Goal: Transaction & Acquisition: Subscribe to service/newsletter

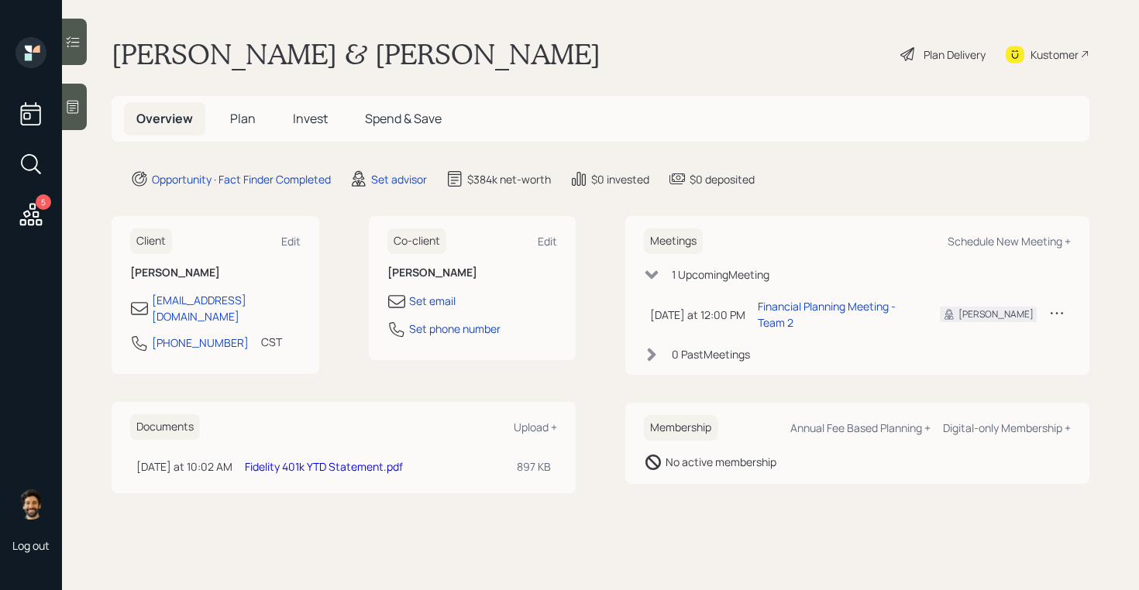
click at [260, 459] on link "Fidelity 401k YTD Statement.pdf" at bounding box center [324, 466] width 158 height 15
click at [271, 459] on link "Fidelity 401k YTD Statement.pdf" at bounding box center [324, 466] width 158 height 15
click at [214, 49] on h1 "Timothy & Mrs. Doggette" at bounding box center [356, 54] width 489 height 34
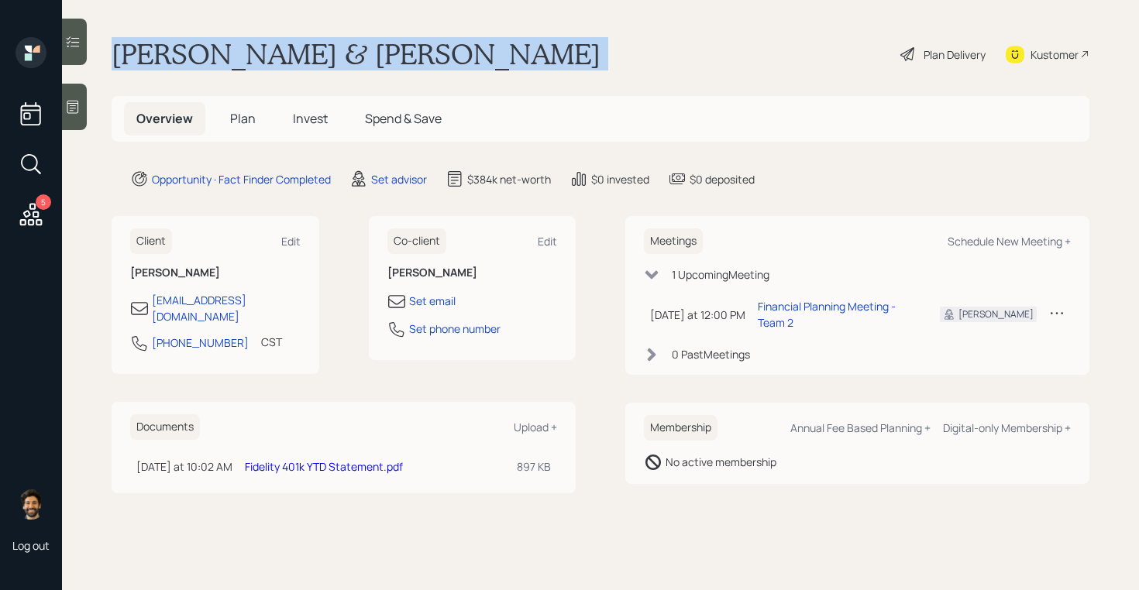
click at [214, 49] on h1 "Timothy & Mrs. Doggette" at bounding box center [356, 54] width 489 height 34
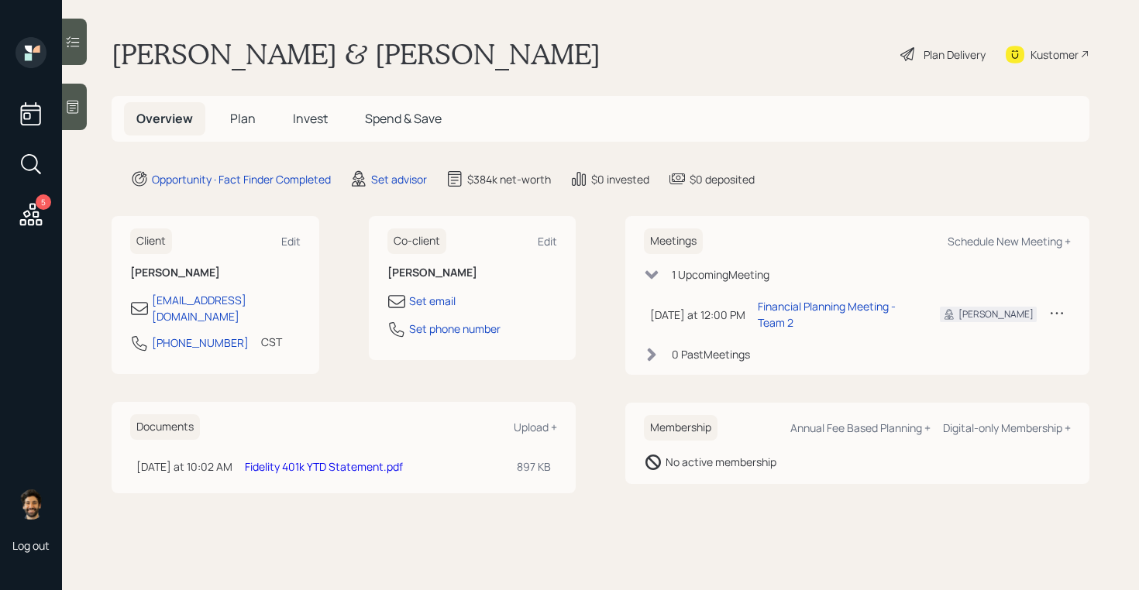
click at [189, 152] on main "Timothy & Mrs. Doggette Plan Delivery Kustomer Overview Plan Invest Spend & Sav…" at bounding box center [600, 295] width 1077 height 590
click at [402, 176] on div "Set advisor" at bounding box center [399, 179] width 56 height 16
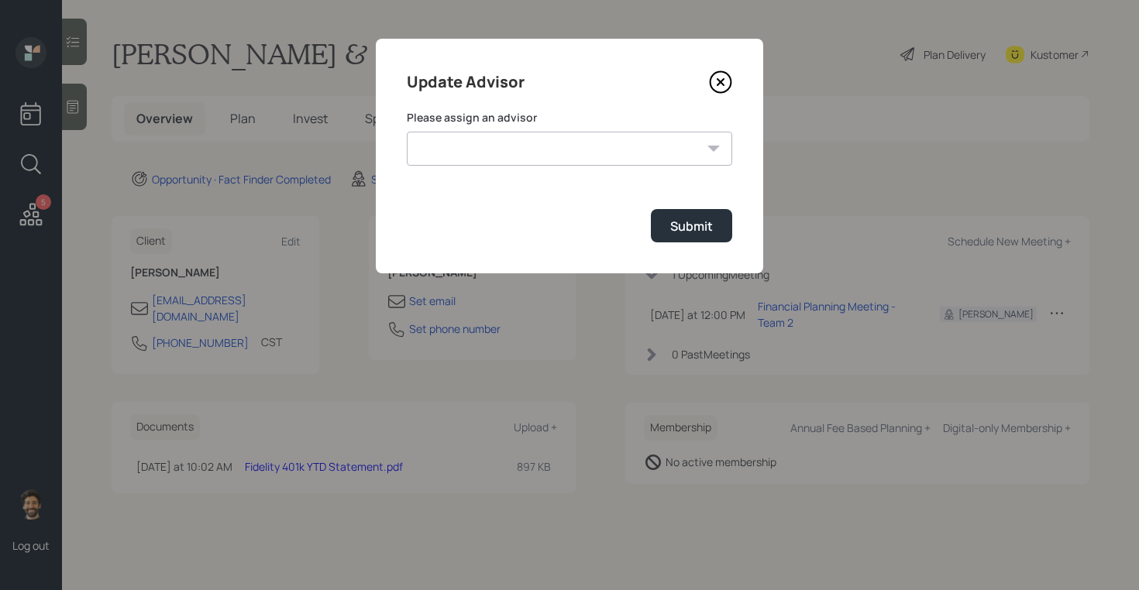
click at [435, 153] on select "Michael Russo Jonah Coleman Tyler End Treva Nostdahl Eric Schwartz Sami Boghos …" at bounding box center [569, 149] width 325 height 34
click at [407, 132] on select "Michael Russo Jonah Coleman Tyler End Treva Nostdahl Eric Schwartz Sami Boghos …" at bounding box center [569, 149] width 325 height 34
click at [462, 155] on select "Michael Russo Jonah Coleman Tyler End Treva Nostdahl Eric Schwartz Sami Boghos …" at bounding box center [569, 149] width 325 height 34
select select "f14b762f-c7c2-4b89-9227-8fa891345eea"
click at [407, 132] on select "Michael Russo Jonah Coleman Tyler End Treva Nostdahl Eric Schwartz Sami Boghos …" at bounding box center [569, 149] width 325 height 34
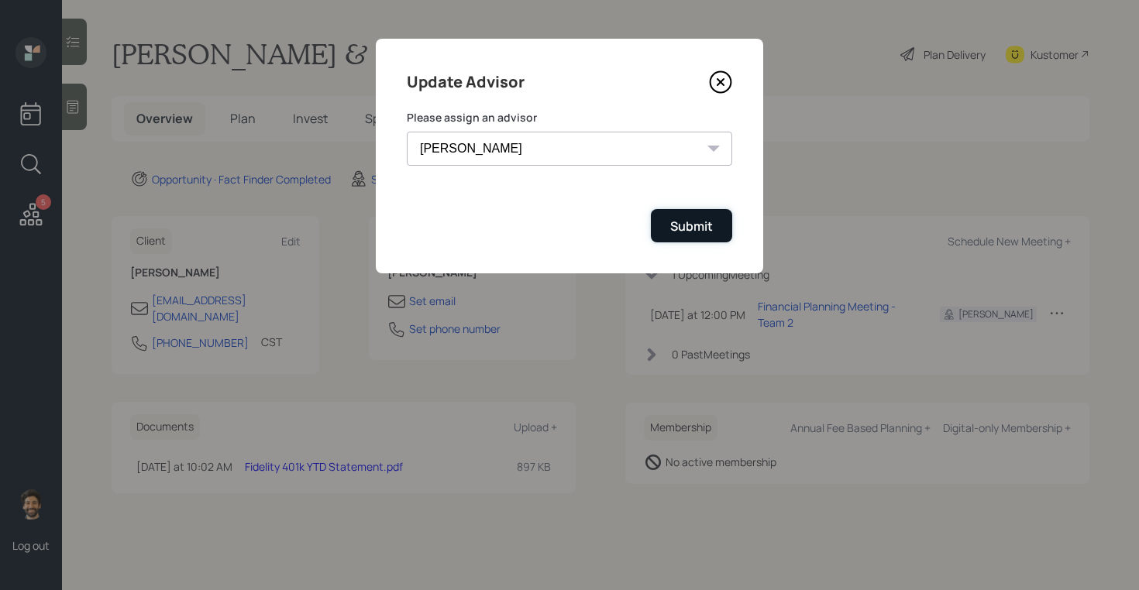
click at [698, 228] on div "Submit" at bounding box center [691, 226] width 43 height 17
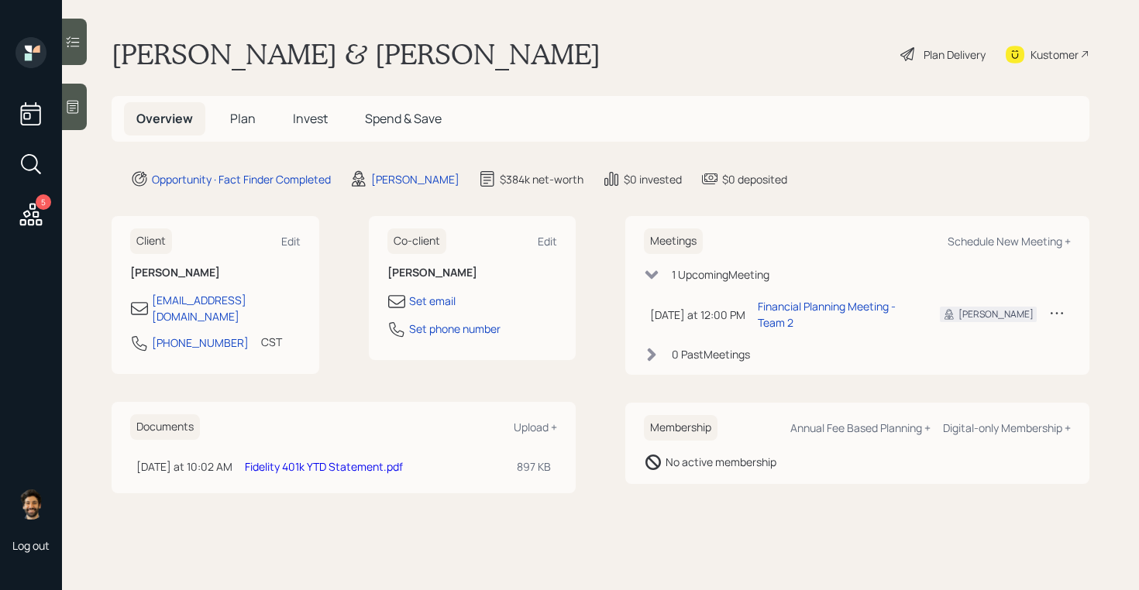
click at [235, 106] on h5 "Plan" at bounding box center [243, 118] width 50 height 33
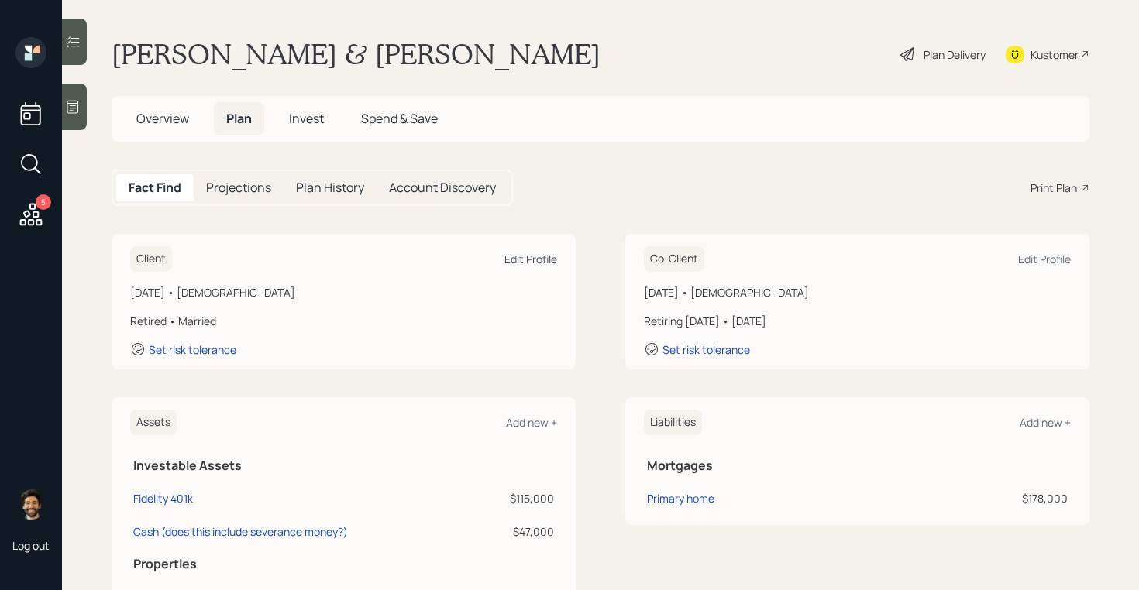
click at [536, 259] on div "Edit Profile" at bounding box center [530, 259] width 53 height 15
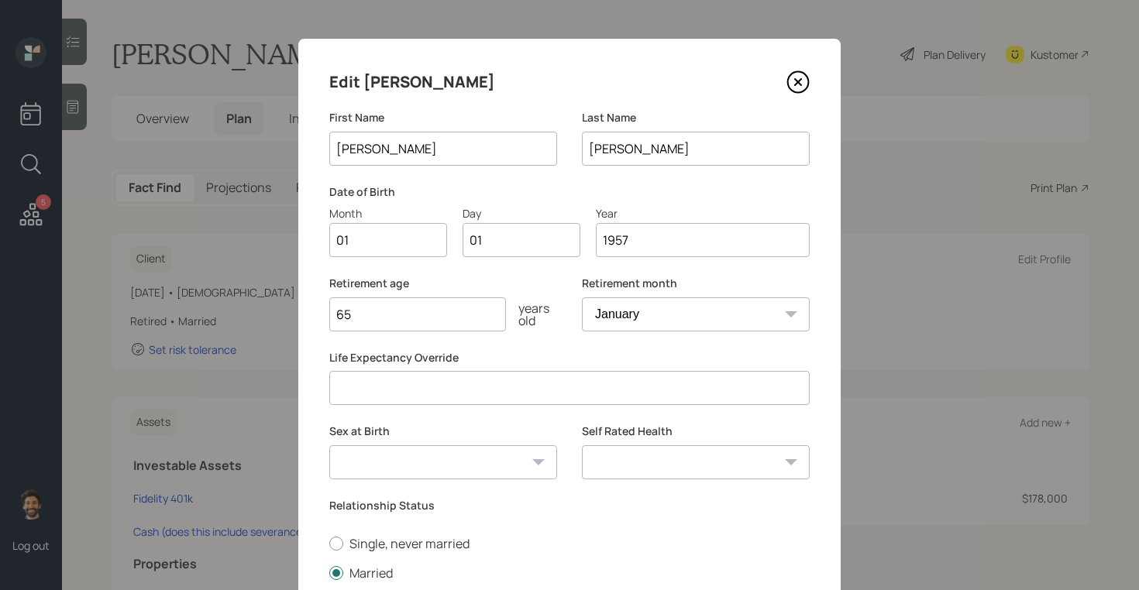
click at [362, 243] on input "01" at bounding box center [388, 240] width 118 height 34
type input "09"
type input "0"
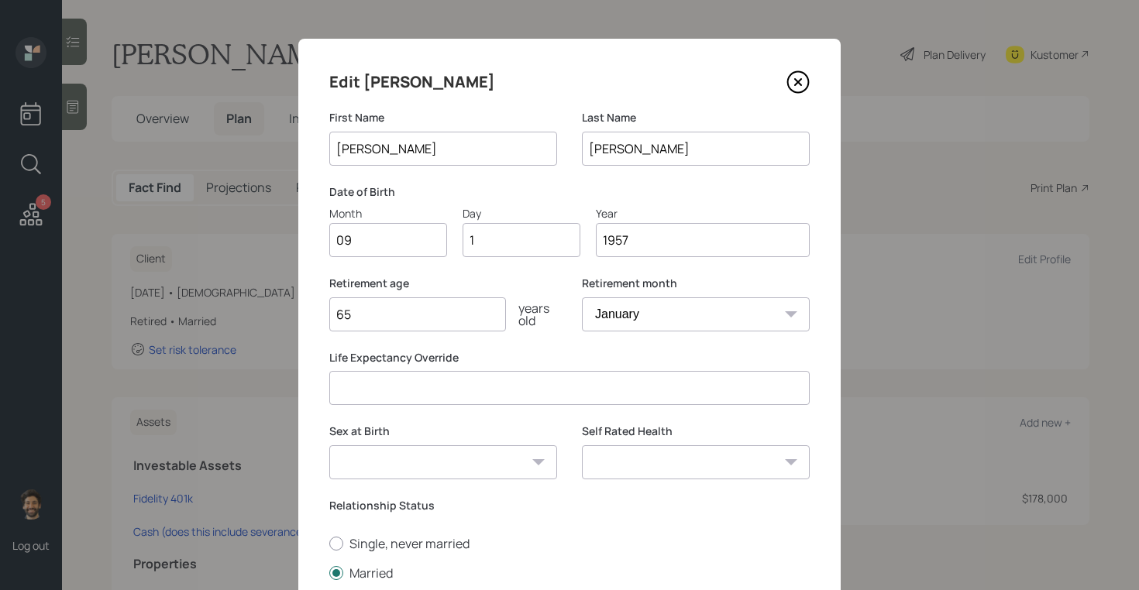
type input "19"
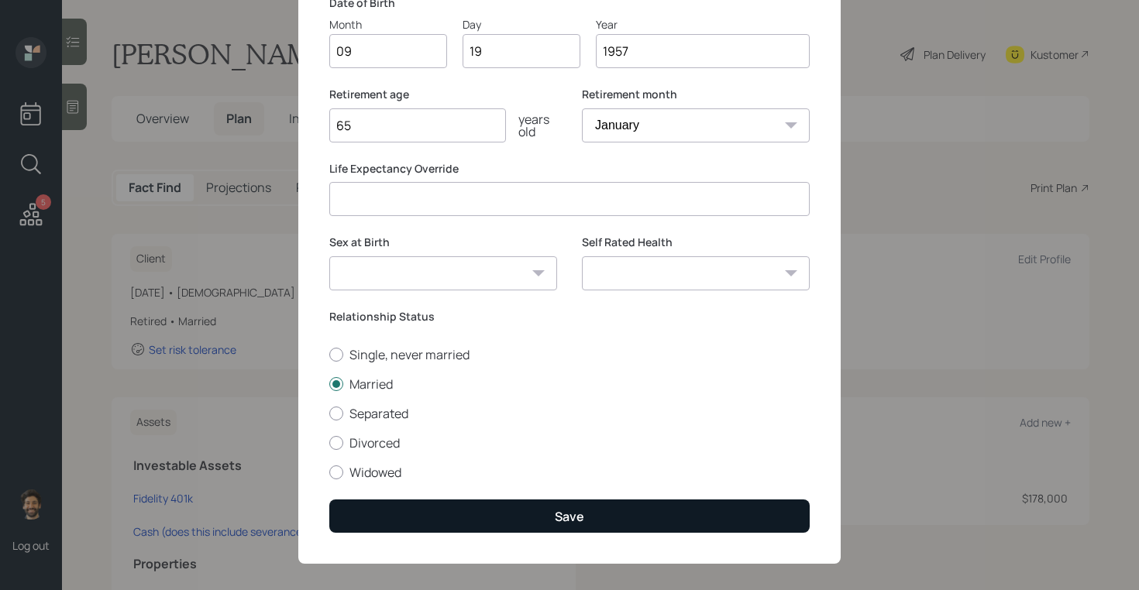
scroll to position [202, 0]
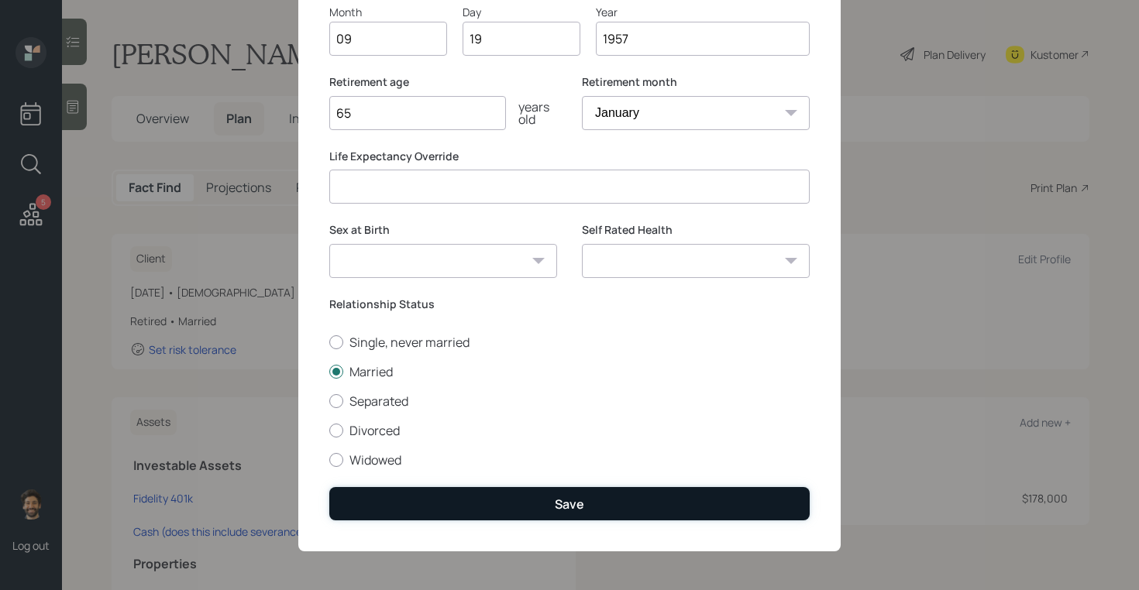
click at [356, 503] on button "Save" at bounding box center [569, 503] width 480 height 33
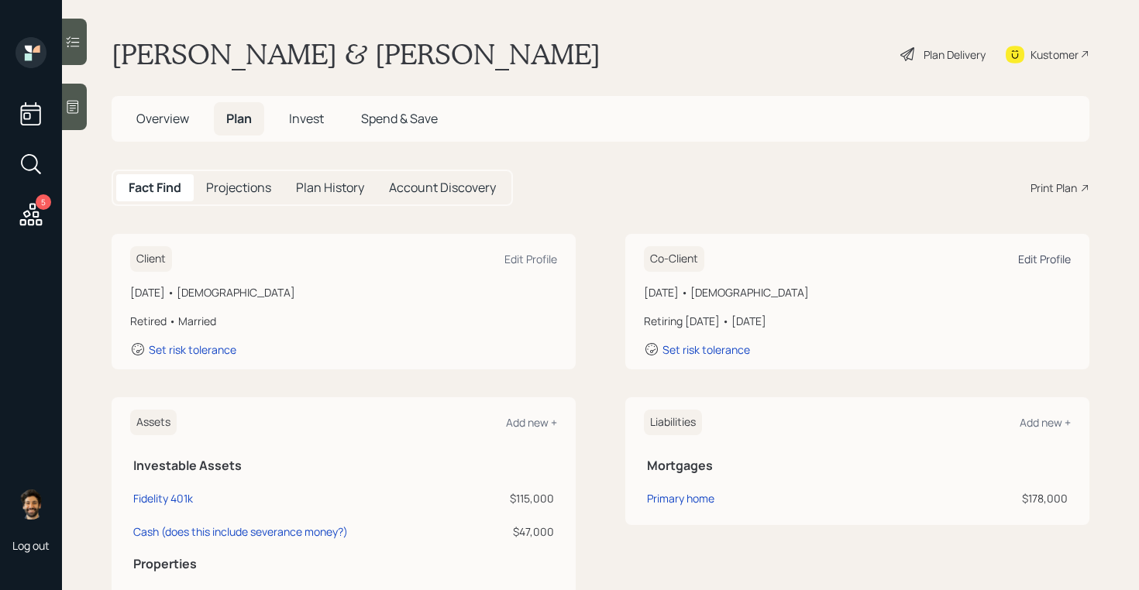
click at [1028, 259] on div "Edit Profile" at bounding box center [1044, 259] width 53 height 15
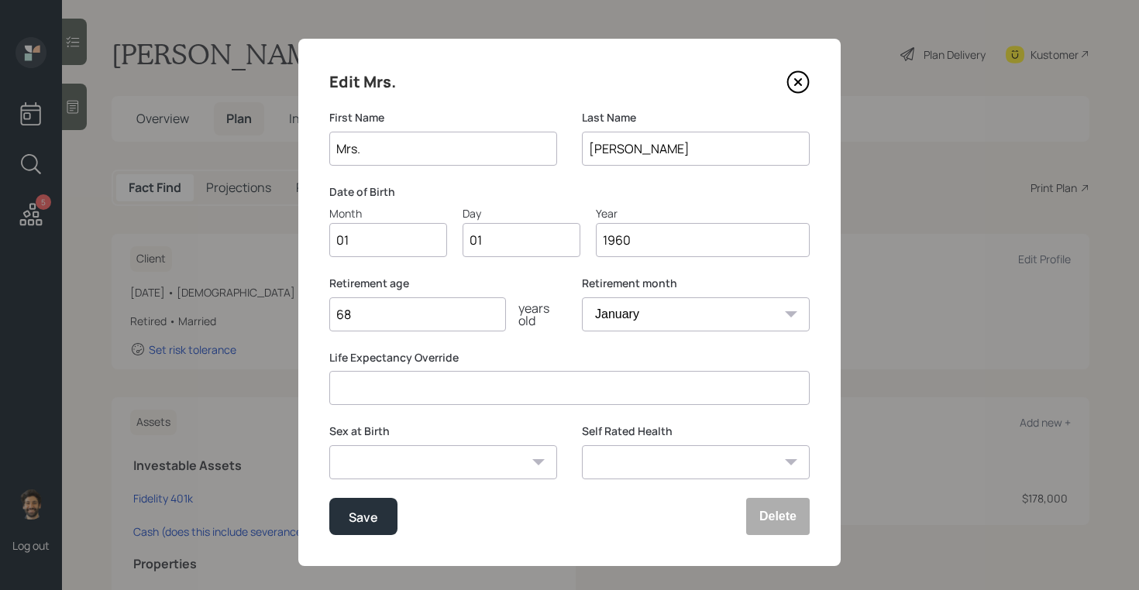
click at [403, 148] on input "Mrs." at bounding box center [443, 149] width 228 height 34
type input "Cindy"
click at [610, 143] on input "Doggette" at bounding box center [696, 149] width 228 height 34
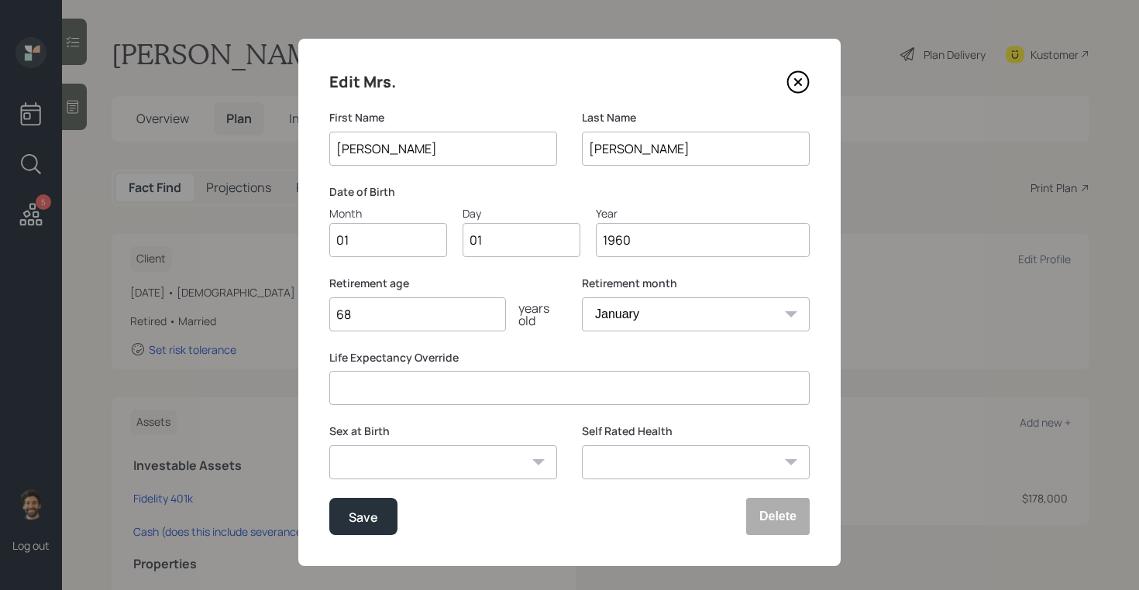
click at [610, 143] on input "Doggette" at bounding box center [696, 149] width 228 height 34
type input "Way"
click at [382, 246] on input "01" at bounding box center [388, 240] width 118 height 34
click at [379, 246] on input "01" at bounding box center [388, 240] width 118 height 34
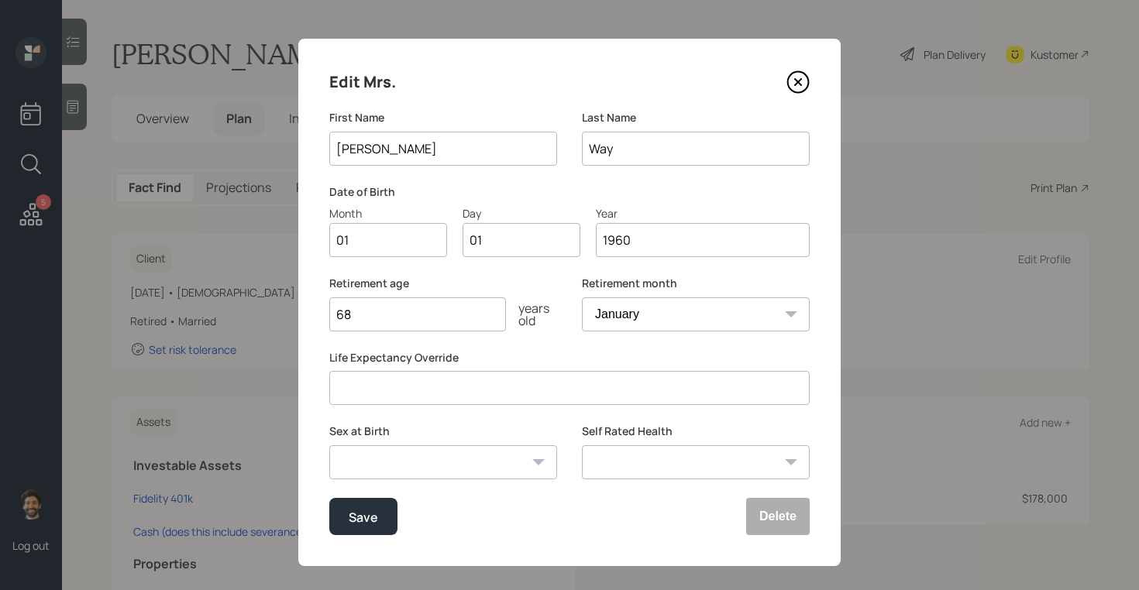
click at [379, 246] on input "01" at bounding box center [388, 240] width 118 height 34
type input "08"
type input "0"
type input "08"
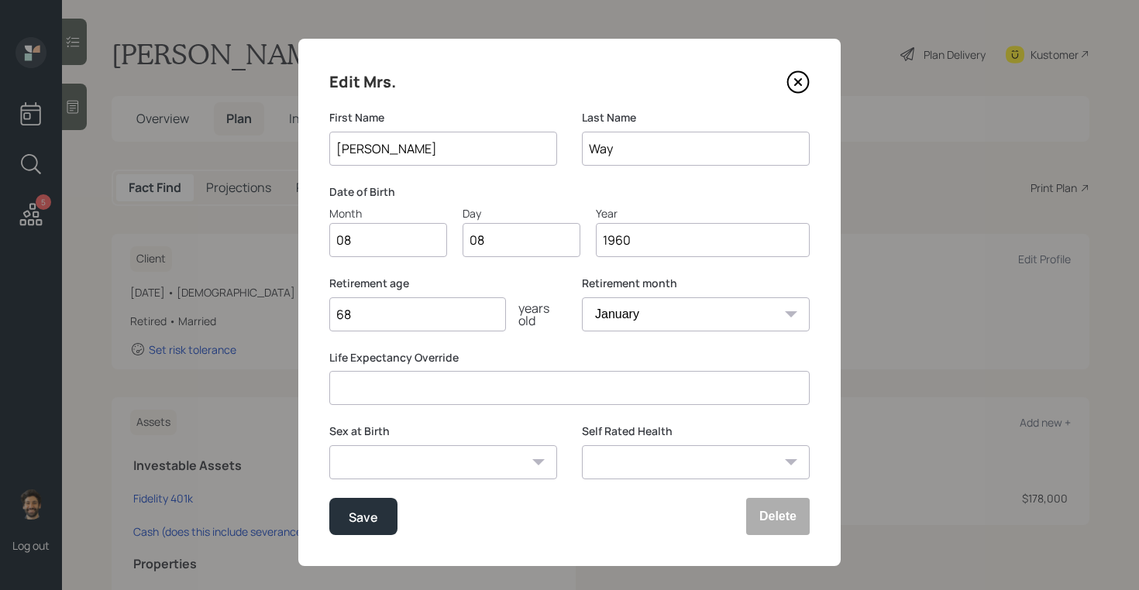
scroll to position [15, 0]
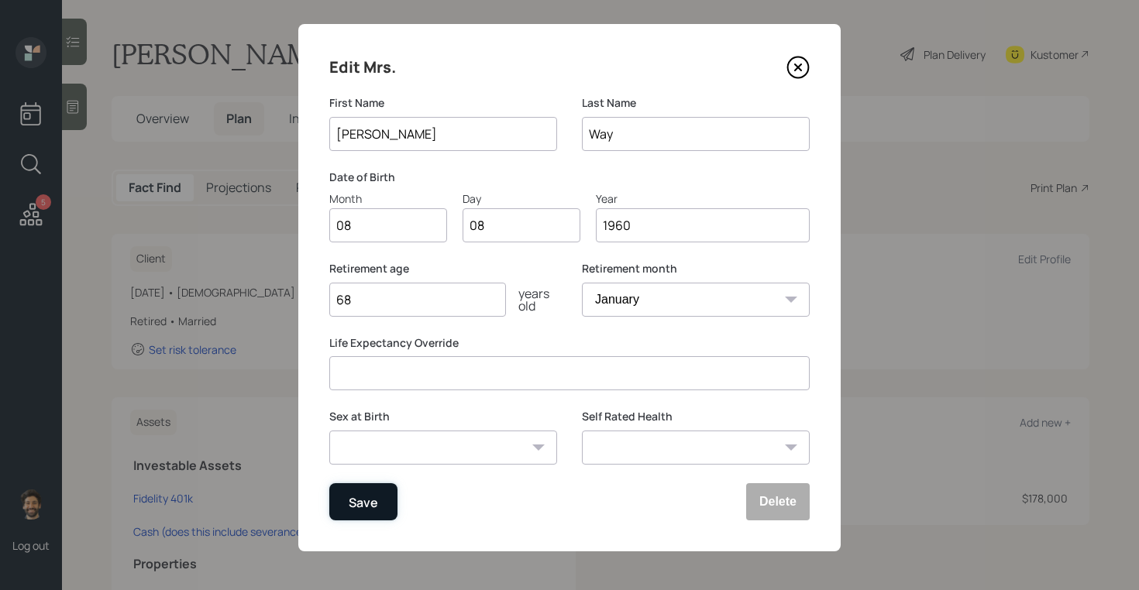
click at [360, 504] on div "Save" at bounding box center [363, 502] width 29 height 21
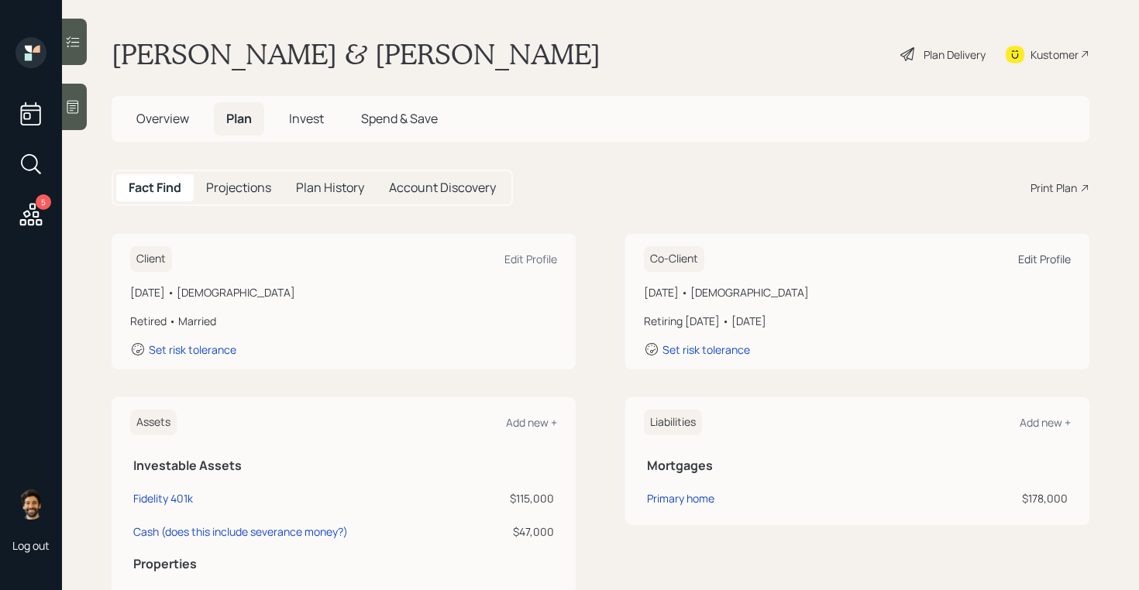
click at [1043, 257] on div "Edit Profile" at bounding box center [1044, 259] width 53 height 15
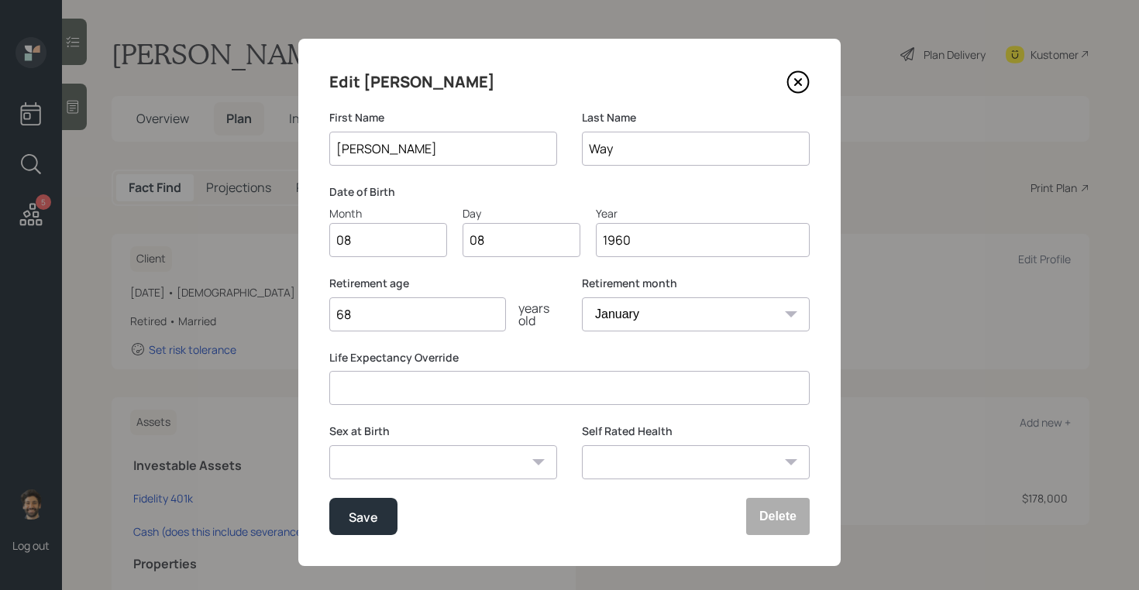
click at [418, 323] on input "68" at bounding box center [417, 315] width 177 height 34
type input "67"
click at [358, 504] on button "Save" at bounding box center [363, 516] width 68 height 37
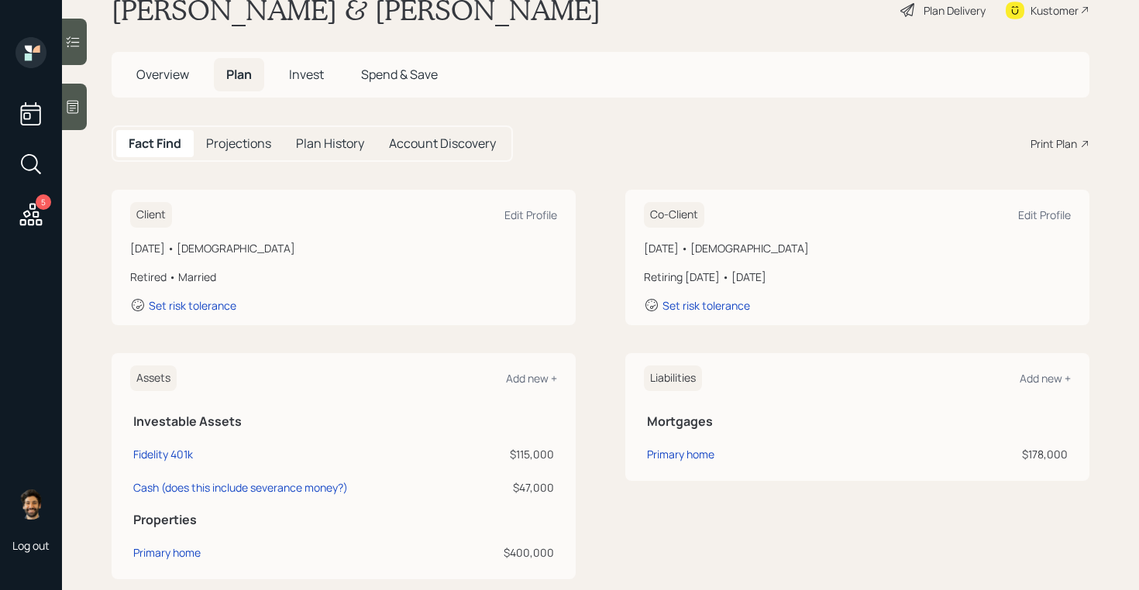
scroll to position [542, 0]
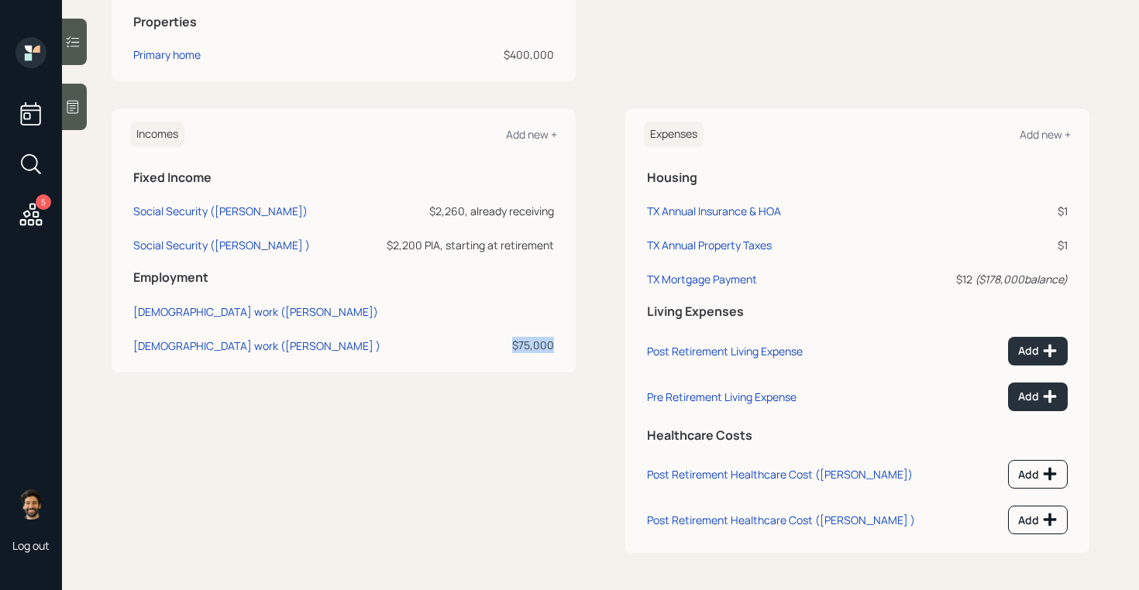
drag, startPoint x: 554, startPoint y: 347, endPoint x: 515, endPoint y: 349, distance: 39.6
click at [515, 349] on div "$75,000" at bounding box center [470, 345] width 167 height 16
click at [163, 348] on div "Full-time work (Cindy )" at bounding box center [256, 346] width 247 height 15
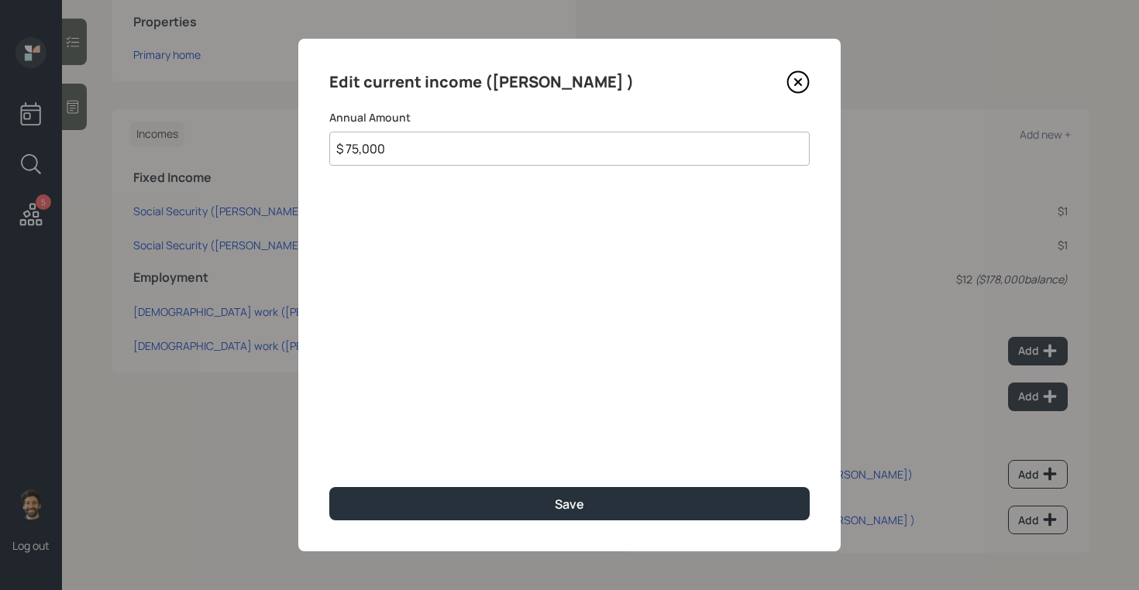
click at [435, 145] on input "$ 75,000" at bounding box center [569, 149] width 480 height 34
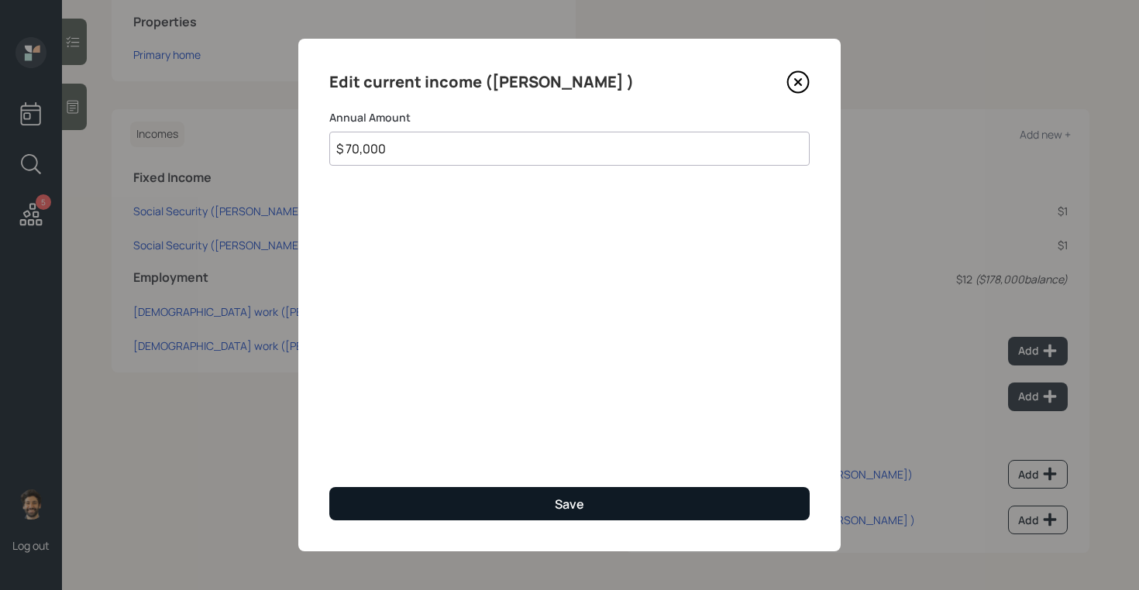
type input "$ 70,000"
click at [367, 502] on button "Save" at bounding box center [569, 503] width 480 height 33
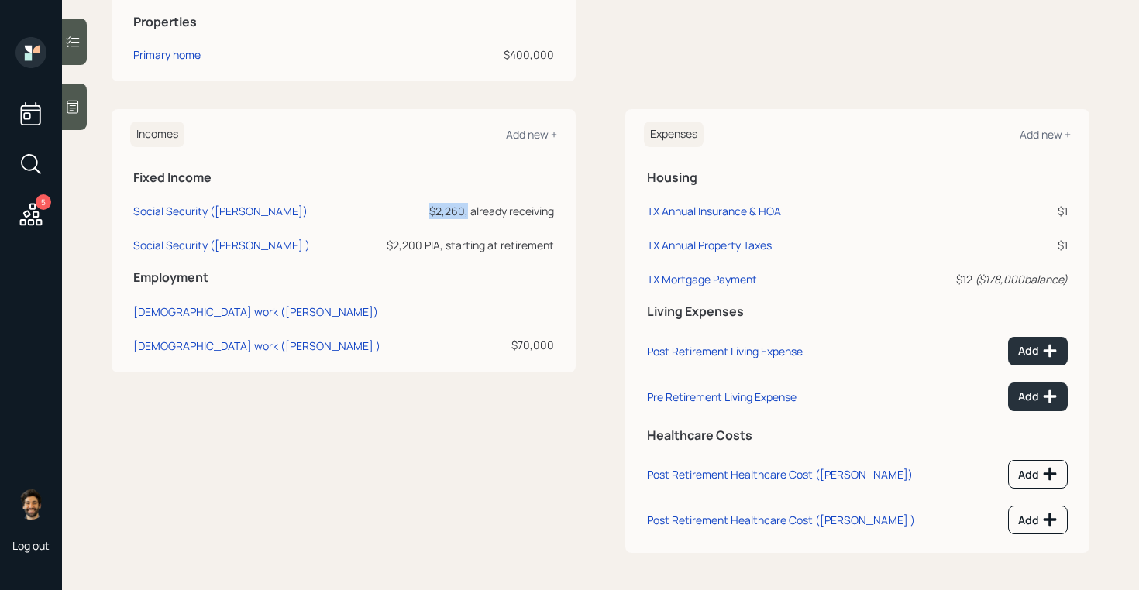
drag, startPoint x: 468, startPoint y: 212, endPoint x: 423, endPoint y: 212, distance: 44.9
click at [423, 212] on div "$2,260, already receiving" at bounding box center [470, 211] width 167 height 16
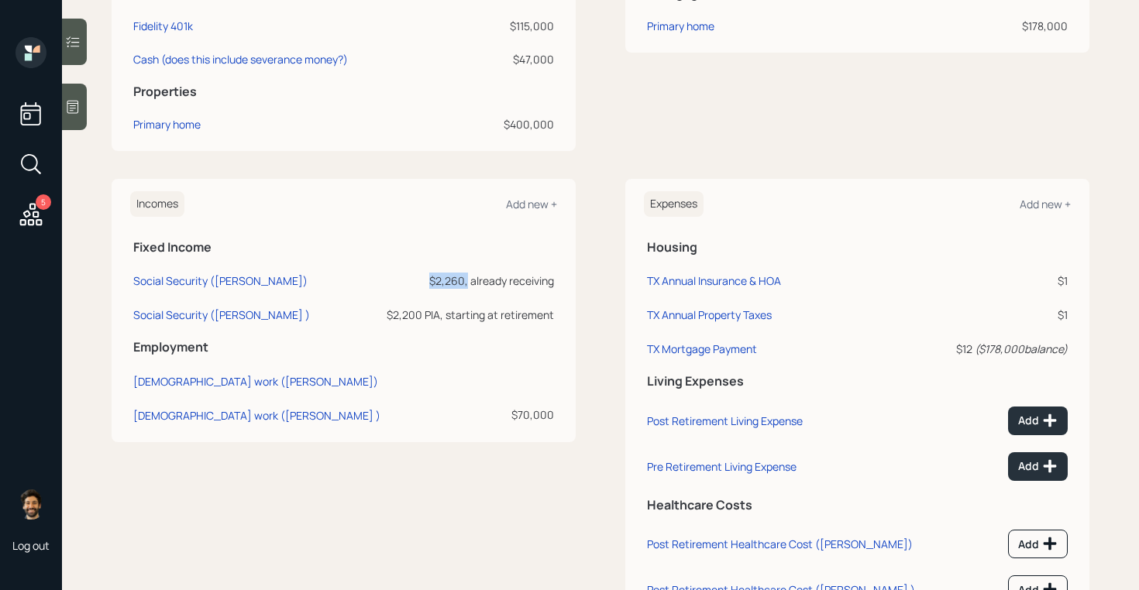
scroll to position [473, 0]
click at [174, 277] on div "Social Security (Timothy)" at bounding box center [220, 280] width 174 height 15
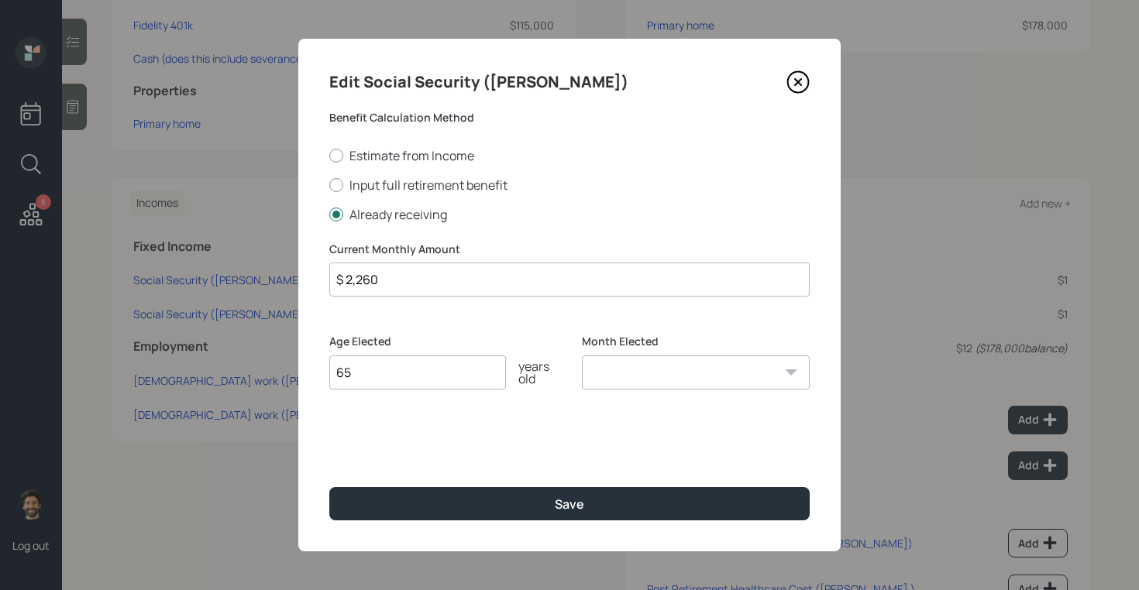
click at [425, 281] on input "$ 2,260" at bounding box center [569, 280] width 480 height 34
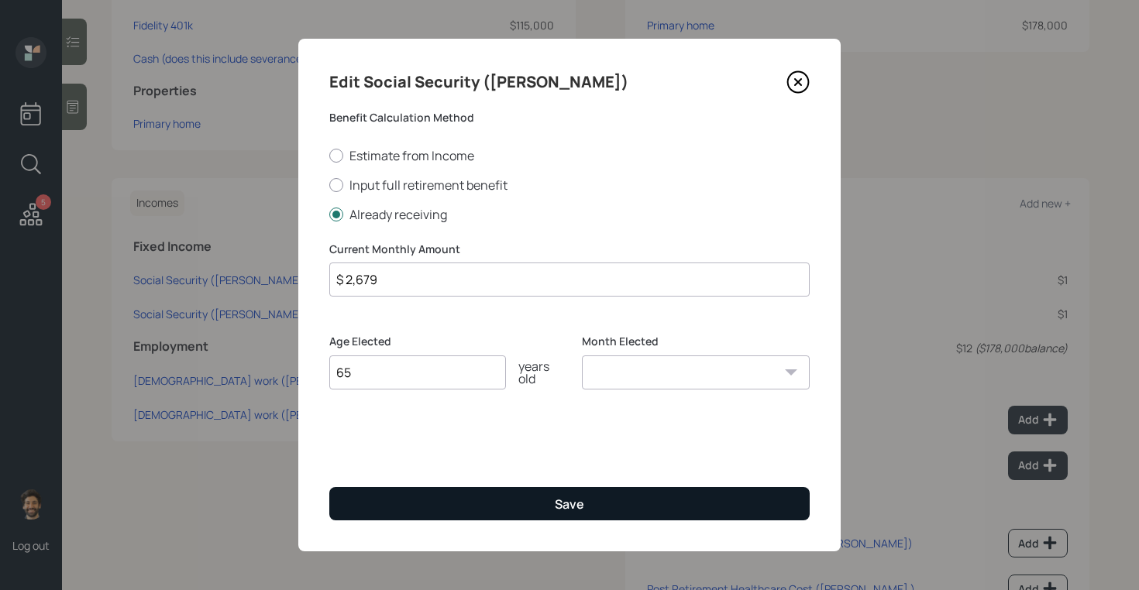
type input "$ 2,679"
click at [371, 508] on button "Save" at bounding box center [569, 503] width 480 height 33
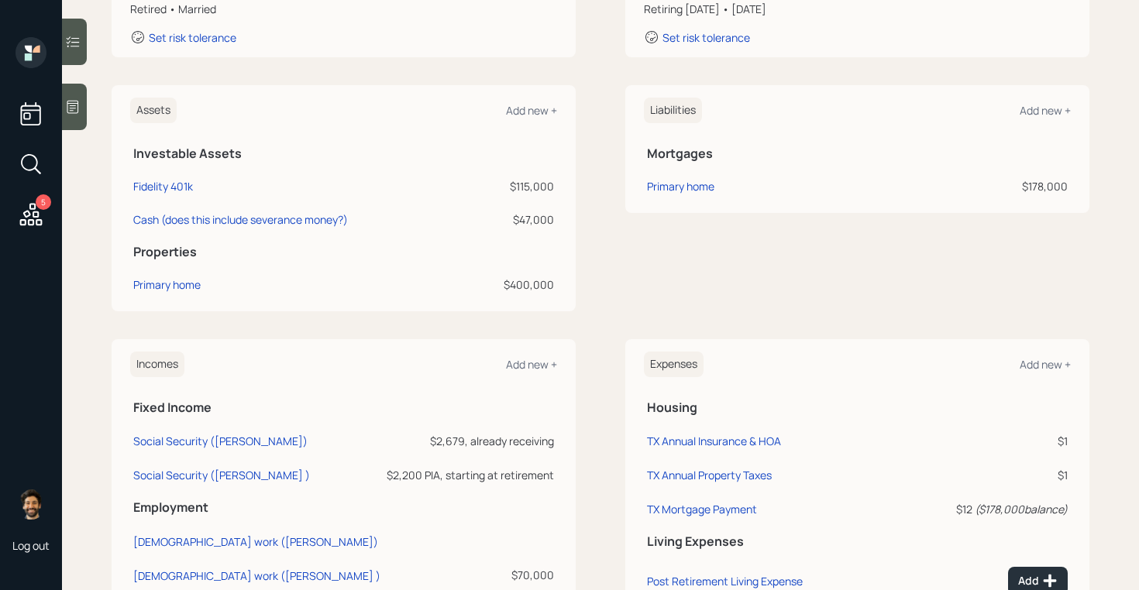
scroll to position [309, 0]
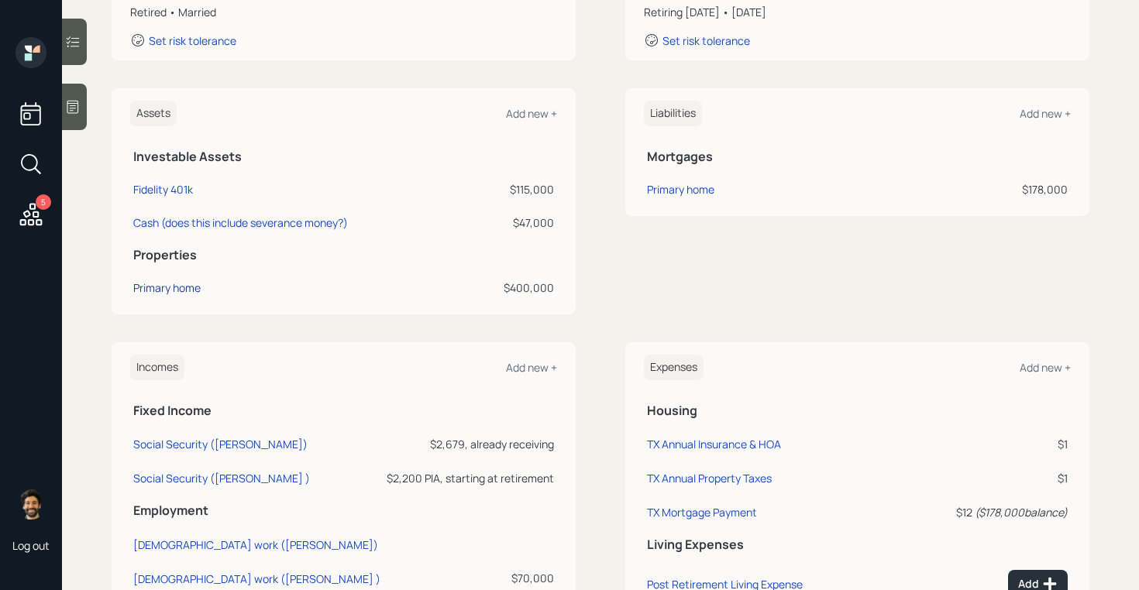
click at [172, 294] on div "Primary home" at bounding box center [166, 288] width 67 height 16
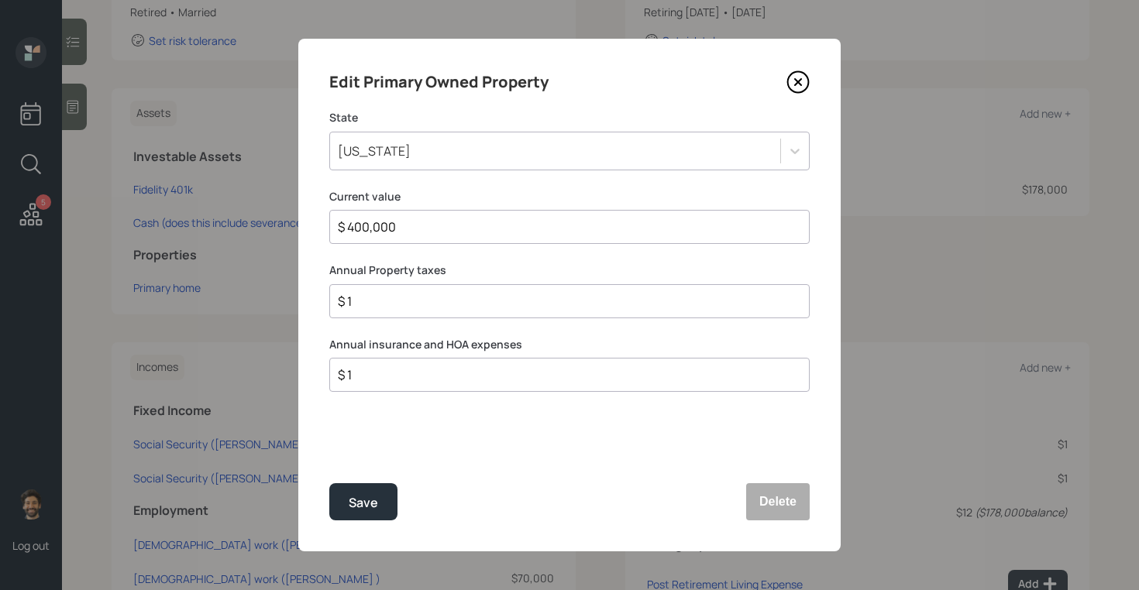
drag, startPoint x: 397, startPoint y: 229, endPoint x: 309, endPoint y: 230, distance: 87.6
click at [309, 230] on div "Edit Primary Owned Property State Texas Current value $ 400,000 Annual Property…" at bounding box center [569, 295] width 542 height 513
click at [357, 508] on div "Save" at bounding box center [363, 503] width 29 height 21
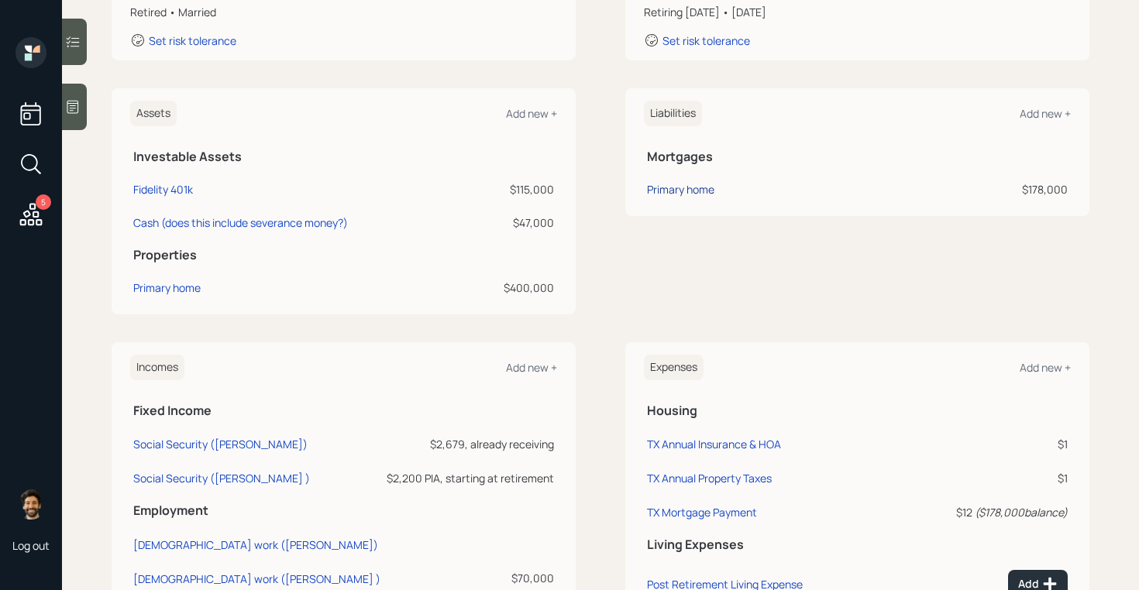
click at [671, 188] on div "Primary home" at bounding box center [680, 189] width 67 height 16
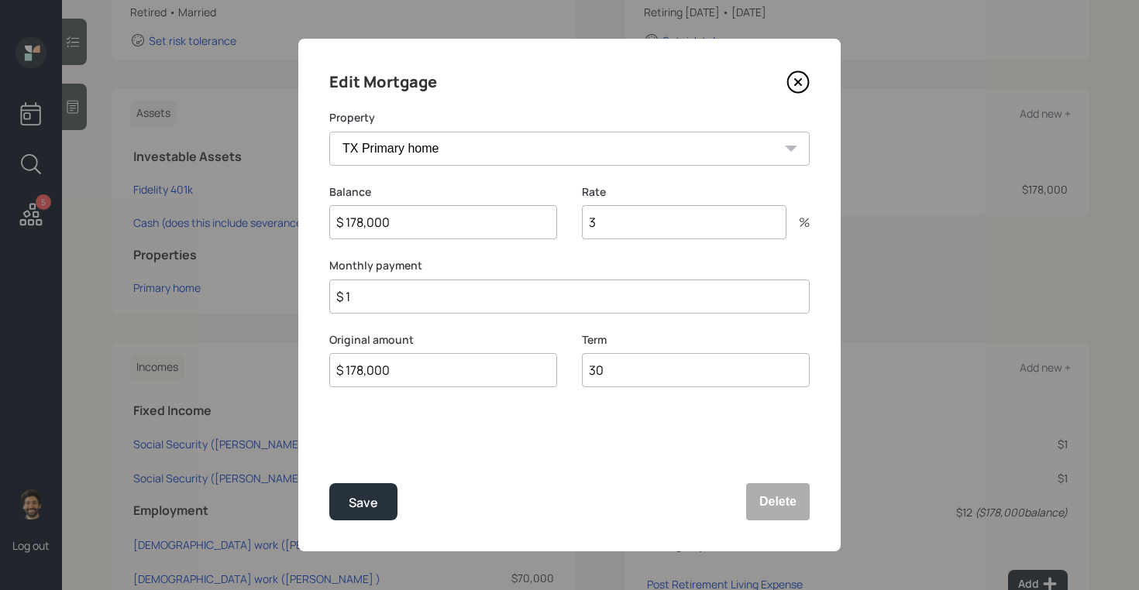
drag, startPoint x: 395, startPoint y: 219, endPoint x: 306, endPoint y: 206, distance: 90.0
click at [306, 206] on div "Edit Mortgage Property TX Primary home Balance $ 178,000 Rate 3 % Monthly payme…" at bounding box center [569, 295] width 542 height 513
drag, startPoint x: 609, startPoint y: 226, endPoint x: 562, endPoint y: 226, distance: 47.3
click at [563, 226] on div "Balance $ 178,000 Rate 3 %" at bounding box center [569, 221] width 480 height 74
click at [365, 302] on input "$ 1" at bounding box center [569, 297] width 480 height 34
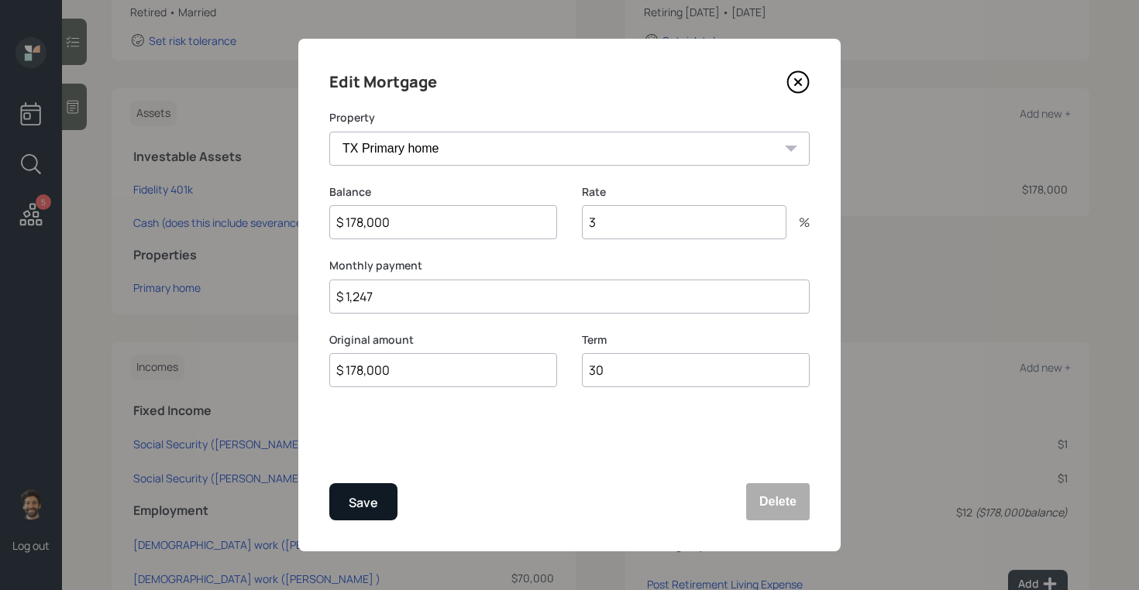
type input "$ 1,247"
click at [366, 503] on div "Save" at bounding box center [363, 503] width 29 height 21
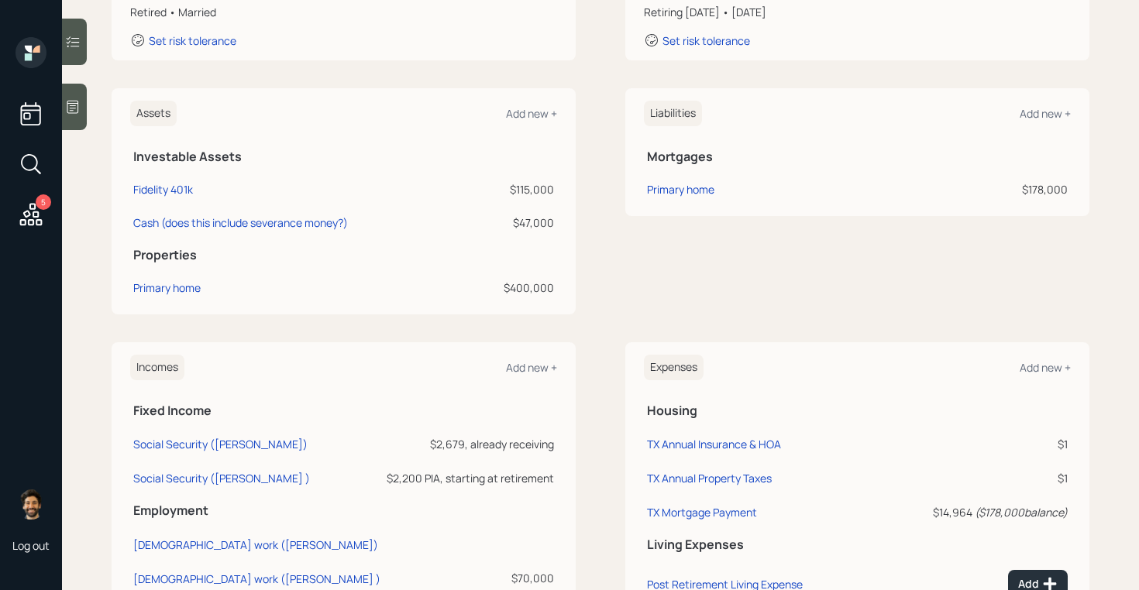
click at [124, 311] on div "Assets Add new + Investable Assets Fidelity 401k $115,000 Cash (does this inclu…" at bounding box center [344, 201] width 464 height 226
click at [152, 287] on div "Primary home" at bounding box center [166, 288] width 67 height 16
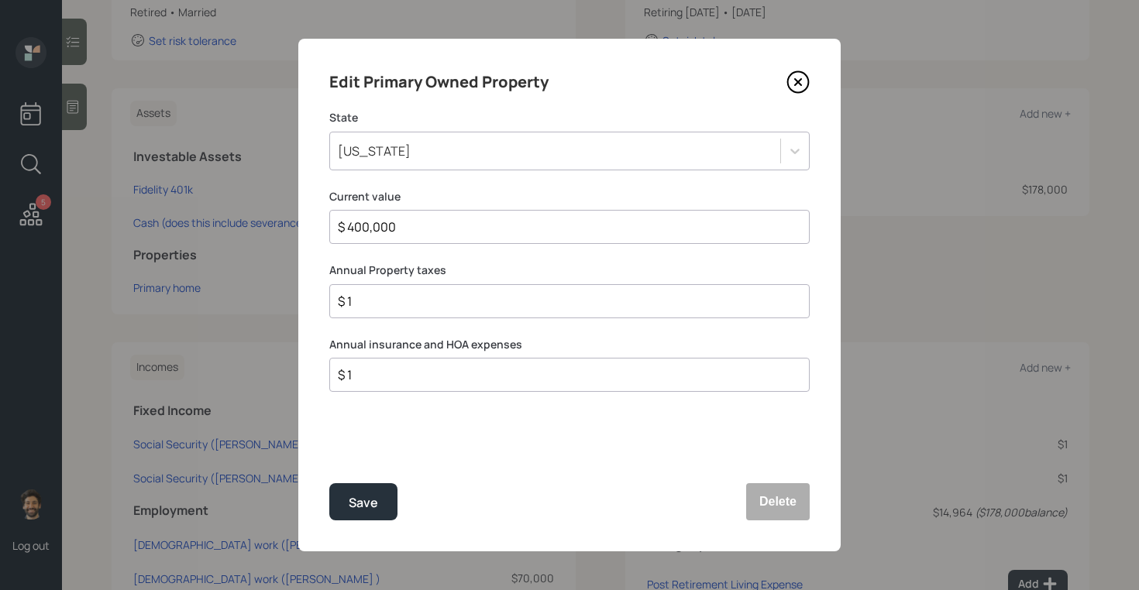
click at [370, 302] on input "$ 1" at bounding box center [563, 301] width 454 height 19
type input "$"
click at [379, 367] on input "$ 1" at bounding box center [563, 375] width 454 height 19
type input "$ 4"
click at [393, 299] on input "$" at bounding box center [563, 301] width 454 height 19
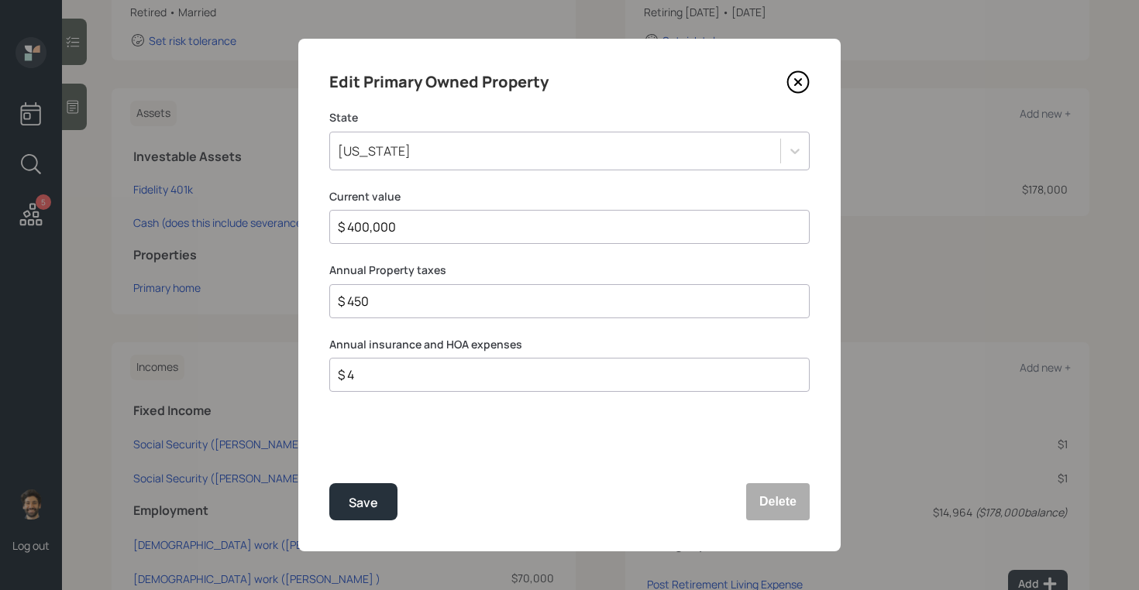
type input "$ 450"
click at [402, 378] on input "$ 4" at bounding box center [563, 375] width 454 height 19
type input "$ 0"
click at [371, 501] on div "Save" at bounding box center [363, 503] width 29 height 21
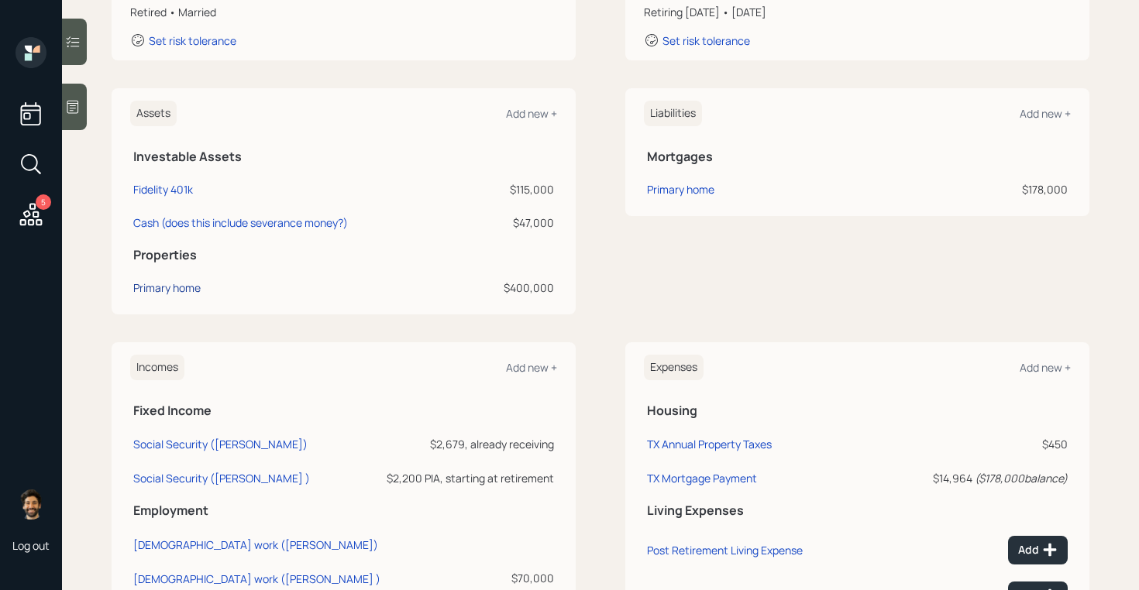
click at [157, 287] on div "Primary home" at bounding box center [166, 288] width 67 height 16
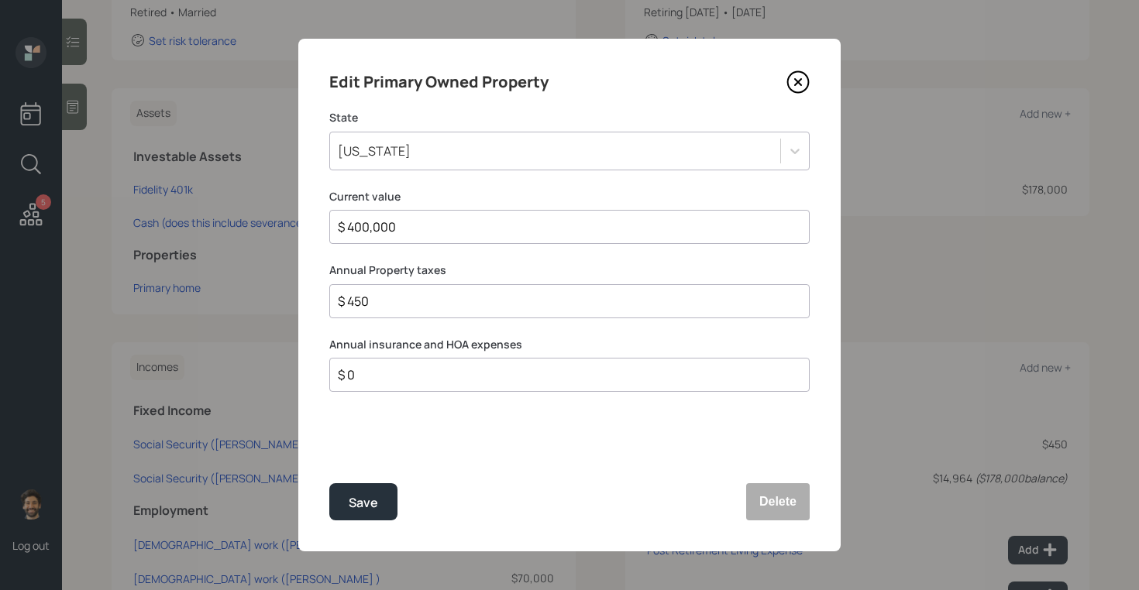
click at [381, 301] on input "$ 450" at bounding box center [563, 301] width 454 height 19
type input "$ 5,400"
click at [348, 493] on button "Save" at bounding box center [363, 502] width 68 height 37
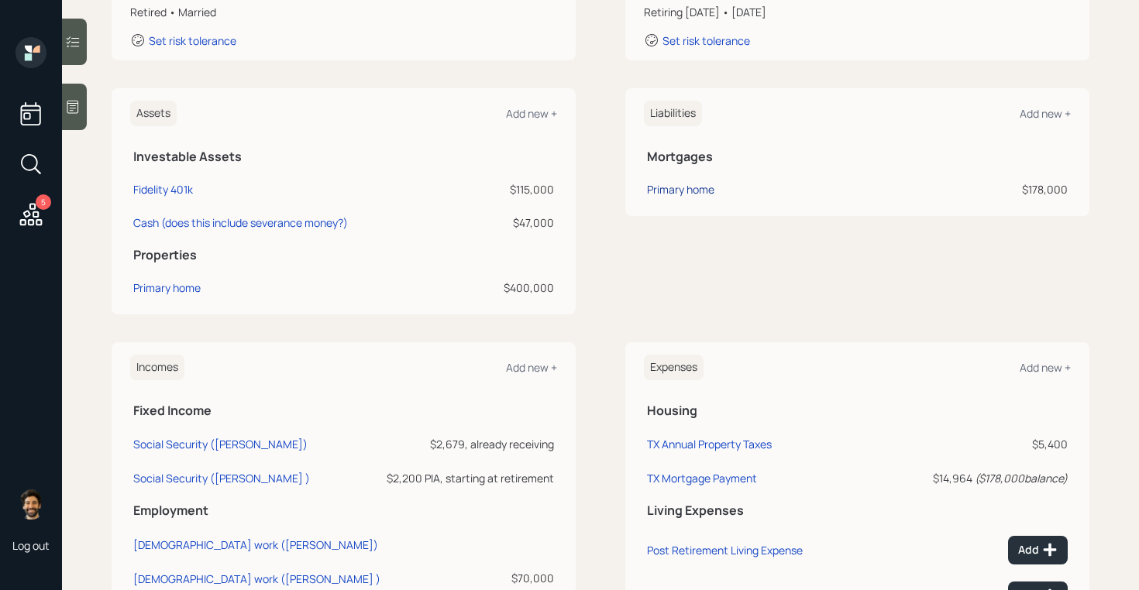
click at [671, 190] on div "Primary home" at bounding box center [680, 189] width 67 height 16
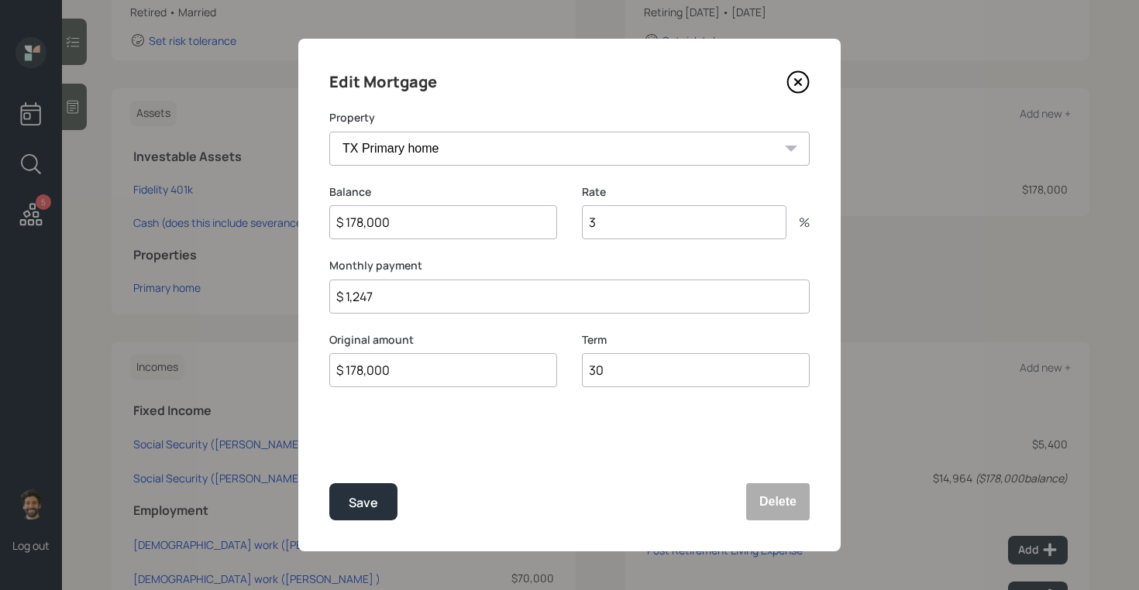
click at [407, 309] on input "$ 1,247" at bounding box center [569, 297] width 480 height 34
type input "$ 797"
click at [362, 500] on div "Save" at bounding box center [363, 503] width 29 height 21
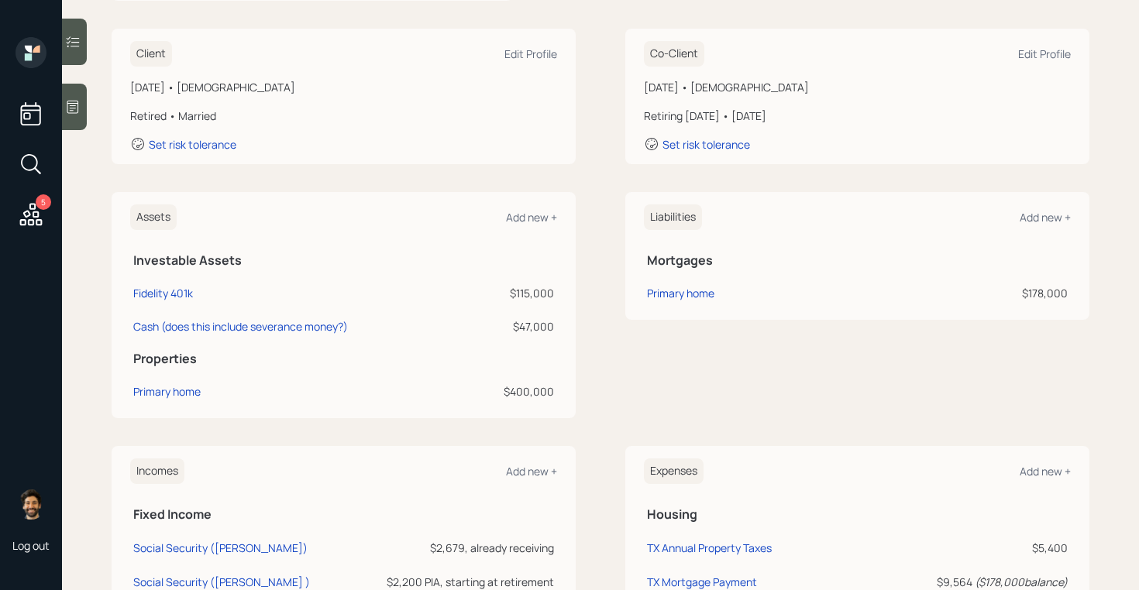
scroll to position [145, 0]
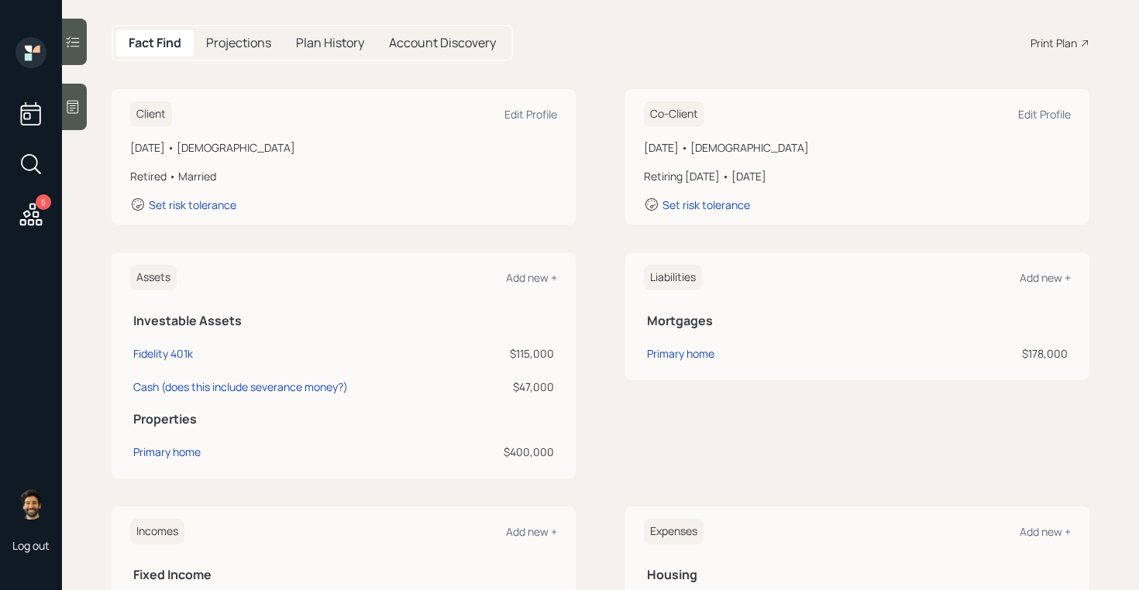
click at [214, 345] on td "Fidelity 401k" at bounding box center [300, 351] width 340 height 33
click at [548, 354] on div "$115,000" at bounding box center [513, 354] width 81 height 16
drag, startPoint x: 556, startPoint y: 384, endPoint x: 506, endPoint y: 387, distance: 50.4
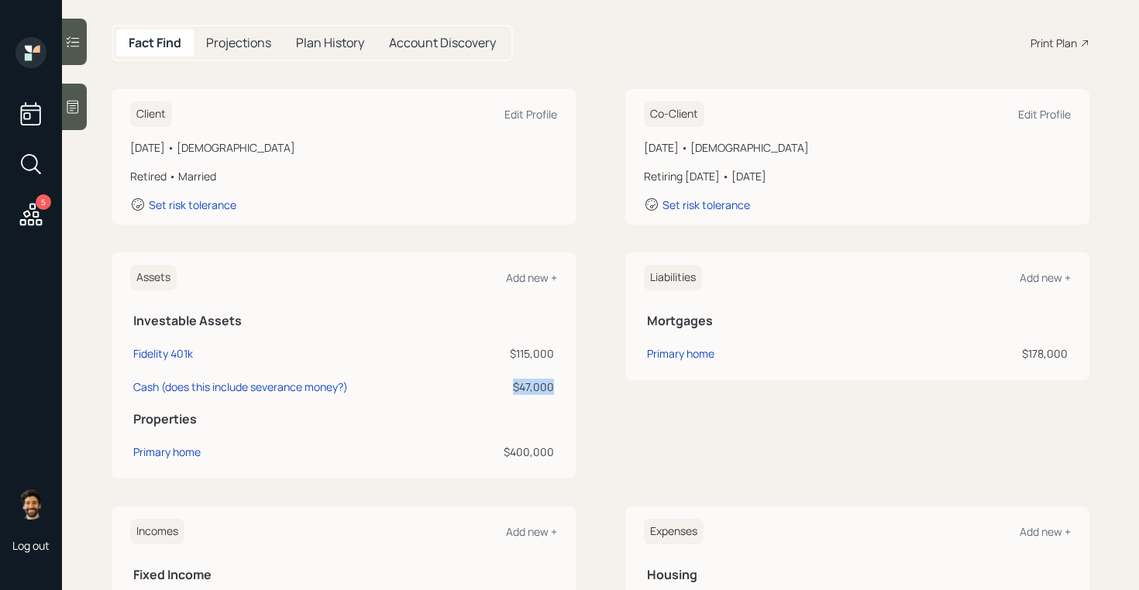
click at [506, 387] on td "$47,000" at bounding box center [513, 384] width 87 height 33
click at [535, 386] on div "$47,000" at bounding box center [513, 387] width 81 height 16
click at [318, 385] on div "Cash (does this include severance money?)" at bounding box center [240, 387] width 215 height 16
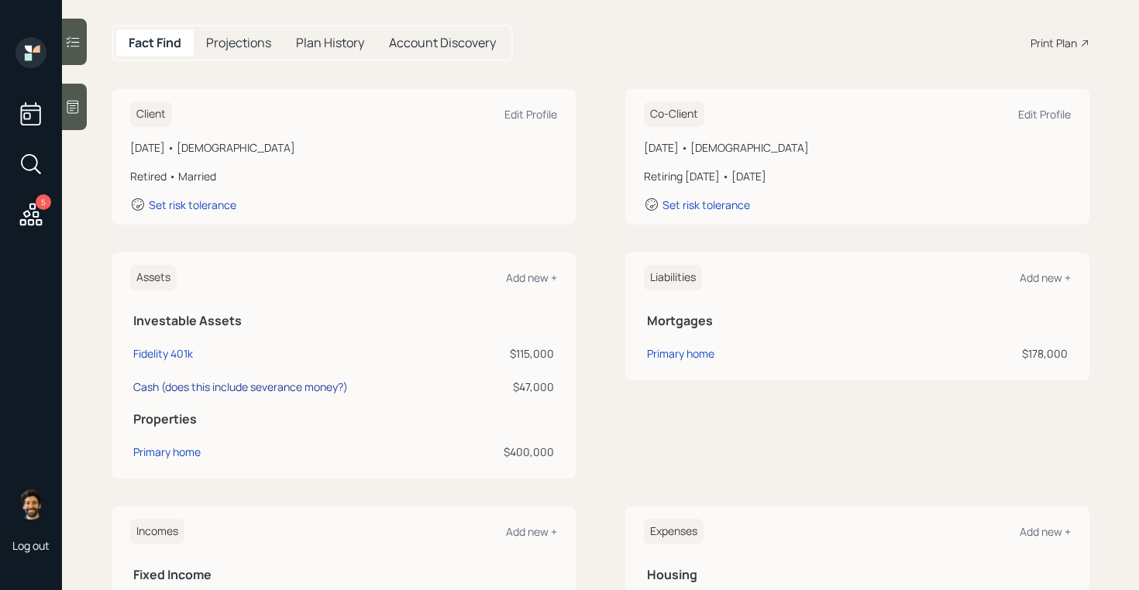
select select "emergency_fund"
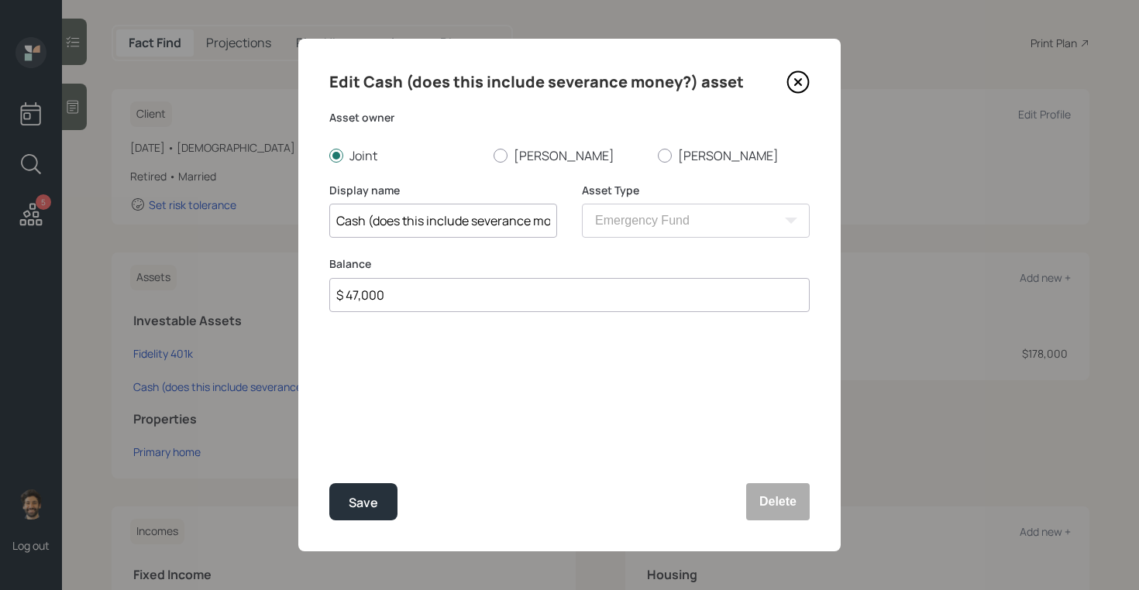
click at [397, 291] on input "$ 47,000" at bounding box center [569, 295] width 480 height 34
type input "$ 39,000"
click at [350, 511] on div "Save" at bounding box center [363, 503] width 29 height 21
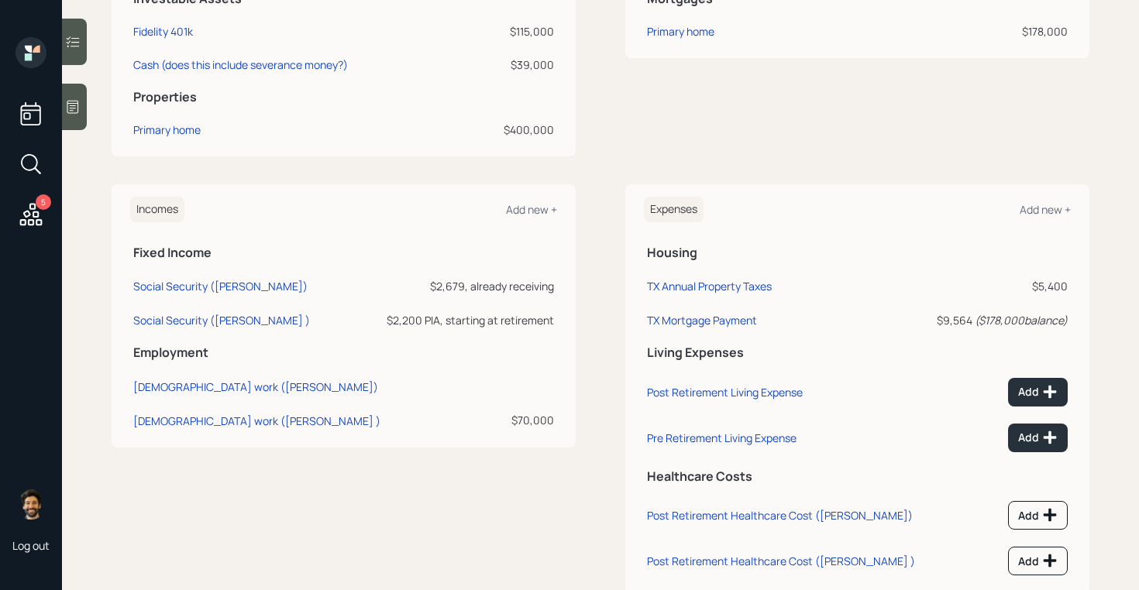
scroll to position [508, 0]
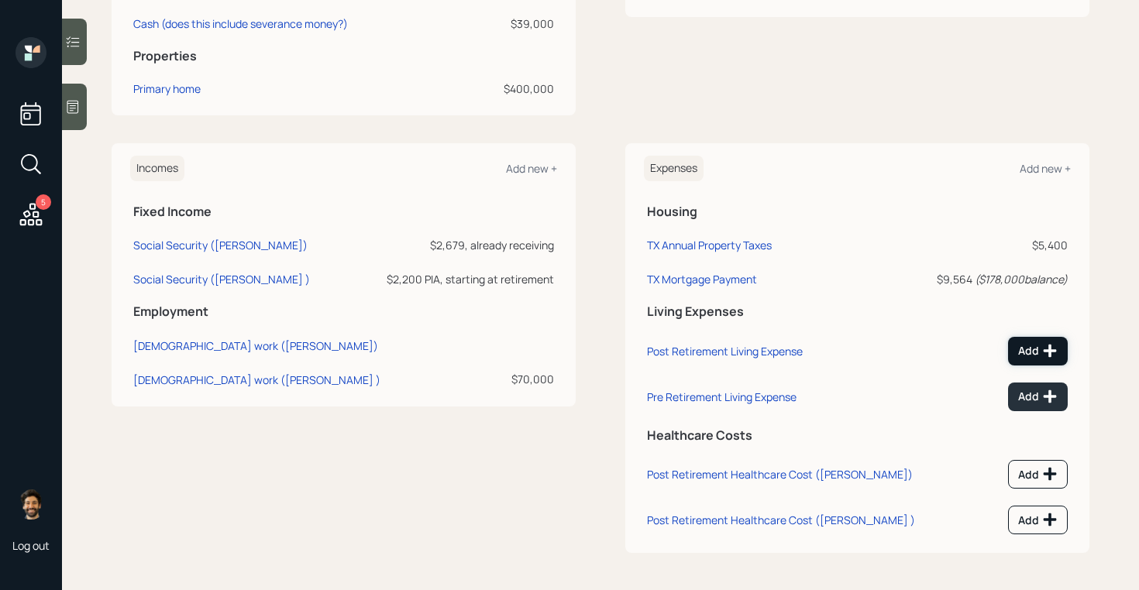
click at [1009, 340] on button "Add" at bounding box center [1038, 351] width 60 height 29
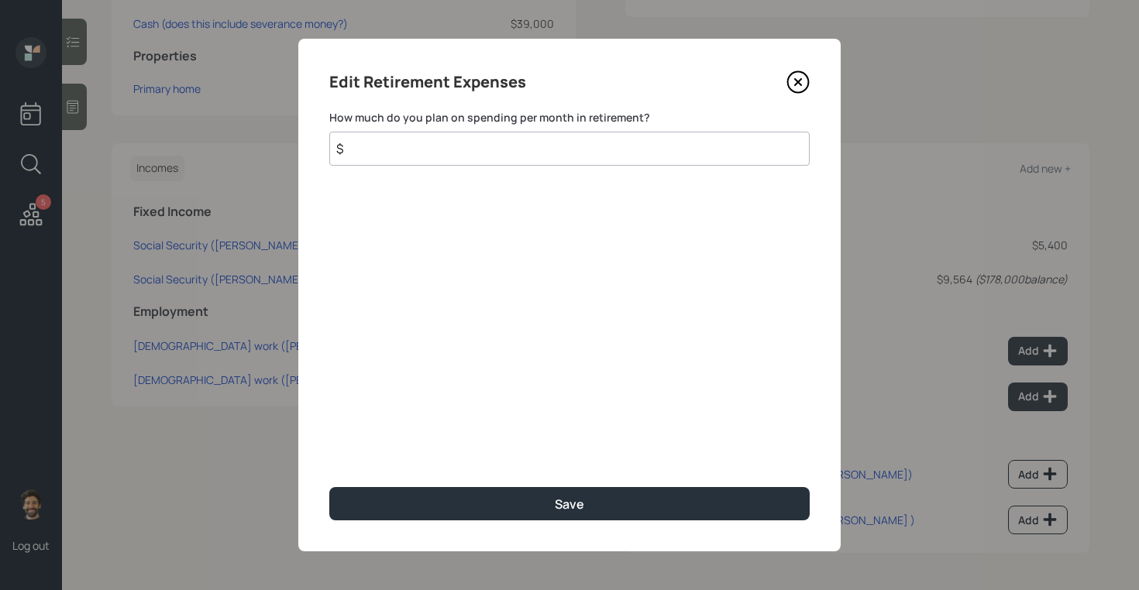
click at [422, 160] on input "$" at bounding box center [569, 149] width 480 height 34
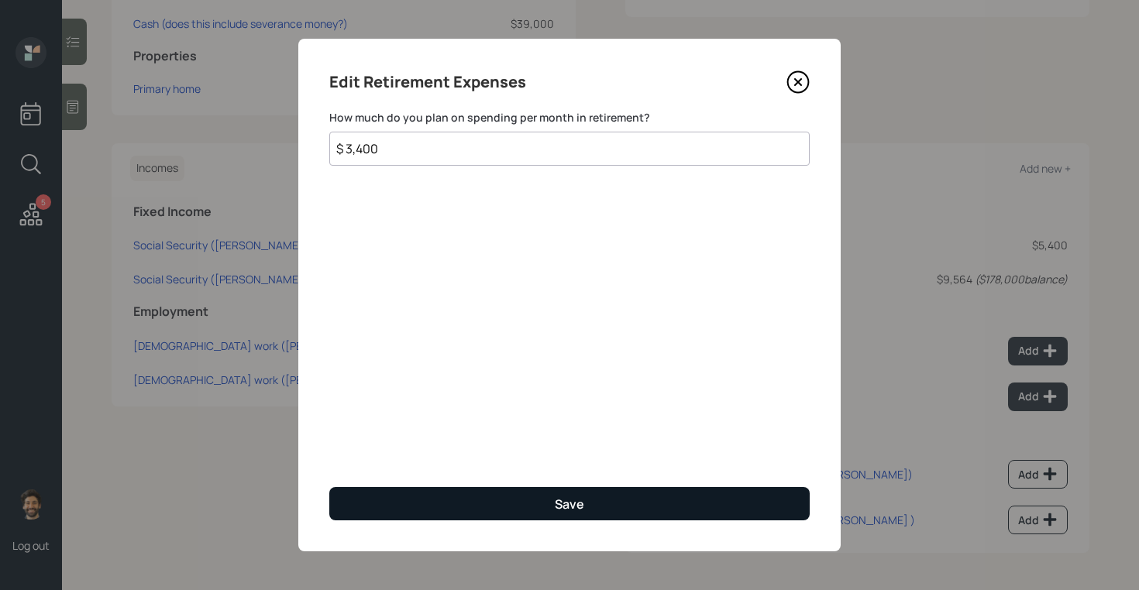
type input "$ 3,400"
click at [416, 508] on button "Save" at bounding box center [569, 503] width 480 height 33
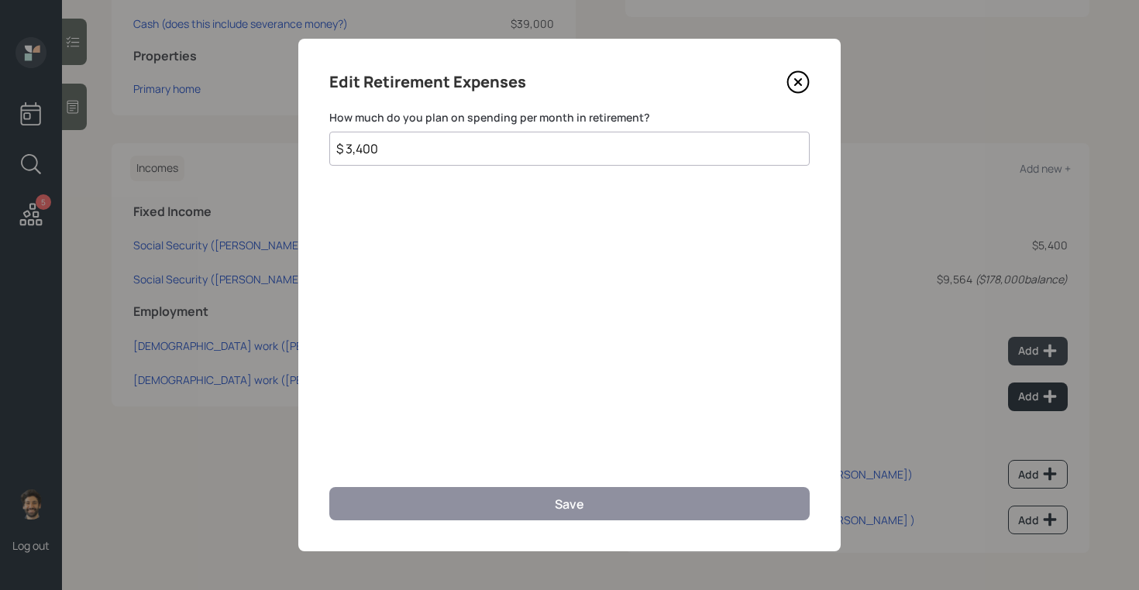
scroll to position [497, 0]
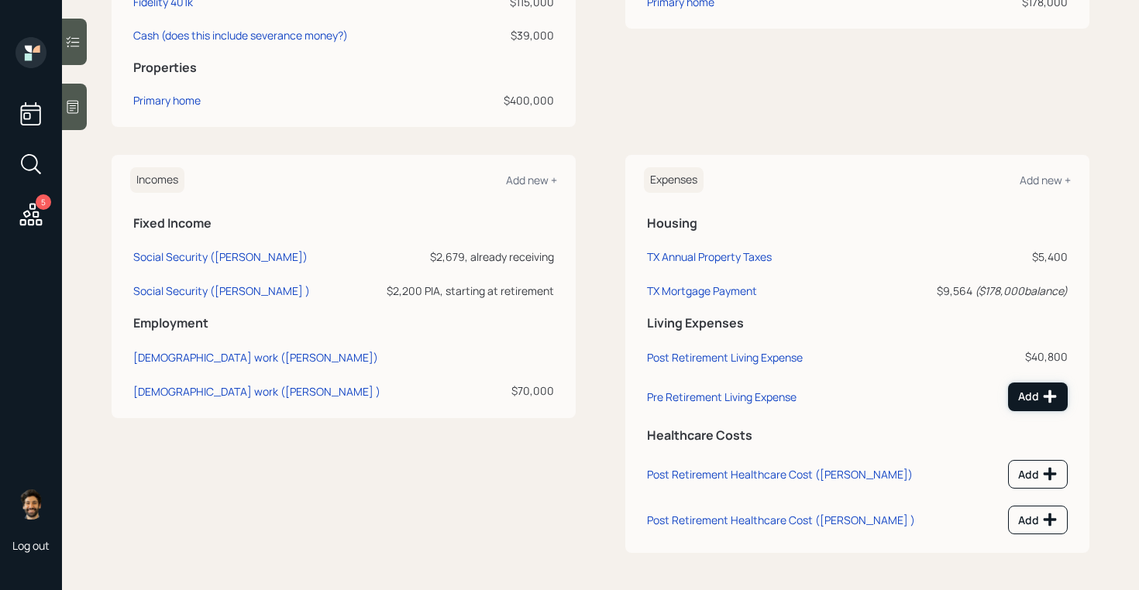
click at [1029, 384] on button "Add" at bounding box center [1038, 397] width 60 height 29
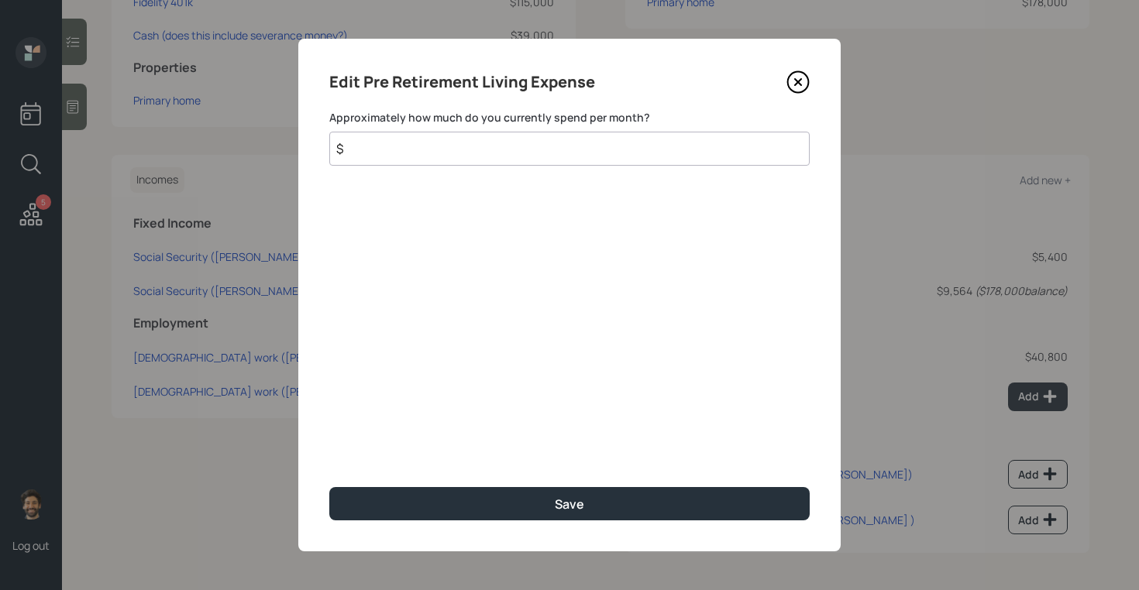
click at [511, 152] on input "$" at bounding box center [569, 149] width 480 height 34
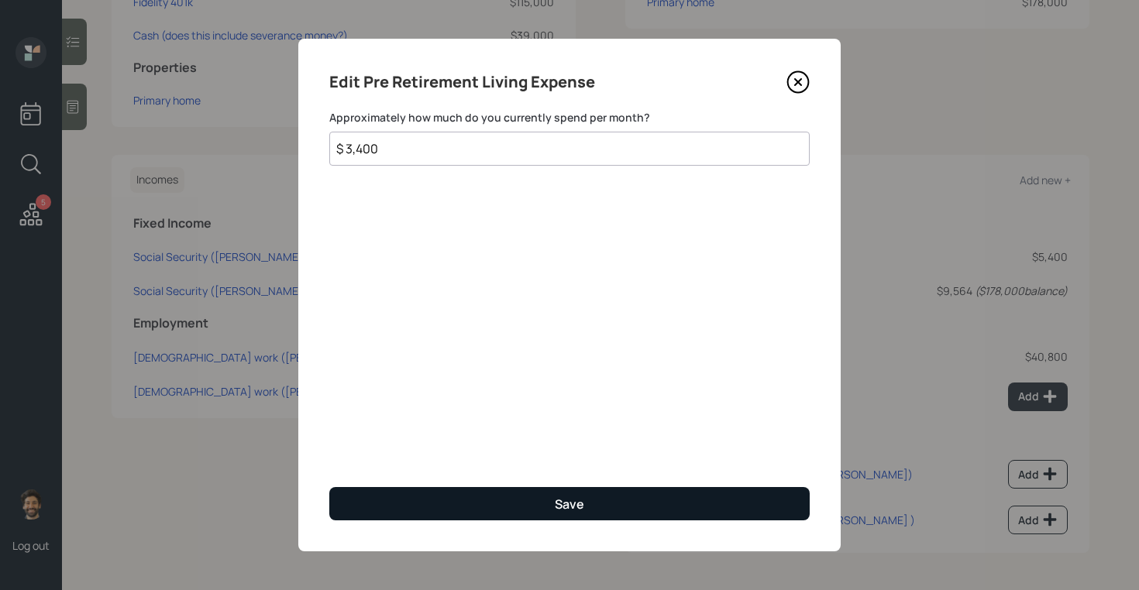
type input "$ 3,400"
click at [445, 508] on button "Save" at bounding box center [569, 503] width 480 height 33
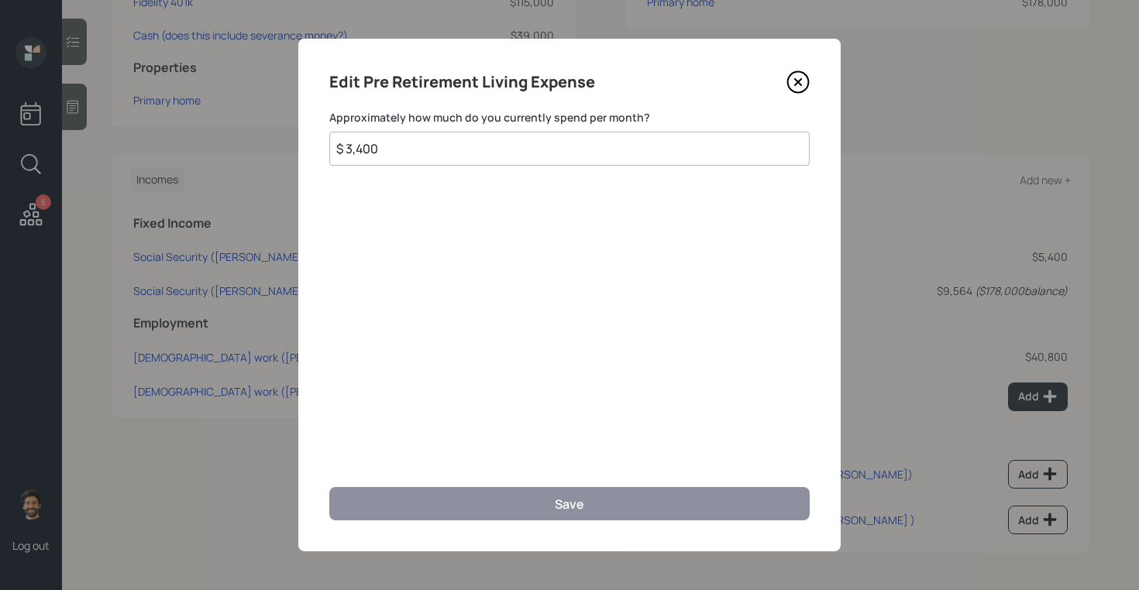
scroll to position [485, 0]
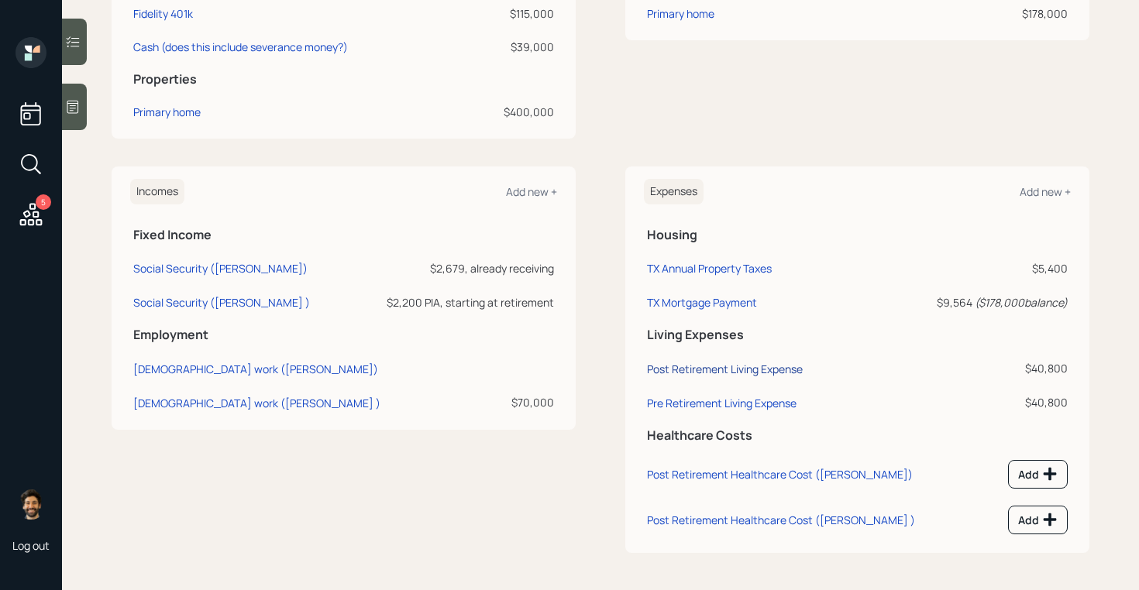
click at [692, 374] on div "Post Retirement Living Expense" at bounding box center [725, 369] width 156 height 15
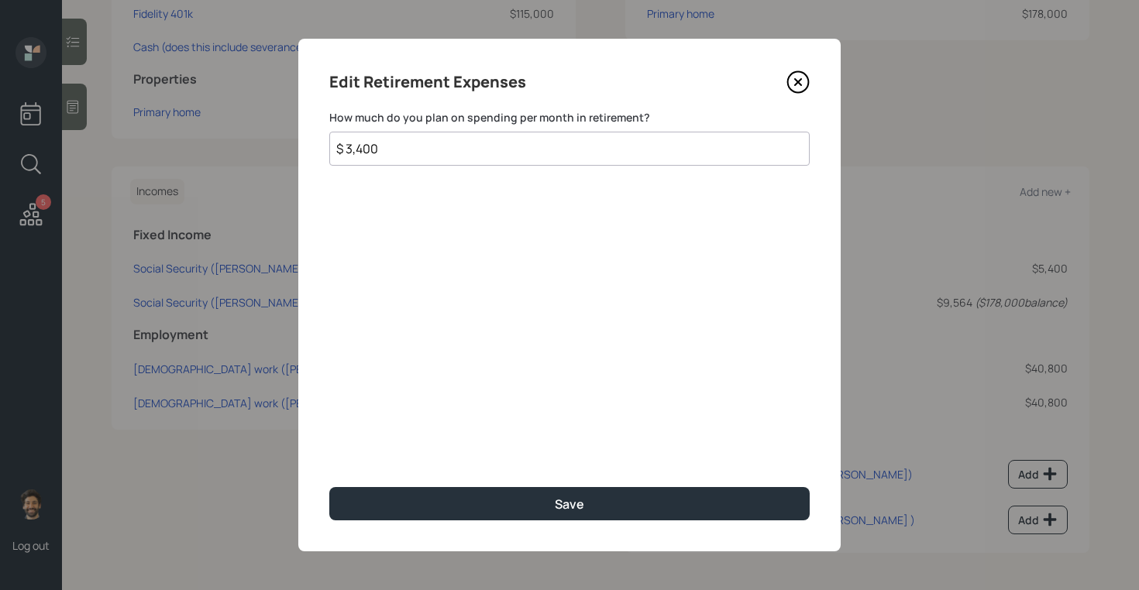
click at [363, 144] on input "$ 3,400" at bounding box center [569, 149] width 480 height 34
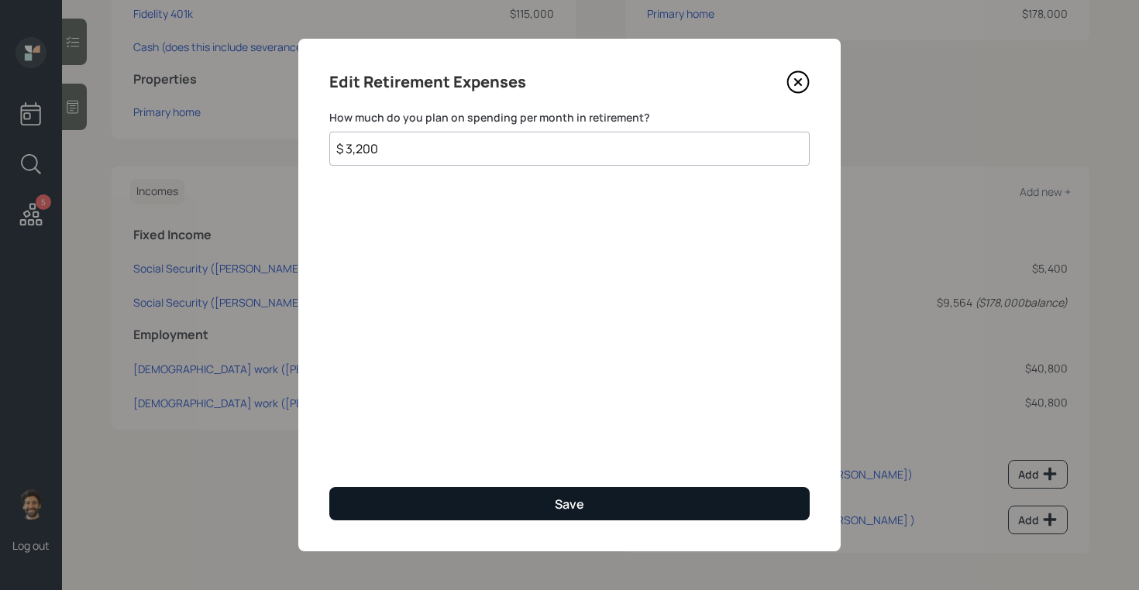
type input "$ 3,200"
click at [384, 509] on button "Save" at bounding box center [569, 503] width 480 height 33
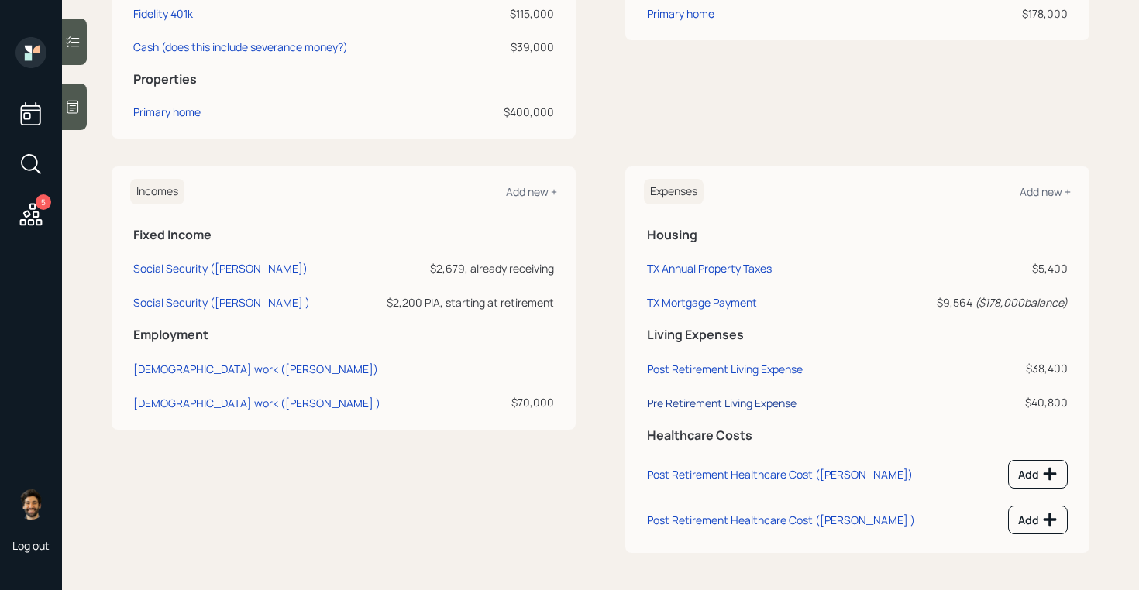
click at [647, 405] on div "Pre Retirement Living Expense" at bounding box center [722, 403] width 150 height 15
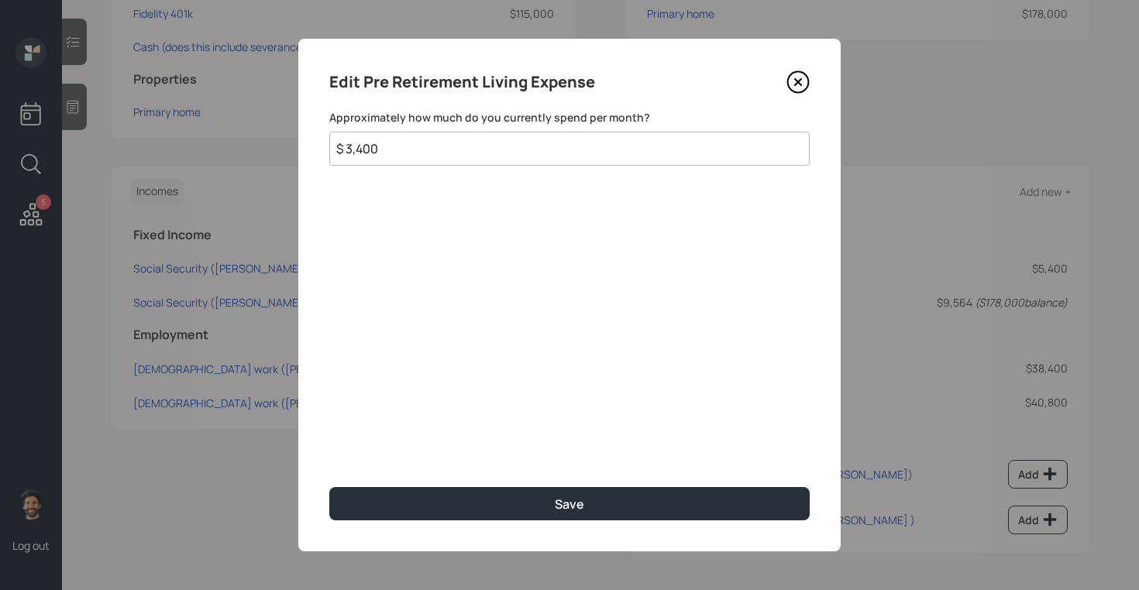
click at [387, 151] on input "$ 3,400" at bounding box center [569, 149] width 480 height 34
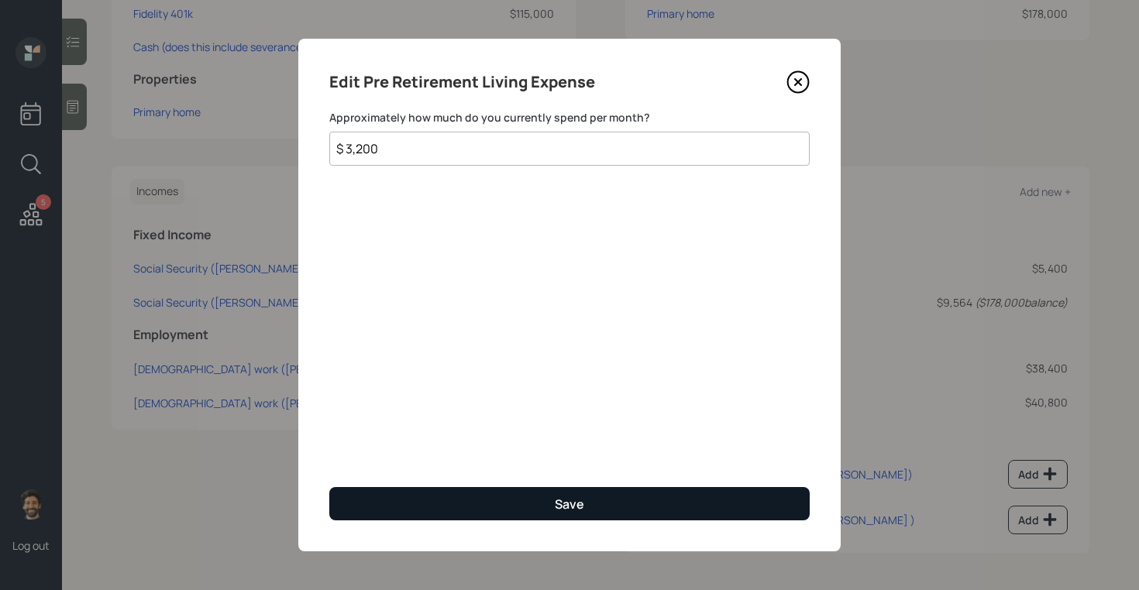
type input "$ 3,200"
click at [368, 501] on button "Save" at bounding box center [569, 503] width 480 height 33
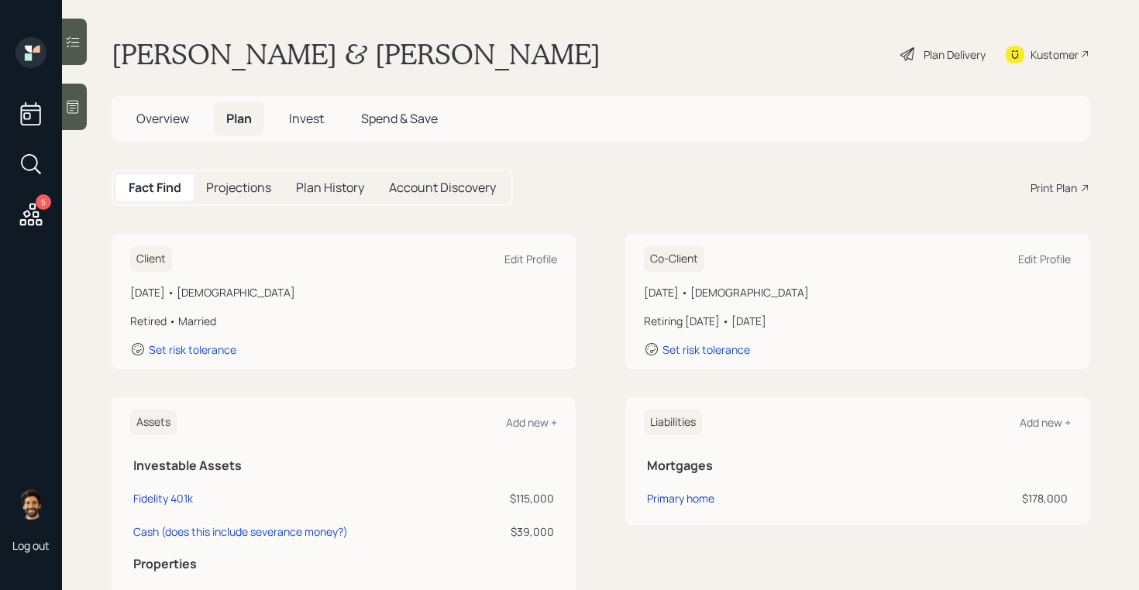
click at [917, 50] on div "Plan Delivery" at bounding box center [943, 54] width 88 height 34
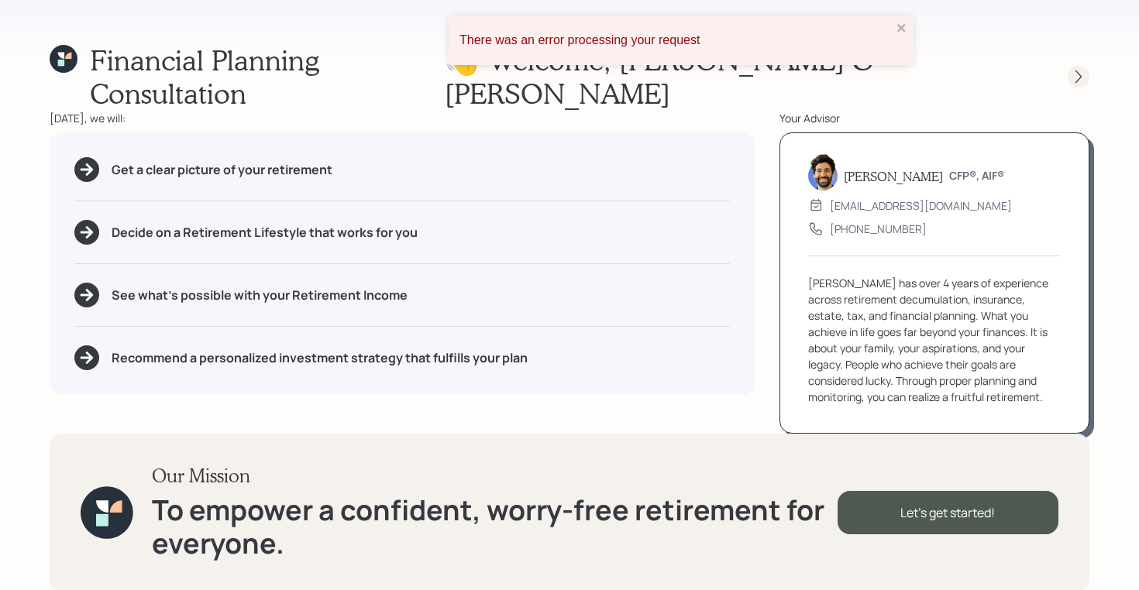
click at [1080, 69] on icon at bounding box center [1078, 76] width 15 height 15
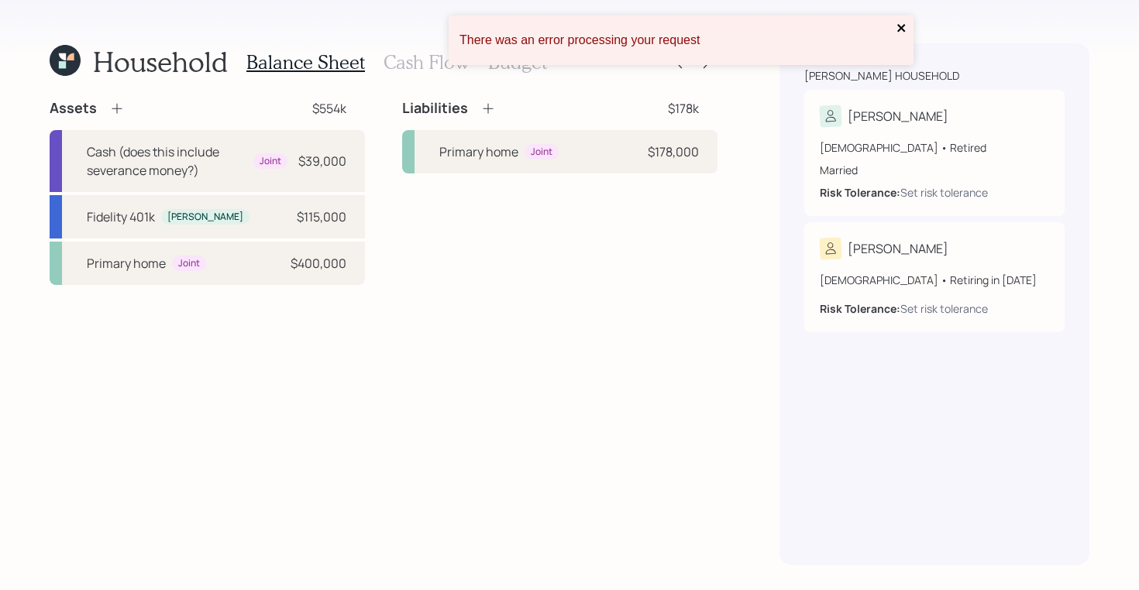
click at [897, 29] on icon "close" at bounding box center [902, 28] width 11 height 12
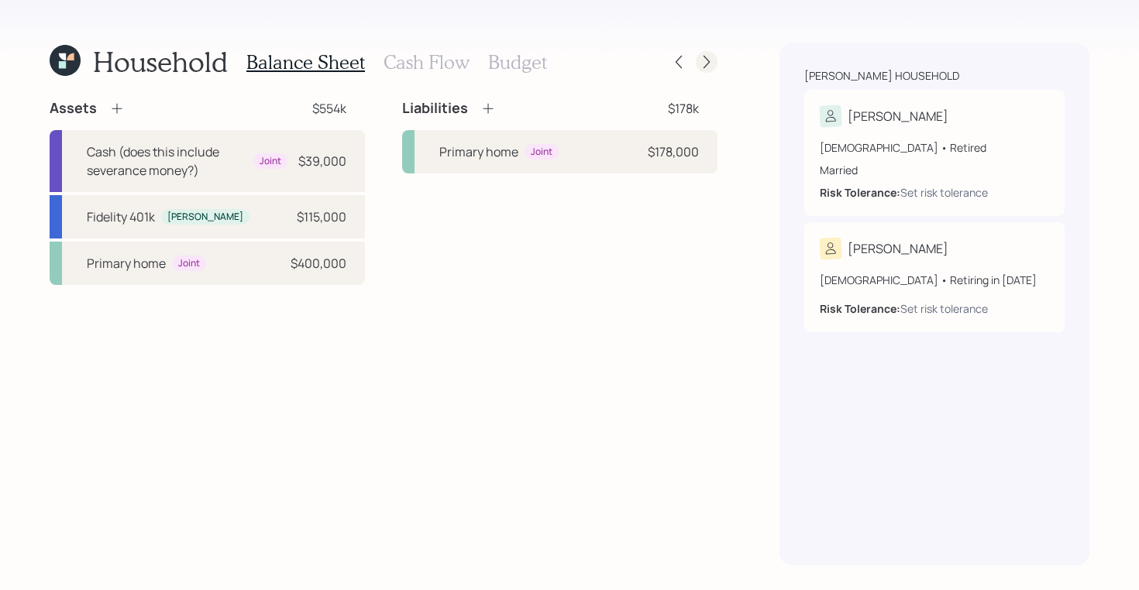
click at [709, 57] on icon at bounding box center [706, 61] width 15 height 15
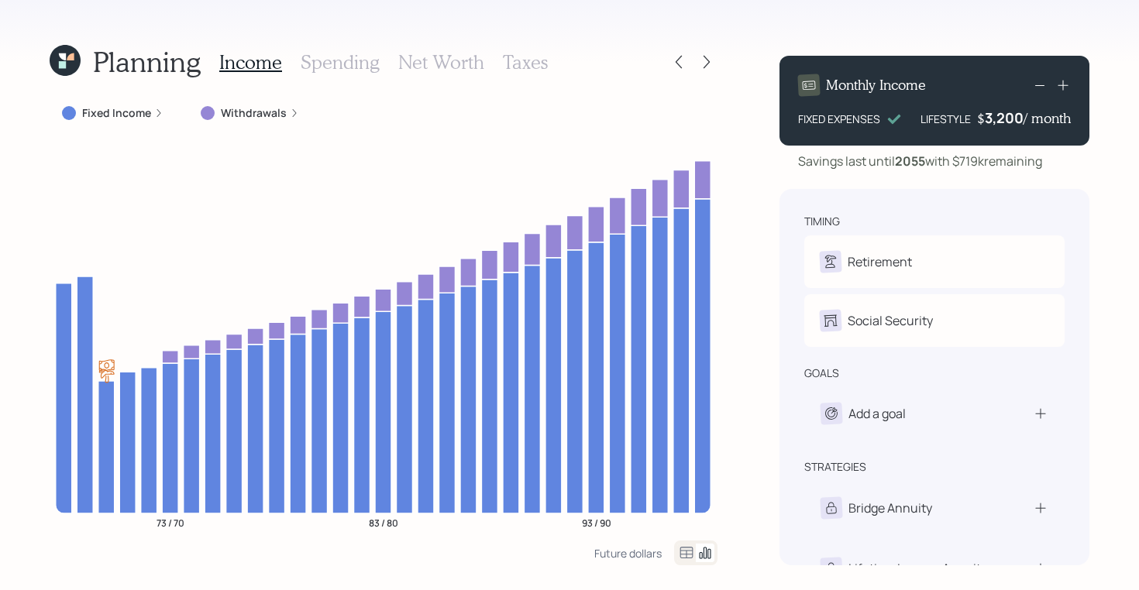
click at [339, 71] on h3 "Spending" at bounding box center [340, 62] width 79 height 22
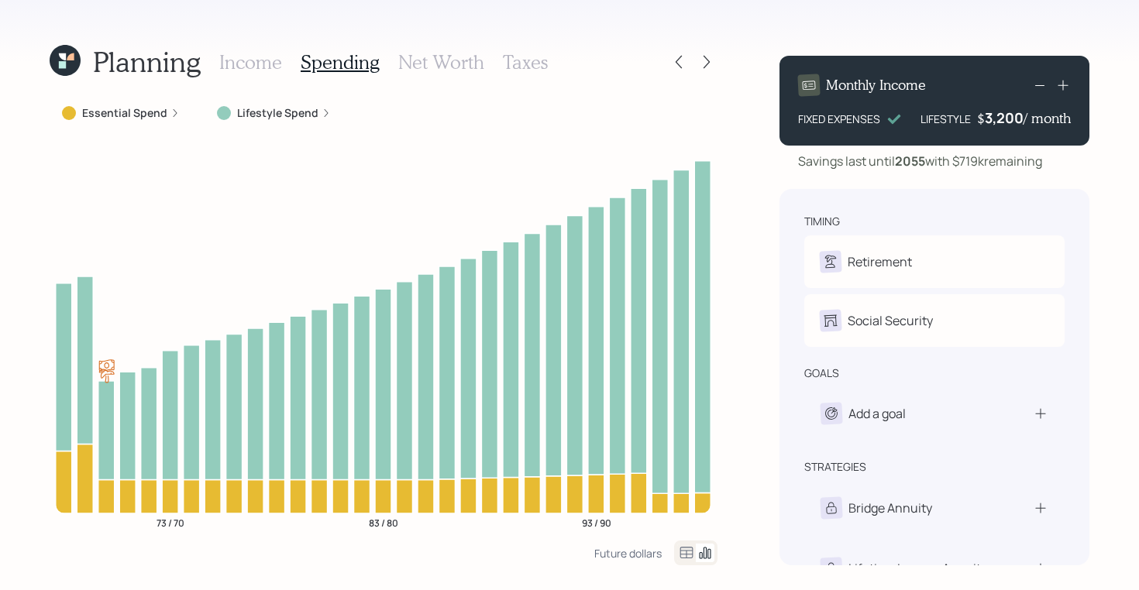
click at [687, 554] on icon at bounding box center [686, 553] width 13 height 12
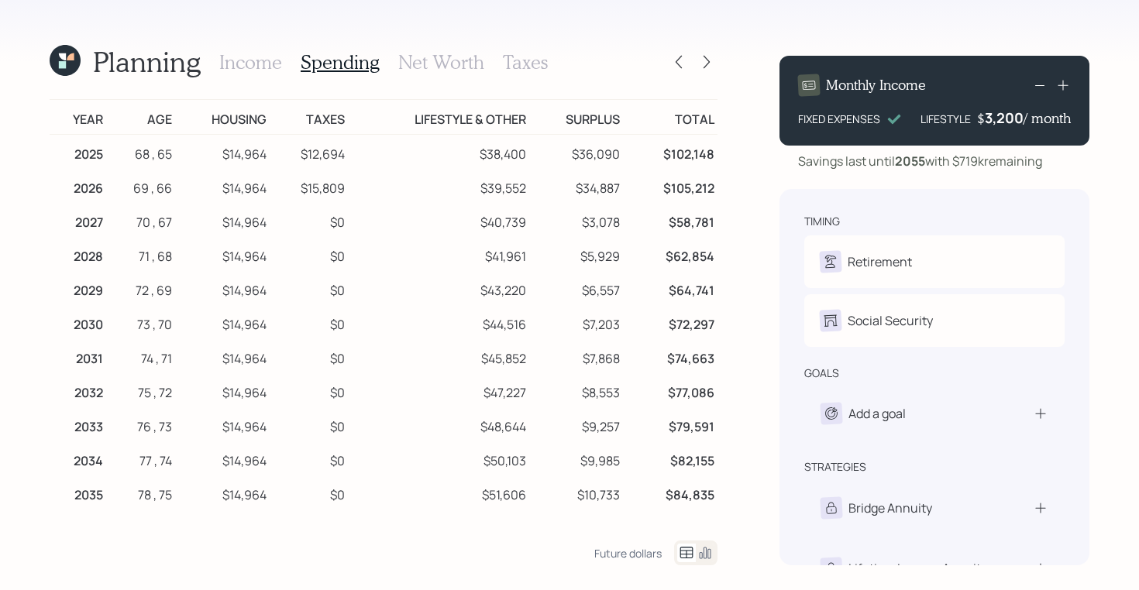
click at [43, 60] on div "Planning Income Spending Net Worth Taxes Year Age Housing Taxes Lifestyle & Oth…" at bounding box center [569, 295] width 1139 height 590
click at [62, 66] on icon at bounding box center [62, 64] width 7 height 7
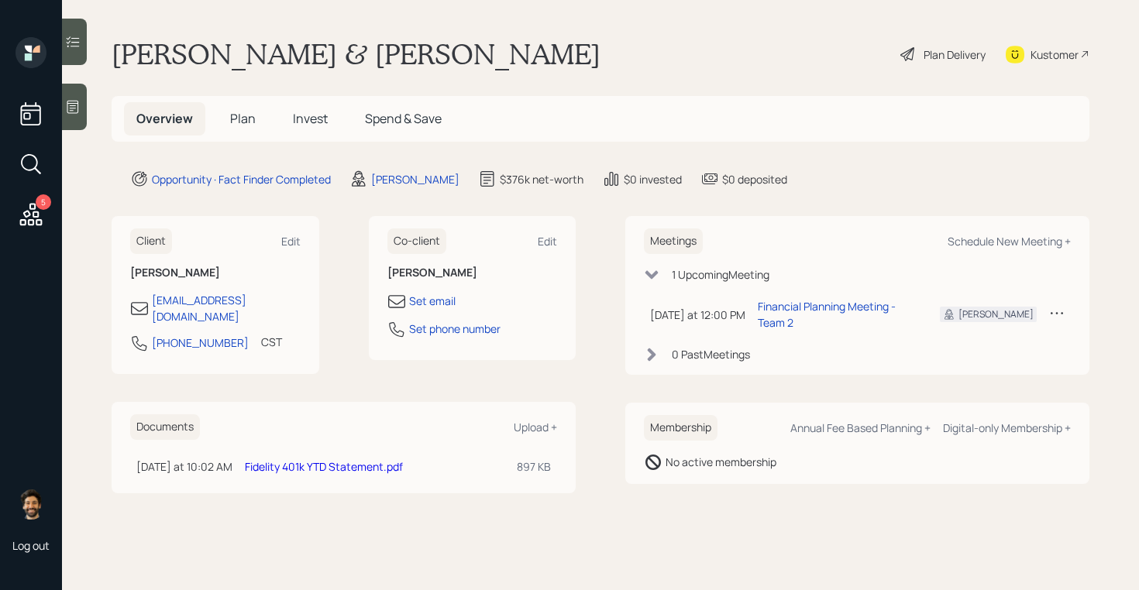
click at [235, 119] on span "Plan" at bounding box center [243, 118] width 26 height 17
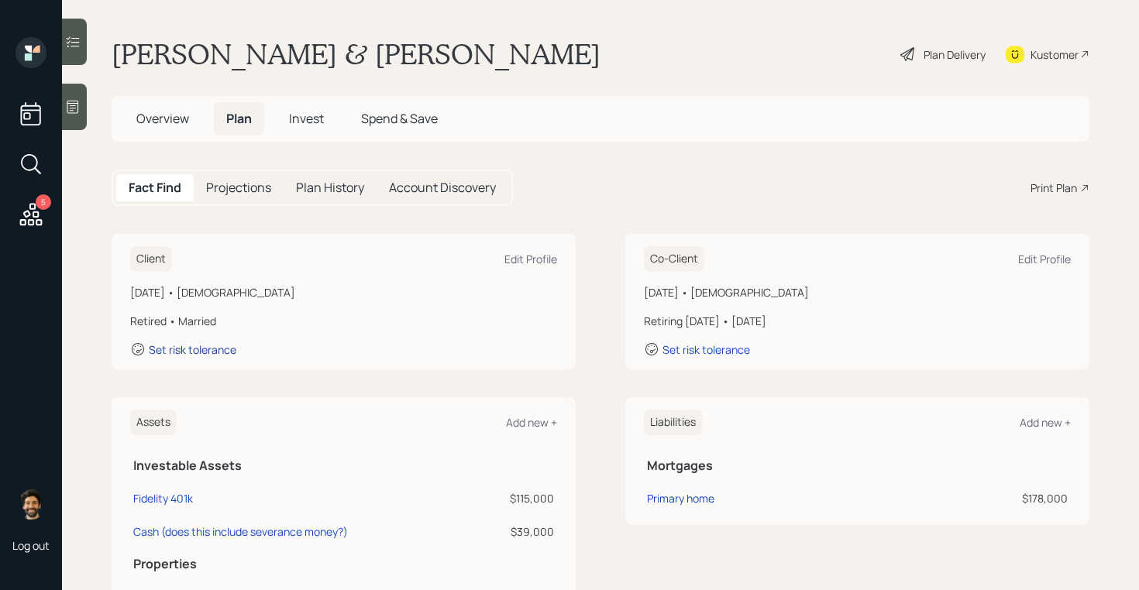
click at [193, 348] on div "Set risk tolerance" at bounding box center [193, 349] width 88 height 15
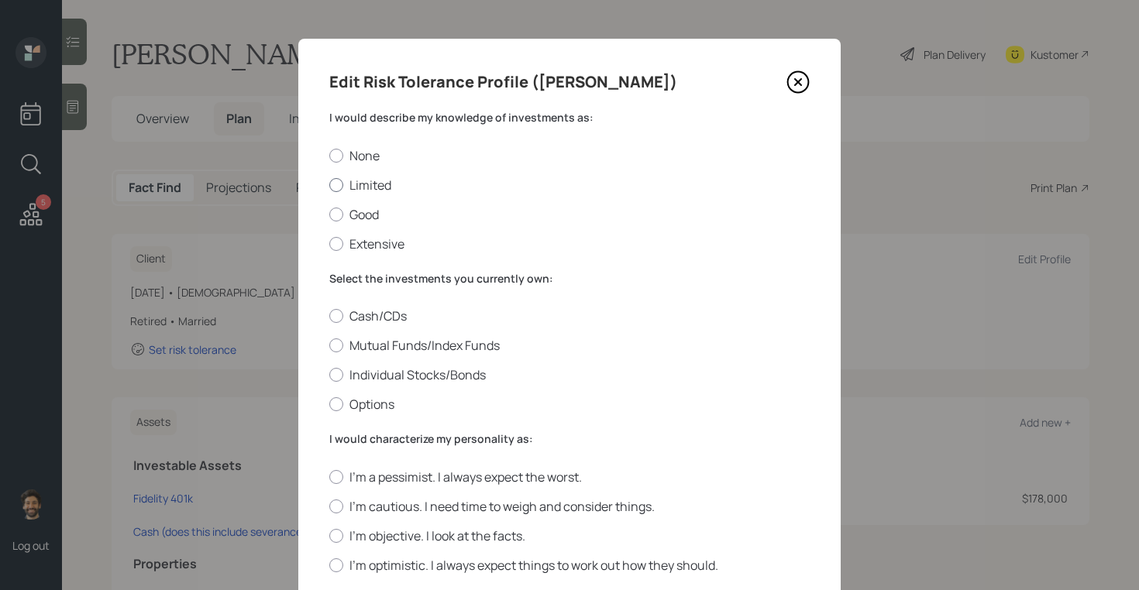
click at [339, 187] on div at bounding box center [336, 185] width 14 height 14
click at [329, 185] on input "Limited" at bounding box center [329, 184] width 1 height 1
radio input "true"
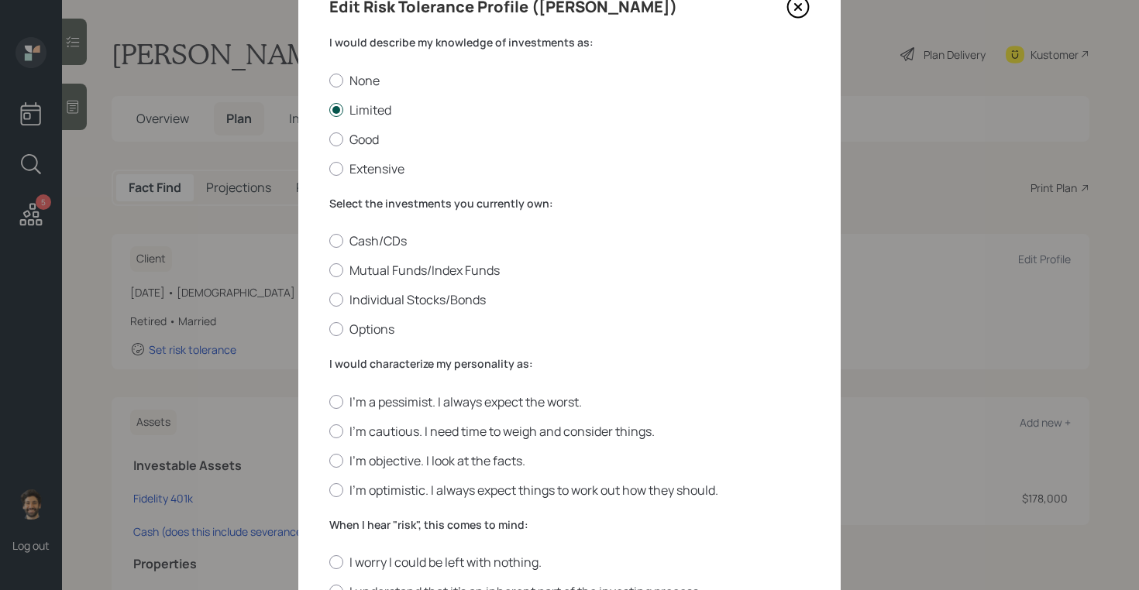
scroll to position [110, 0]
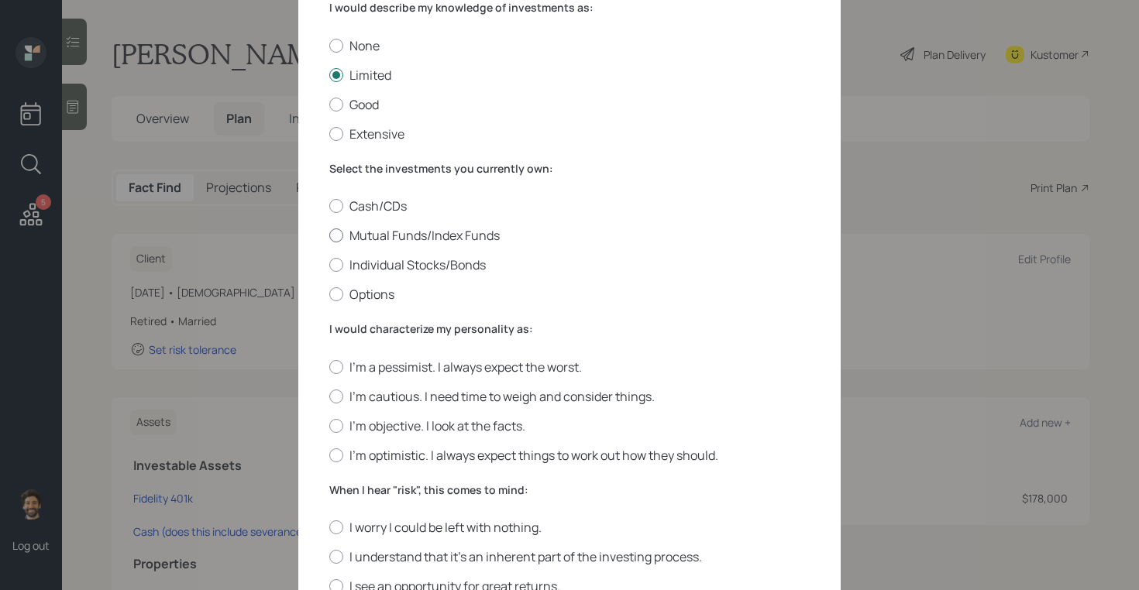
click at [349, 232] on label "Mutual Funds/Index Funds" at bounding box center [569, 235] width 480 height 17
click at [329, 236] on input "Mutual Funds/Index Funds" at bounding box center [329, 236] width 1 height 1
radio input "true"
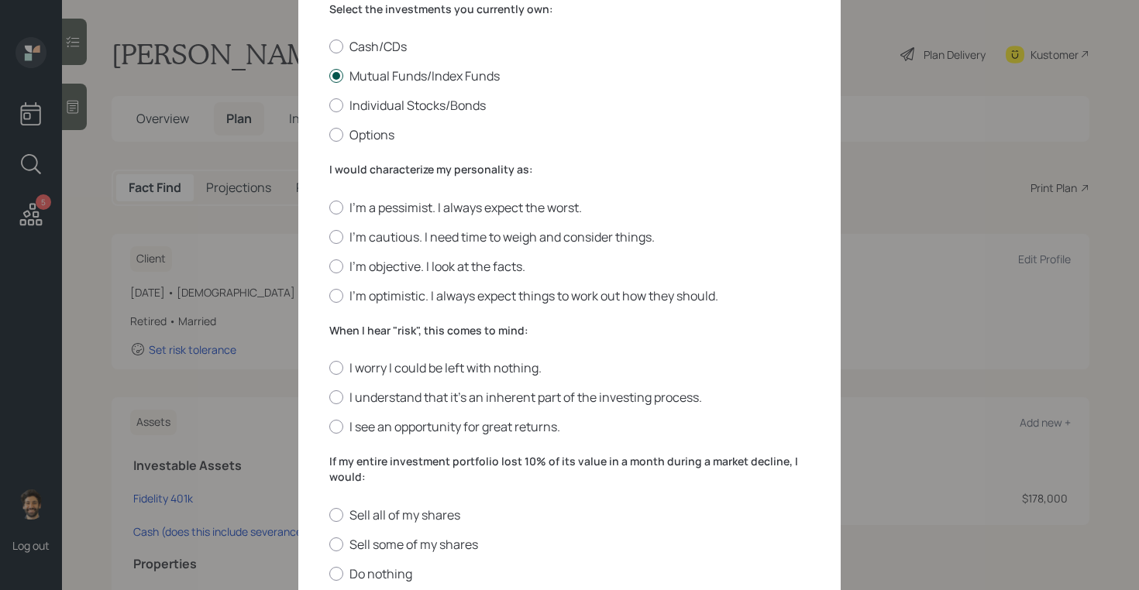
scroll to position [275, 0]
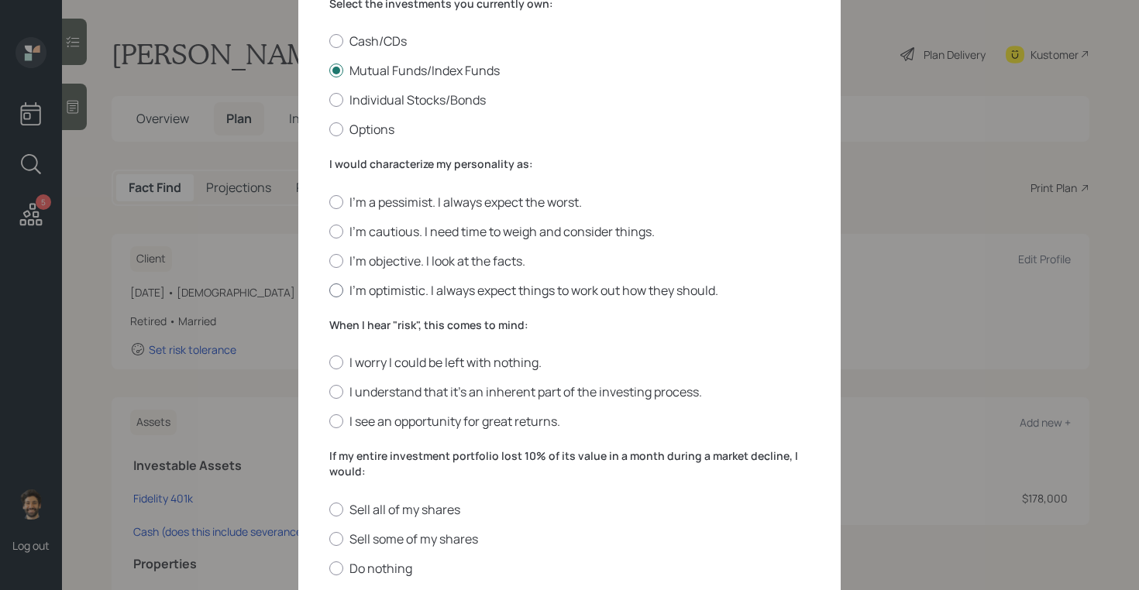
click at [336, 287] on div at bounding box center [336, 291] width 14 height 14
click at [329, 290] on input "I'm optimistic. I always expect things to work out how they should." at bounding box center [329, 290] width 1 height 1
radio input "true"
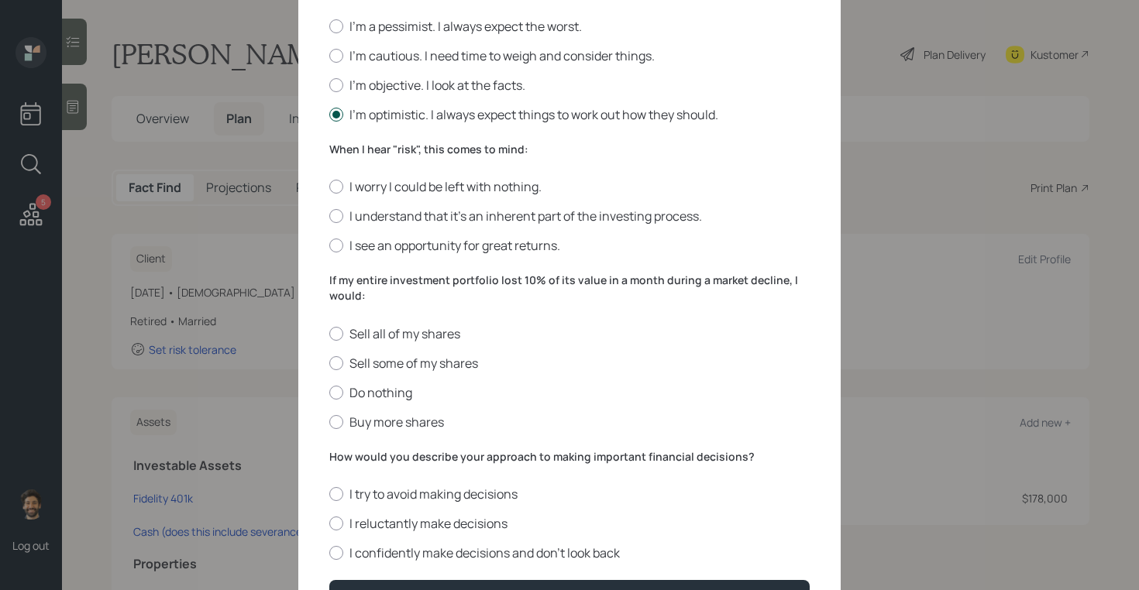
scroll to position [452, 0]
click at [340, 191] on div at bounding box center [336, 186] width 14 height 14
click at [329, 187] on input "I worry I could be left with nothing." at bounding box center [329, 186] width 1 height 1
radio input "true"
click at [336, 398] on label "Do nothing" at bounding box center [569, 392] width 480 height 17
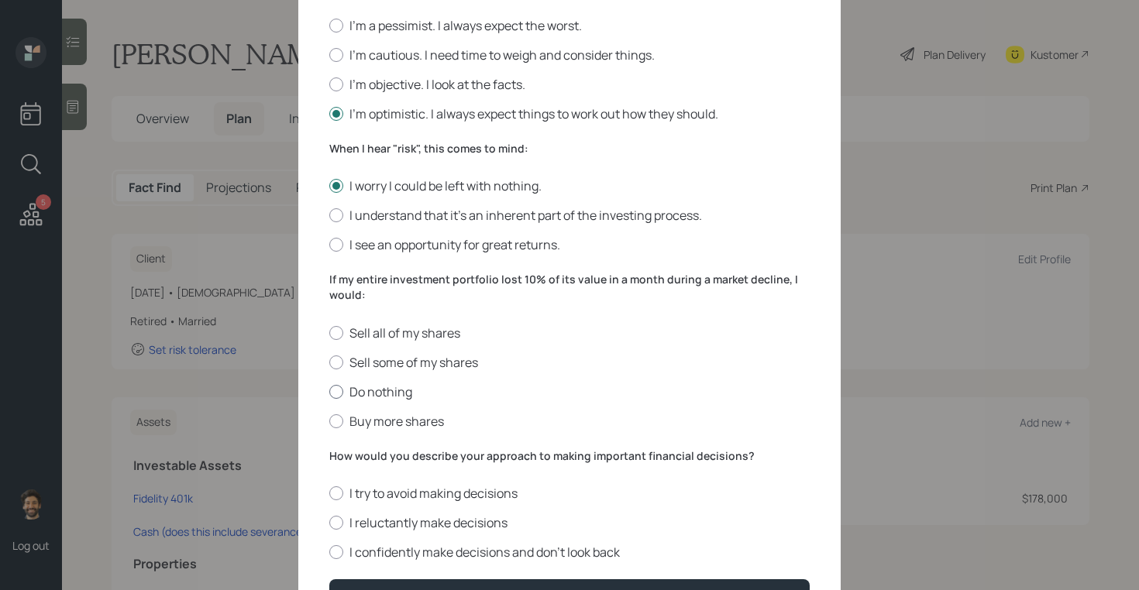
click at [329, 392] on input "Do nothing" at bounding box center [329, 391] width 1 height 1
radio input "true"
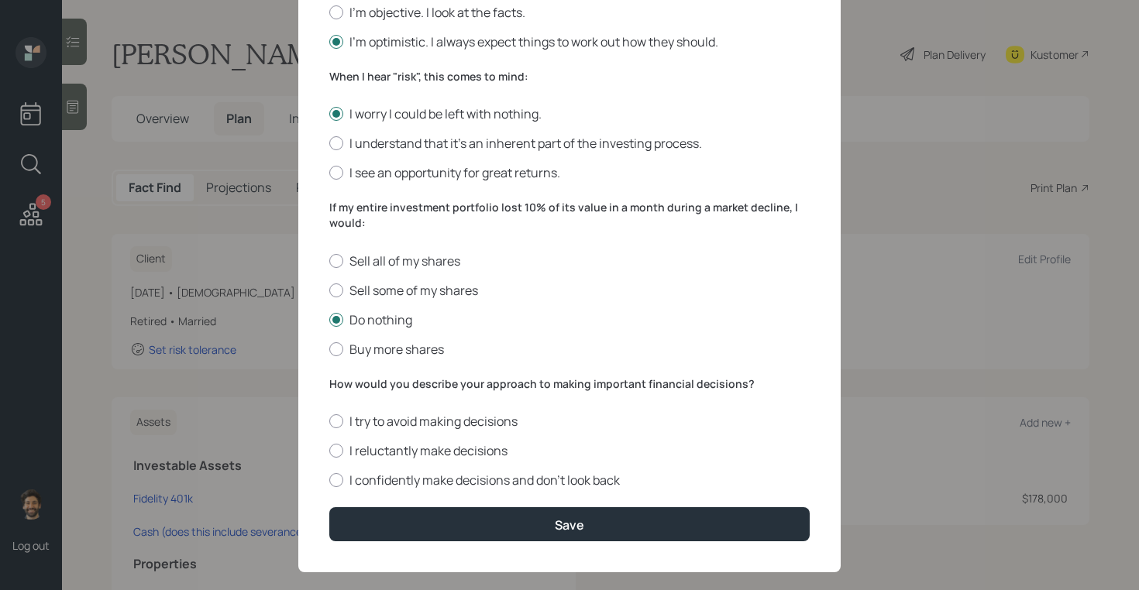
scroll to position [545, 0]
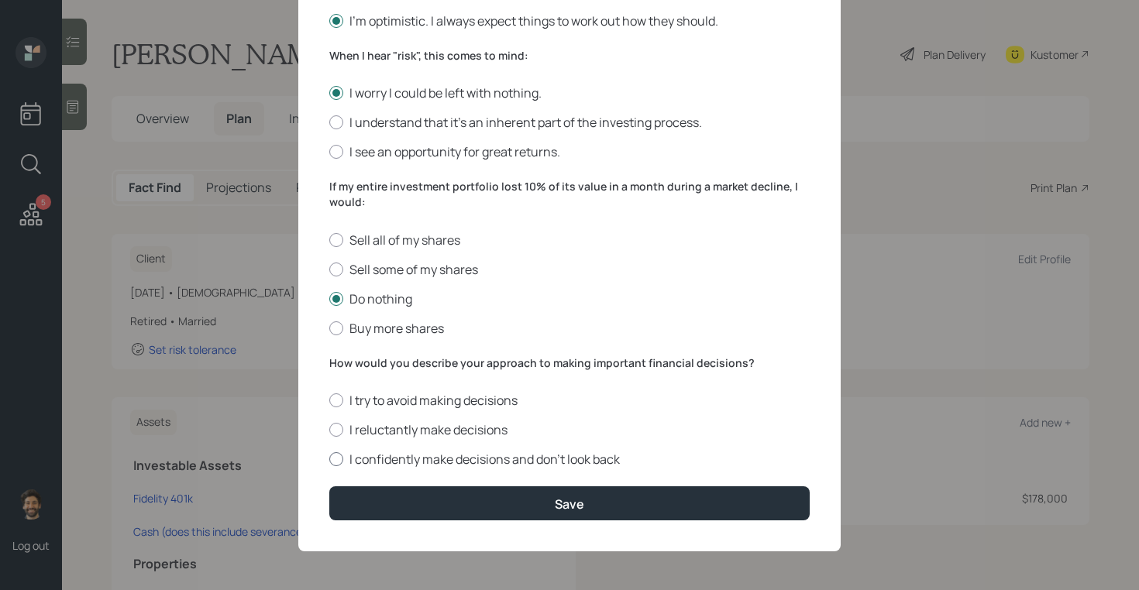
click at [342, 452] on label "I confidently make decisions and don’t look back" at bounding box center [569, 459] width 480 height 17
click at [329, 459] on input "I confidently make decisions and don’t look back" at bounding box center [329, 459] width 1 height 1
radio input "true"
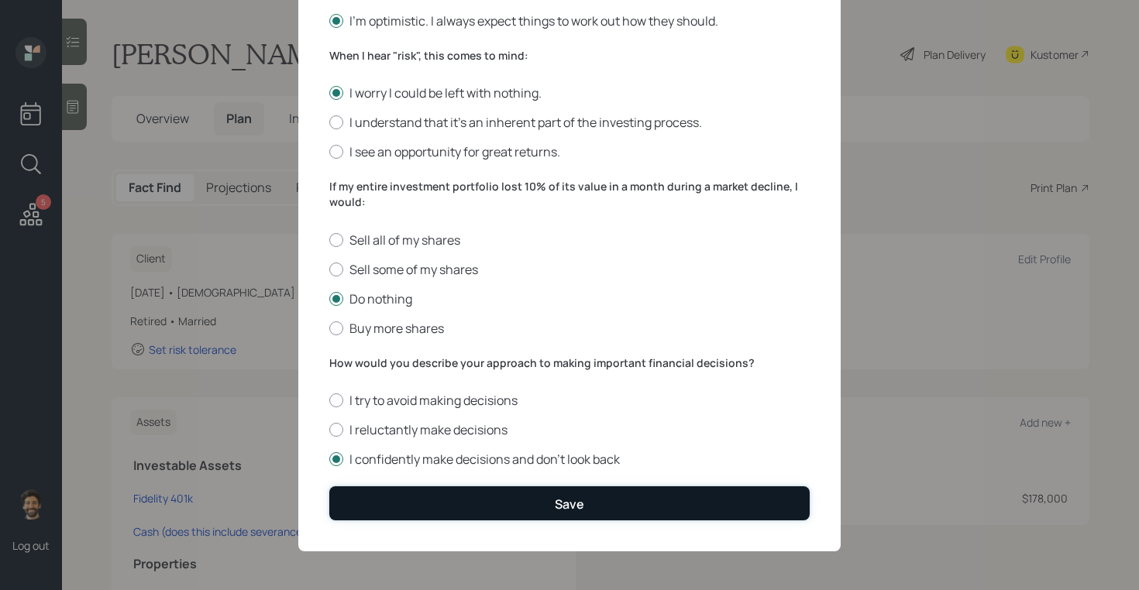
click at [377, 502] on button "Save" at bounding box center [569, 503] width 480 height 33
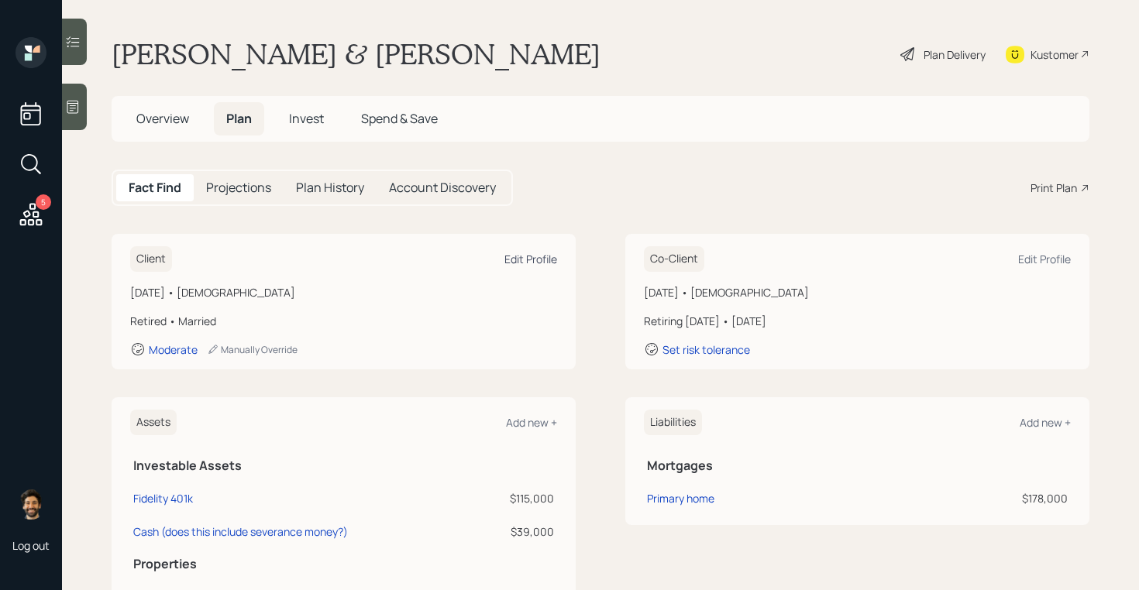
click at [535, 256] on div "Edit Profile" at bounding box center [530, 259] width 53 height 15
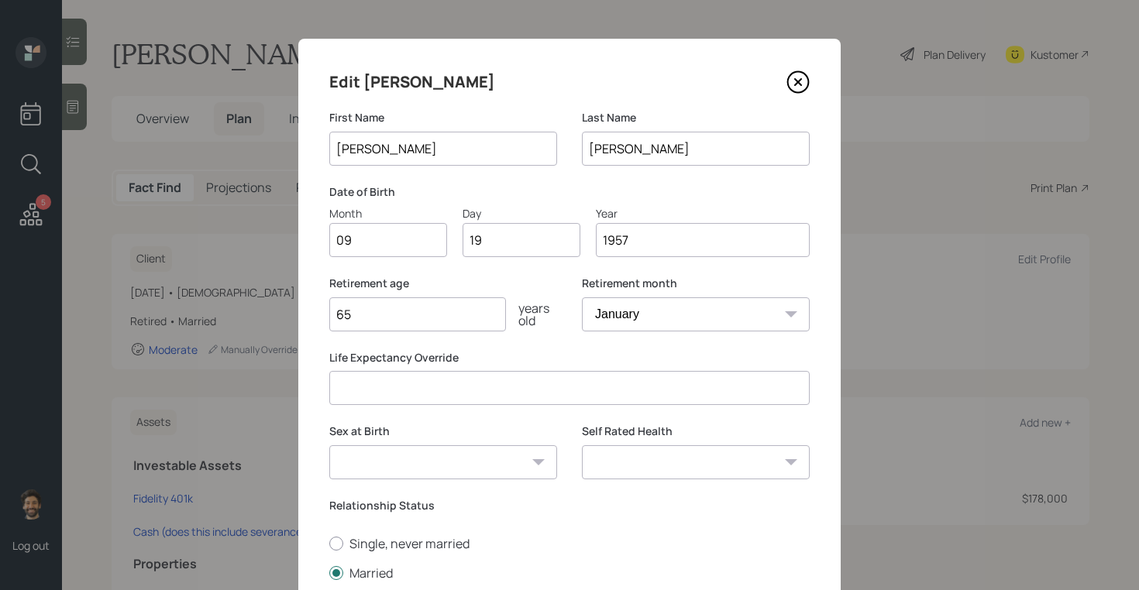
scroll to position [202, 0]
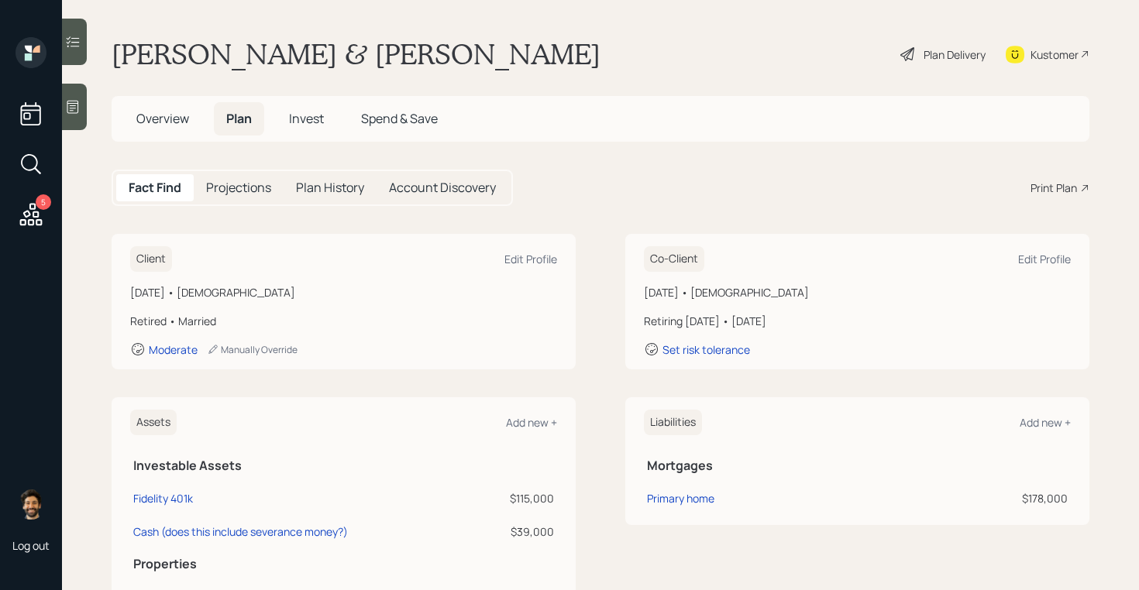
click at [149, 357] on div "Client Edit Profile September 19, 1957 • 68 years old Retired • Married Moderat…" at bounding box center [344, 302] width 464 height 136
click at [158, 357] on div "Client Edit Profile September 19, 1957 • 68 years old Retired • Married Moderat…" at bounding box center [344, 302] width 464 height 136
click at [167, 349] on div "Moderate" at bounding box center [173, 349] width 49 height 15
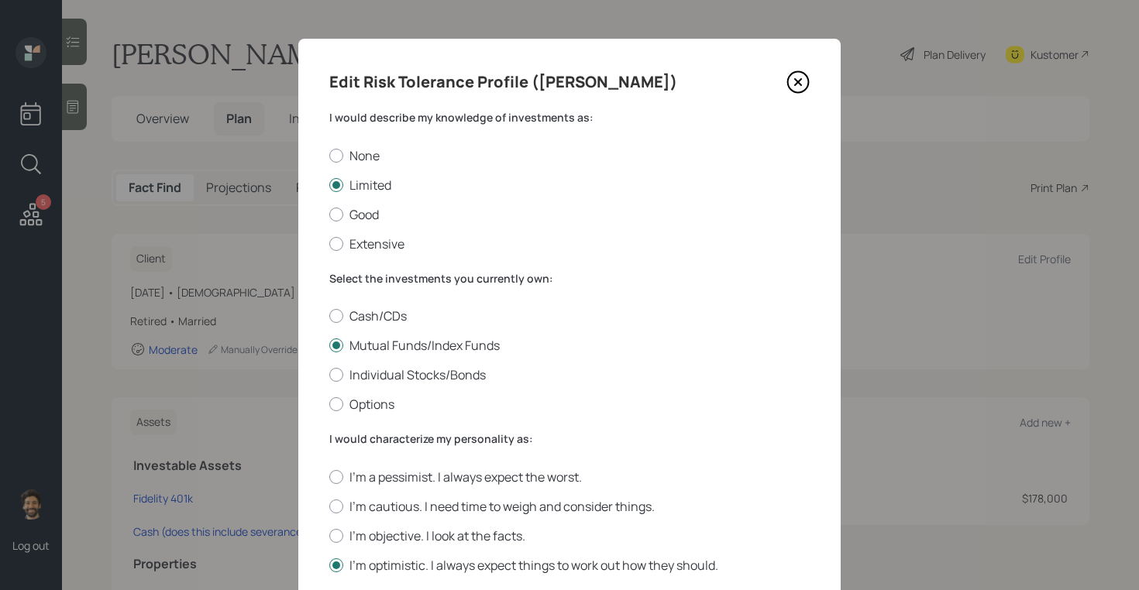
scroll to position [545, 0]
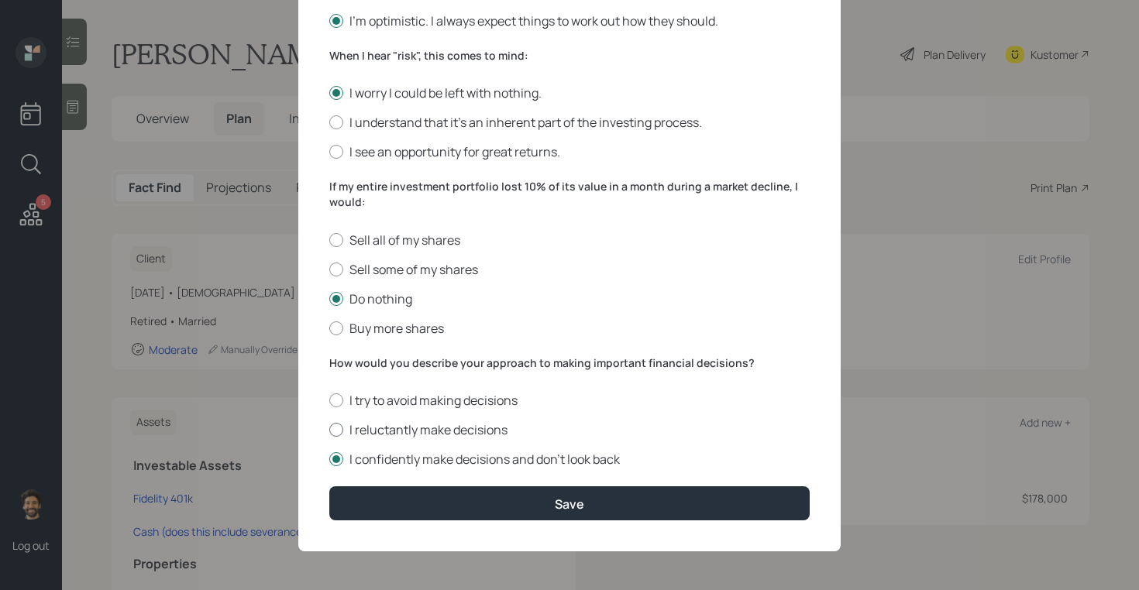
click at [346, 432] on label "I reluctantly make decisions" at bounding box center [569, 430] width 480 height 17
click at [329, 431] on input "I reluctantly make decisions" at bounding box center [329, 430] width 1 height 1
radio input "true"
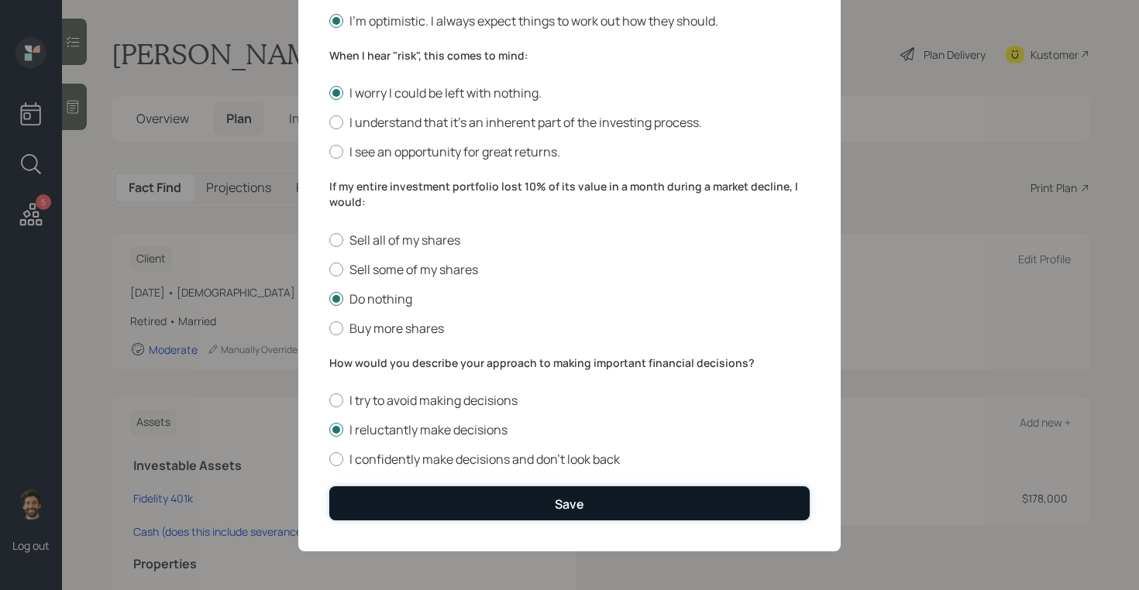
click at [370, 512] on button "Save" at bounding box center [569, 503] width 480 height 33
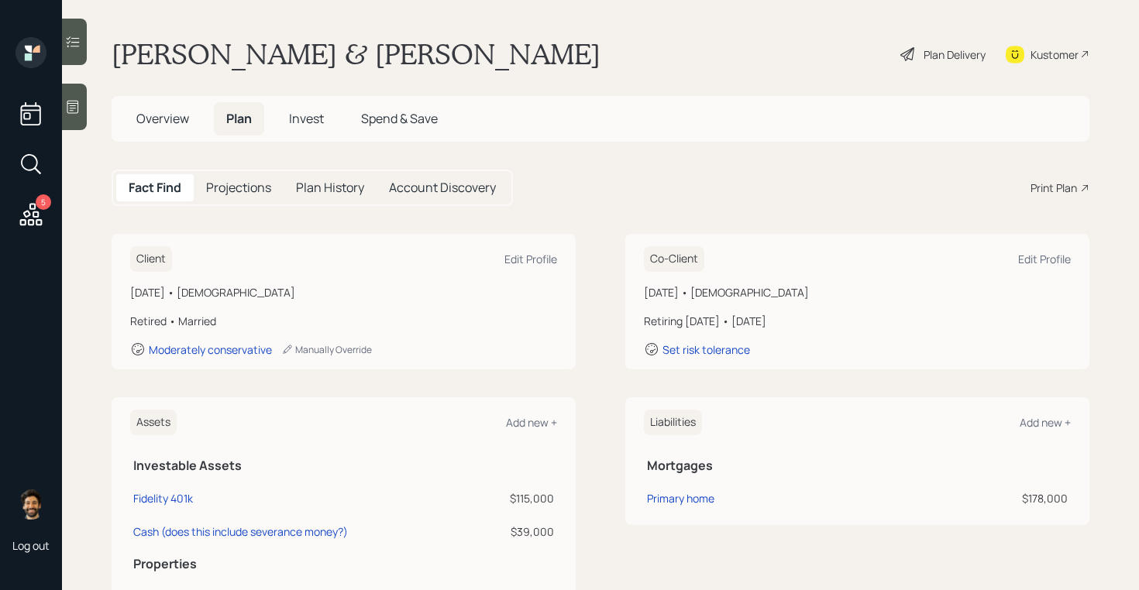
click at [311, 112] on span "Invest" at bounding box center [306, 118] width 35 height 17
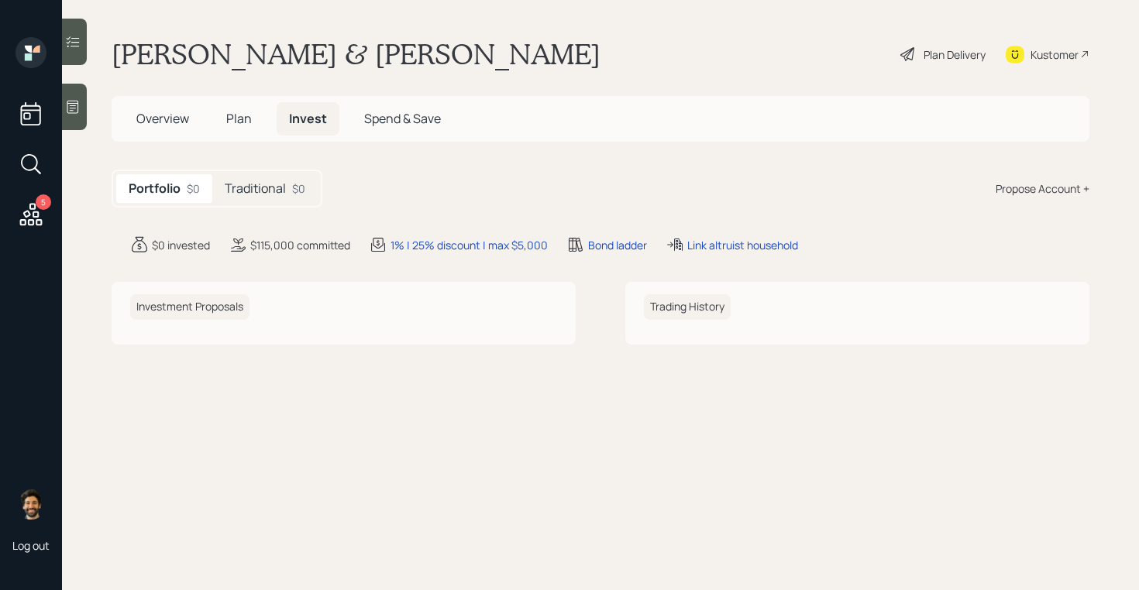
click at [307, 184] on div "Traditional $0" at bounding box center [264, 188] width 105 height 29
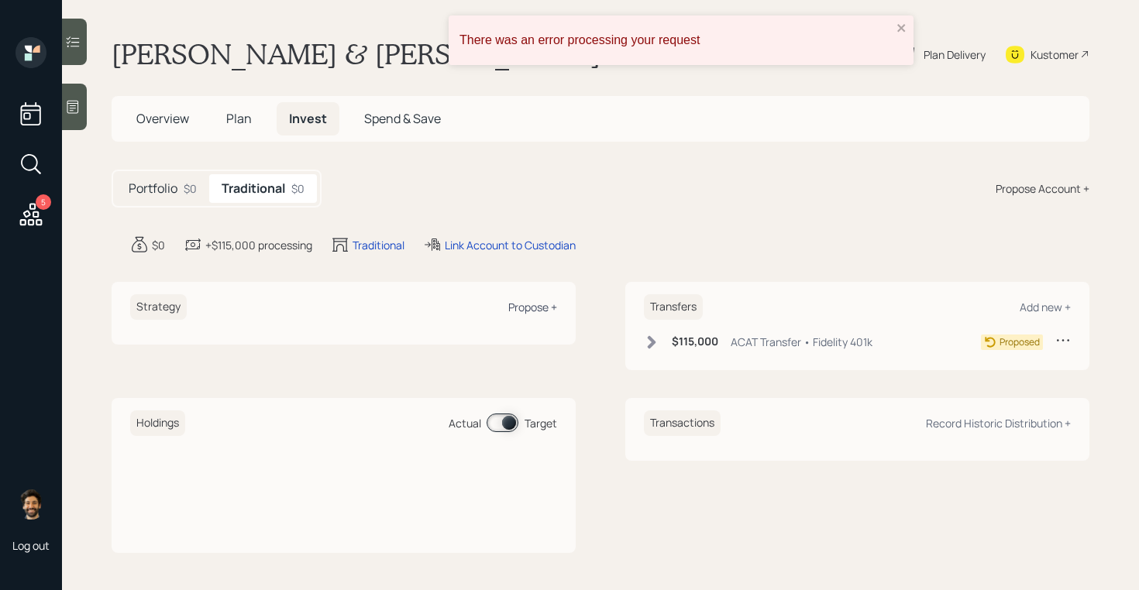
click at [548, 307] on div "Propose +" at bounding box center [532, 307] width 49 height 15
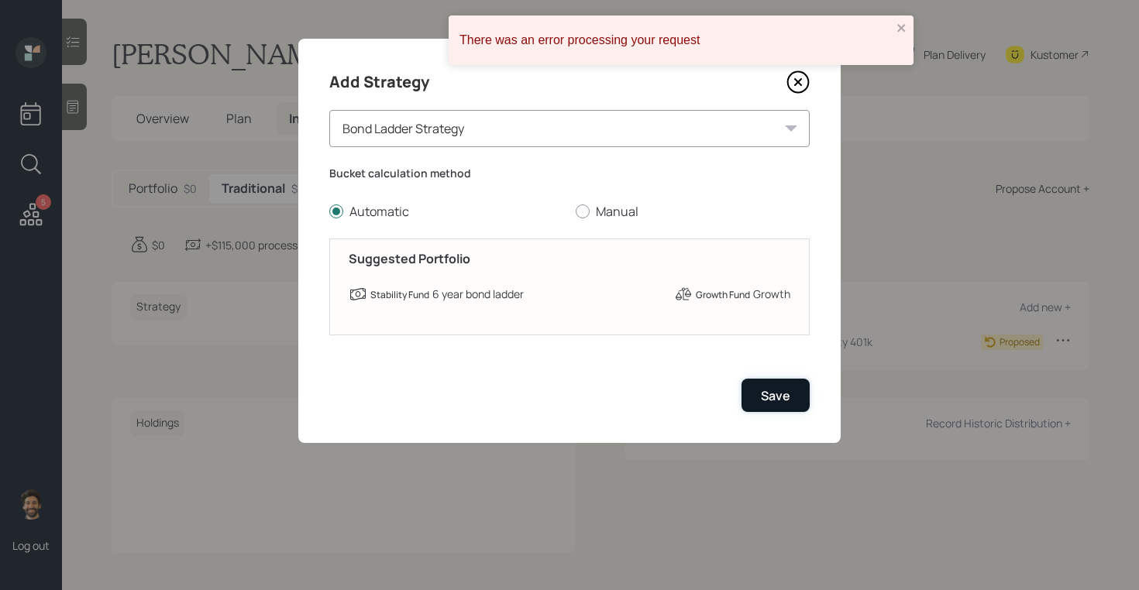
click at [783, 405] on button "Save" at bounding box center [776, 395] width 68 height 33
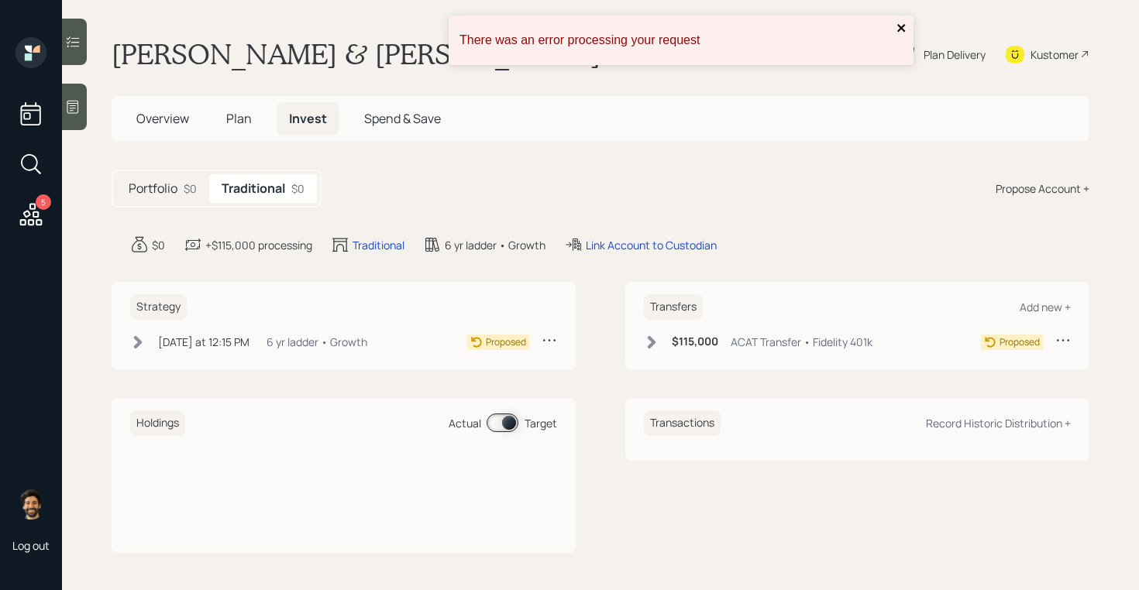
click at [902, 30] on icon "close" at bounding box center [901, 28] width 8 height 8
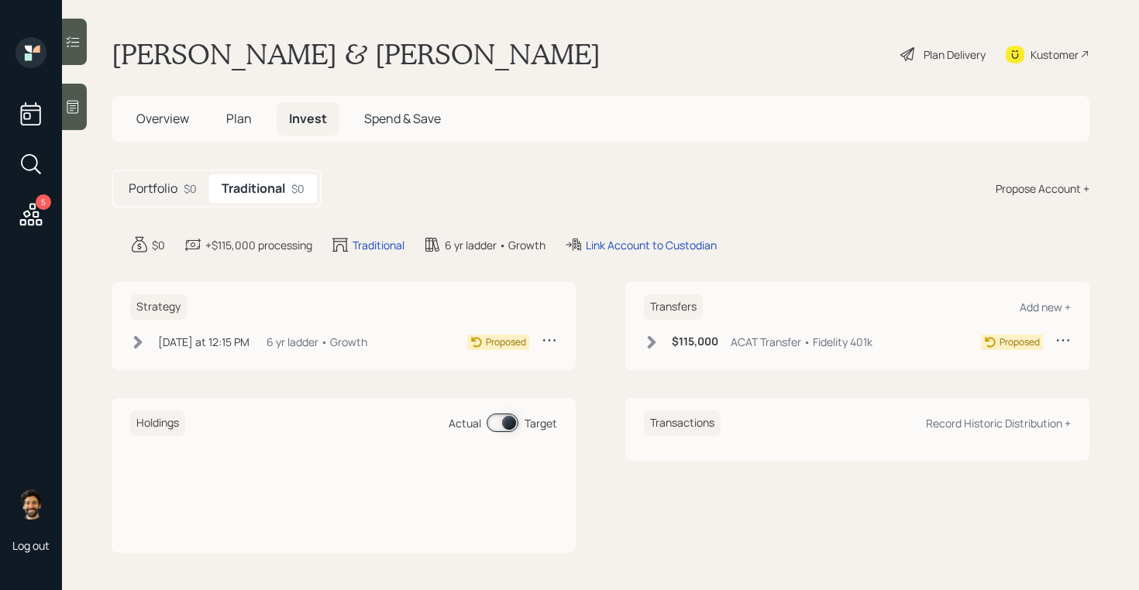
click at [919, 54] on div "Plan Delivery" at bounding box center [943, 54] width 88 height 34
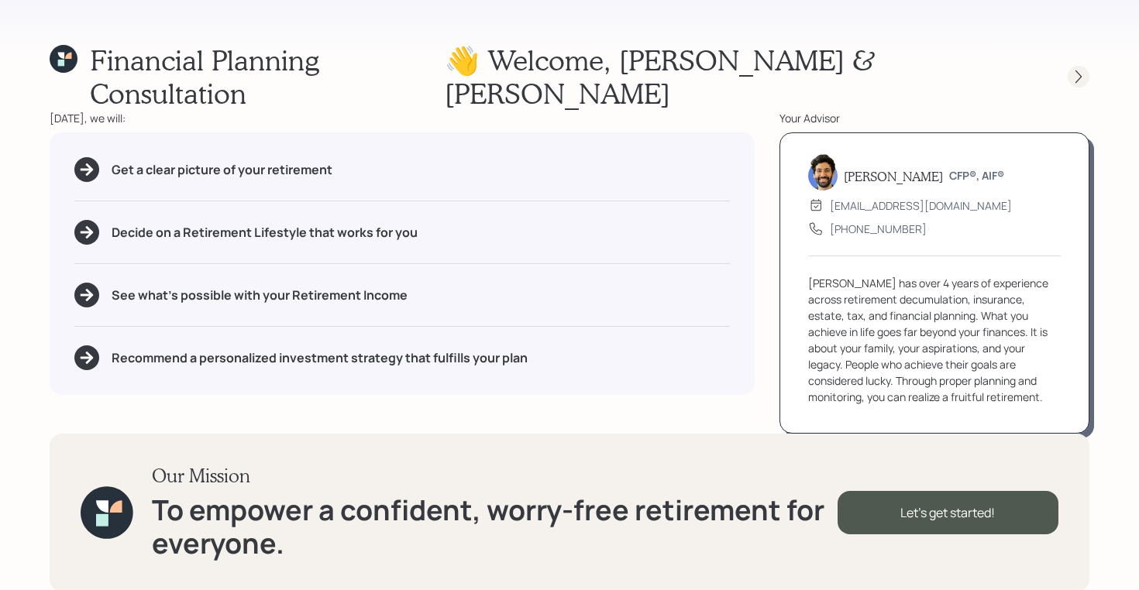
click at [1073, 69] on icon at bounding box center [1078, 76] width 15 height 15
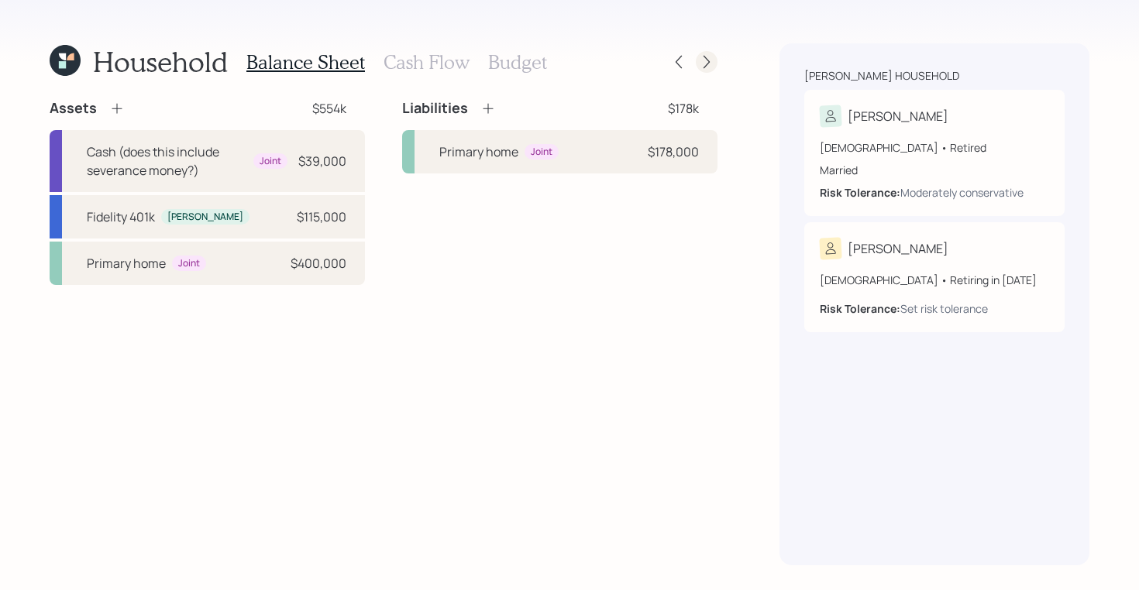
click at [708, 65] on icon at bounding box center [706, 61] width 15 height 15
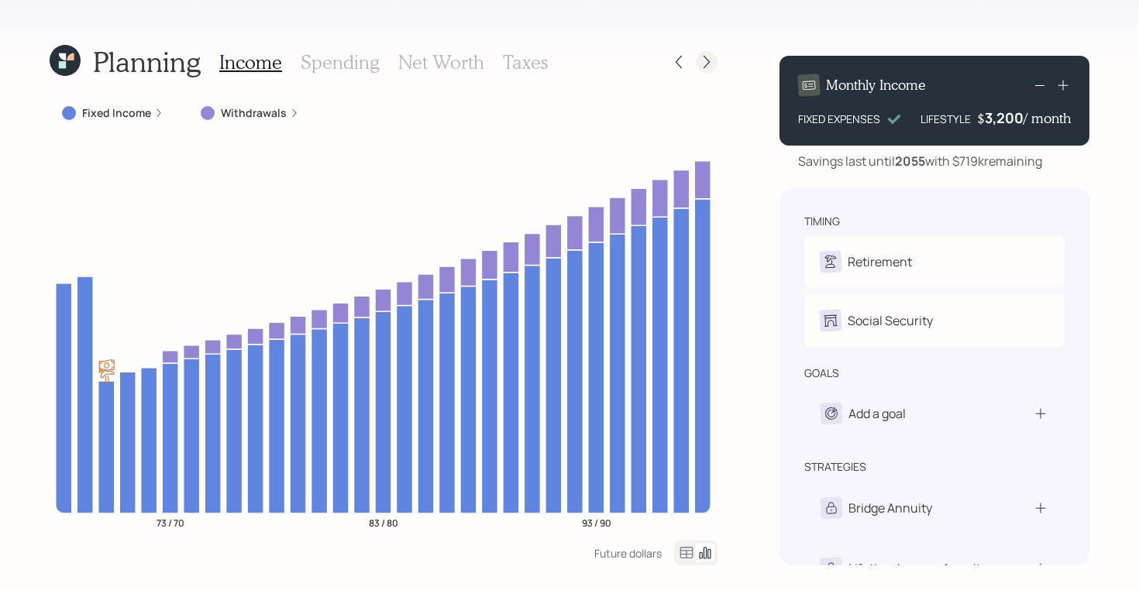
click at [706, 63] on icon at bounding box center [706, 61] width 15 height 15
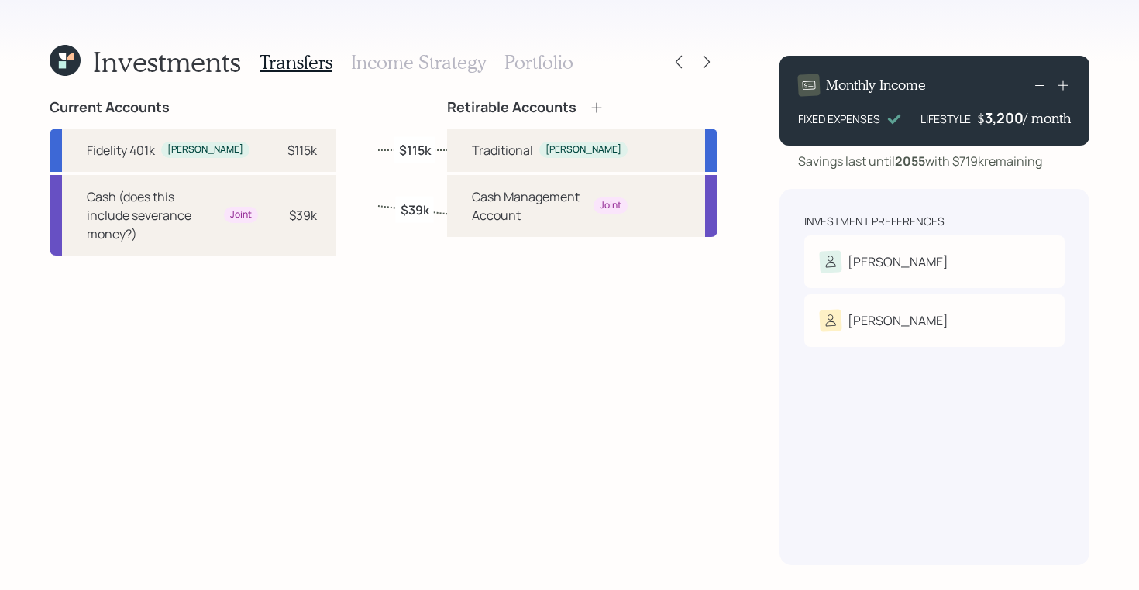
click at [449, 60] on h3 "Income Strategy" at bounding box center [418, 62] width 135 height 22
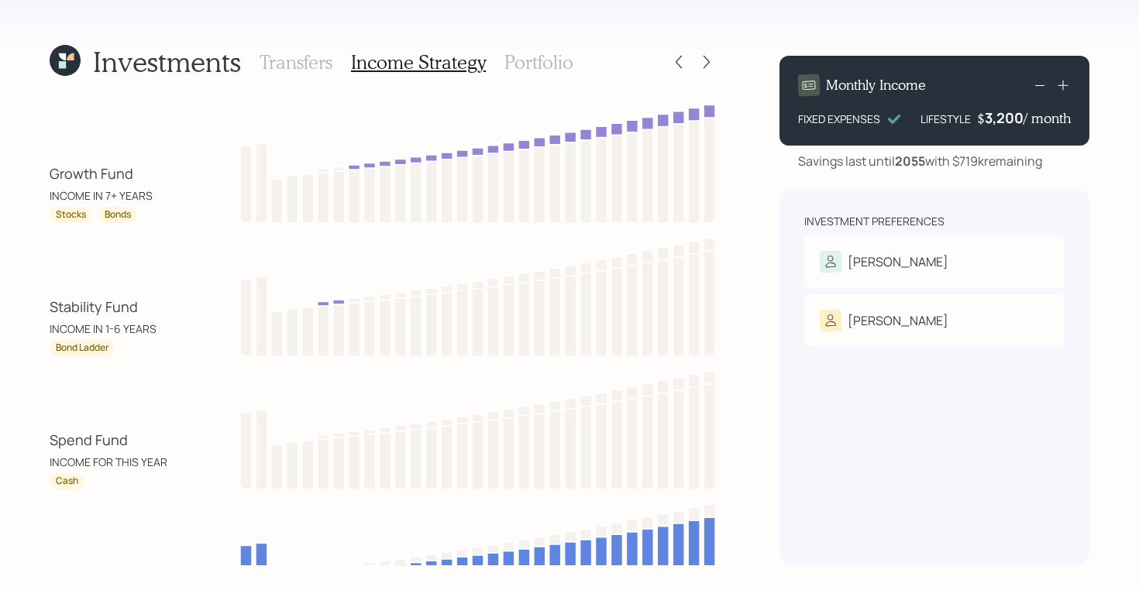
click at [528, 59] on h3 "Portfolio" at bounding box center [538, 62] width 69 height 22
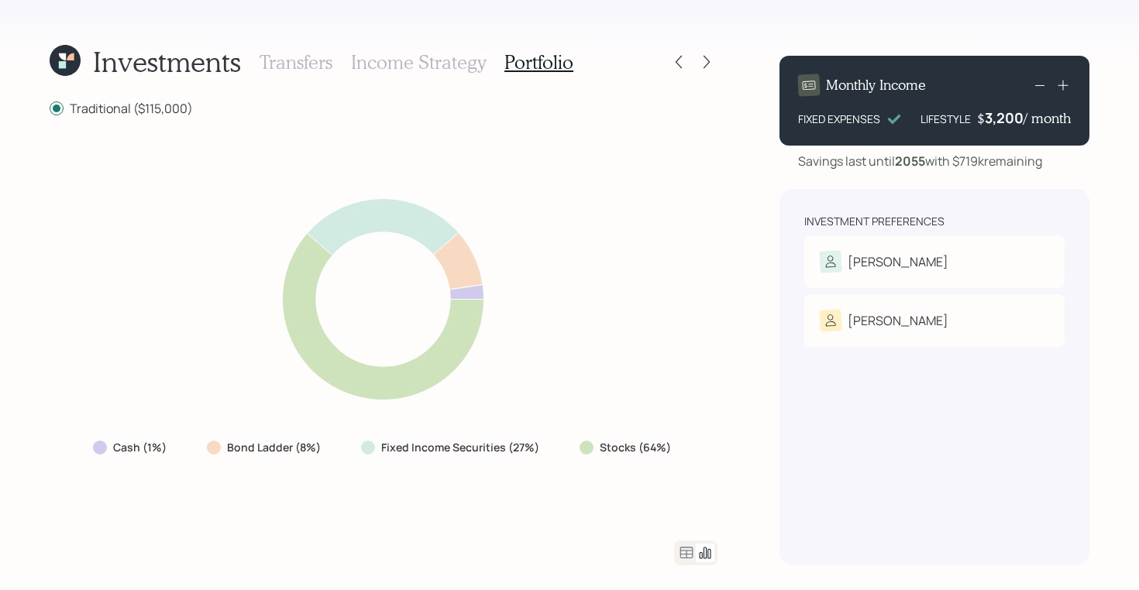
click at [401, 60] on h3 "Income Strategy" at bounding box center [418, 62] width 135 height 22
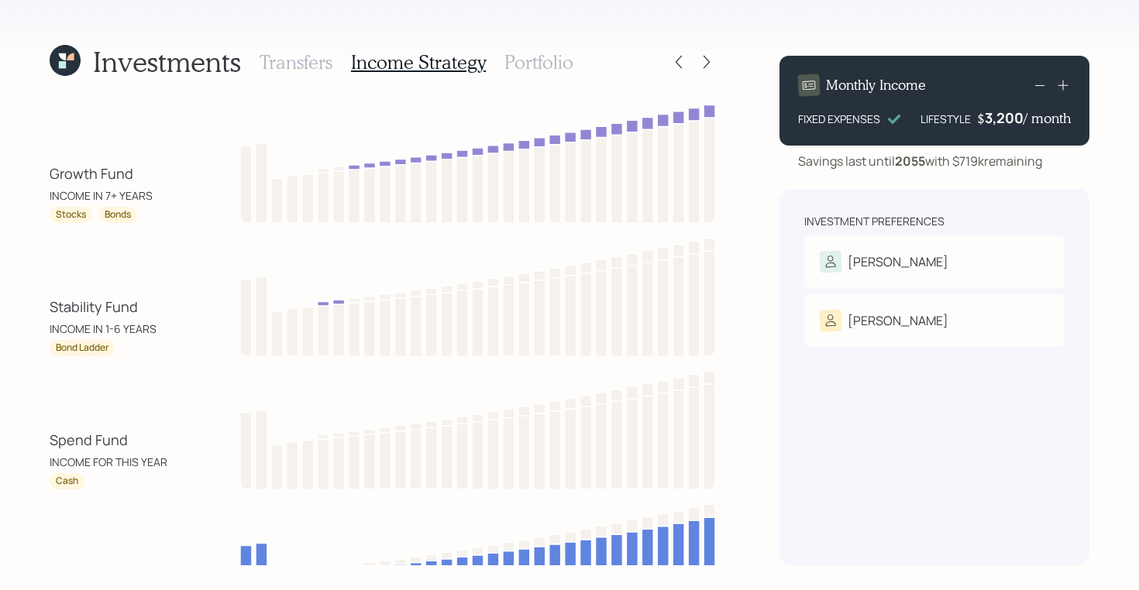
click at [511, 59] on h3 "Portfolio" at bounding box center [538, 62] width 69 height 22
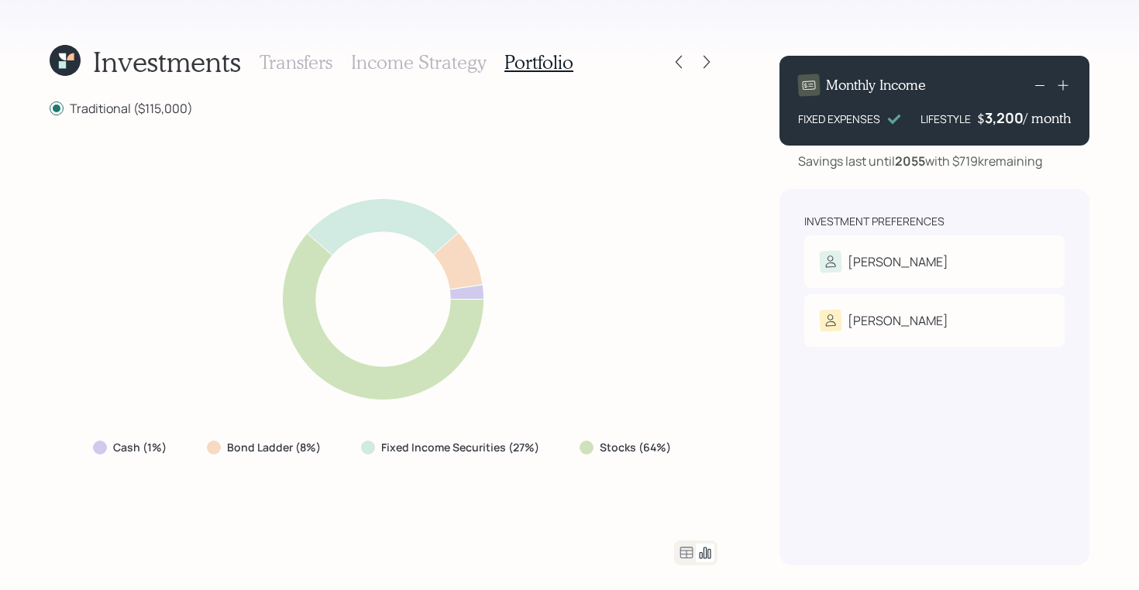
click at [690, 556] on icon at bounding box center [686, 553] width 19 height 19
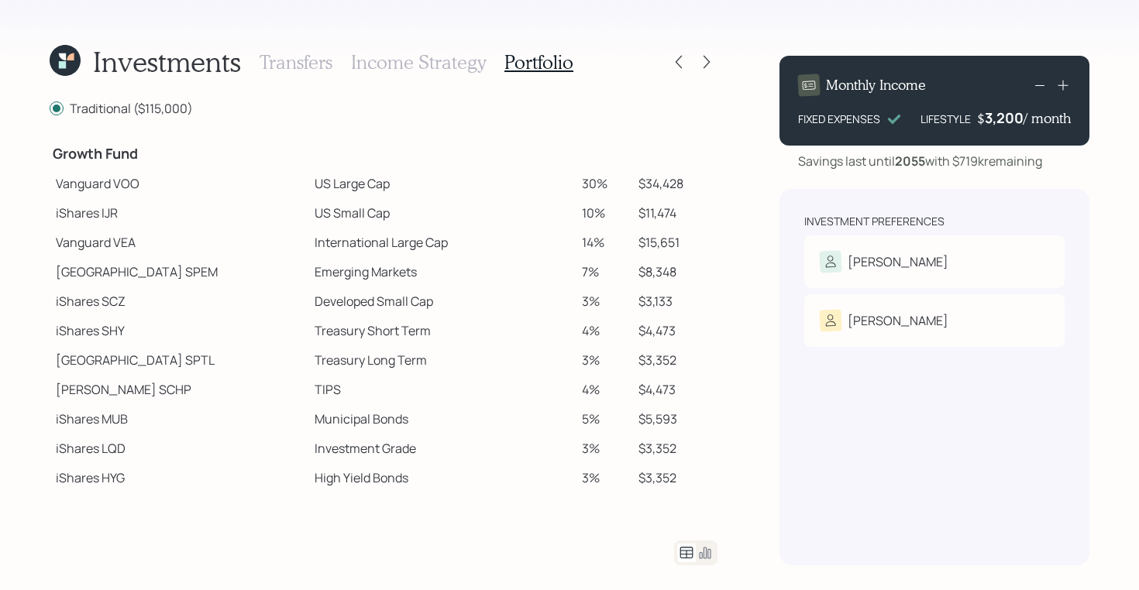
scroll to position [274, 0]
click at [88, 163] on h4 "Growth Fund" at bounding box center [179, 154] width 253 height 17
click at [704, 556] on icon at bounding box center [705, 553] width 19 height 19
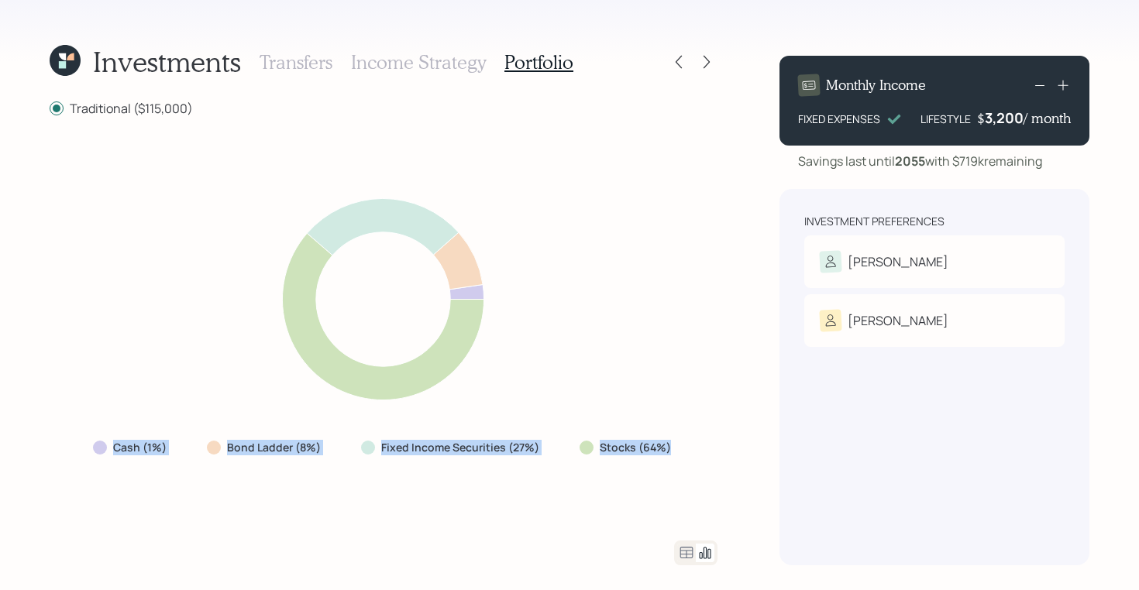
drag, startPoint x: 670, startPoint y: 447, endPoint x: 94, endPoint y: 453, distance: 576.5
click at [94, 453] on div "Cash (1%) Bond Ladder (8%) Fixed Income Securities (27%) Stocks (64%)" at bounding box center [384, 448] width 606 height 28
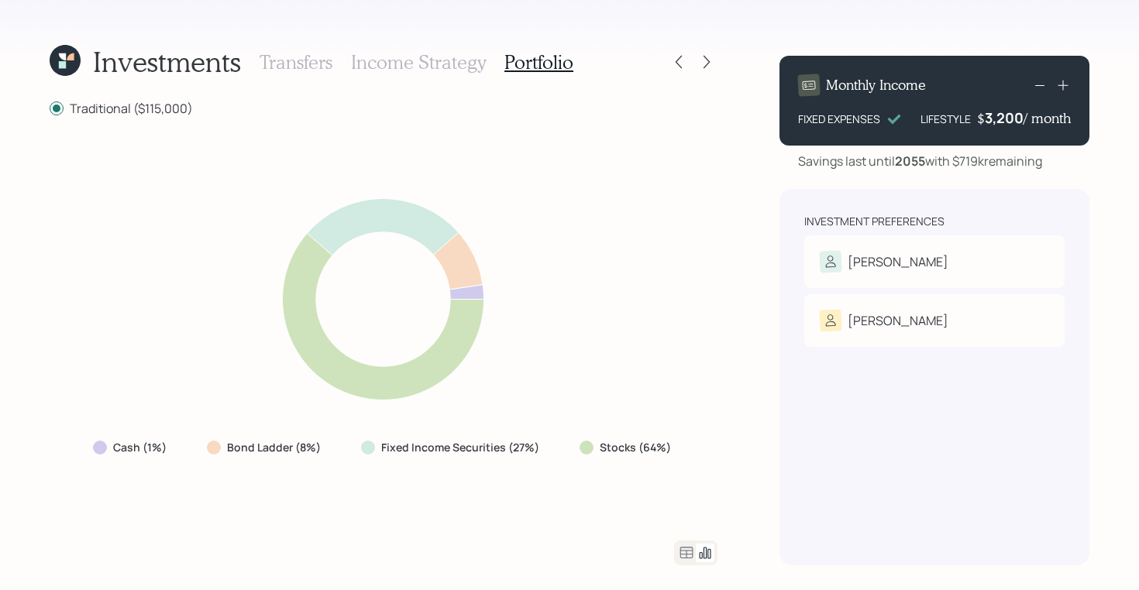
click at [687, 552] on icon at bounding box center [686, 553] width 19 height 19
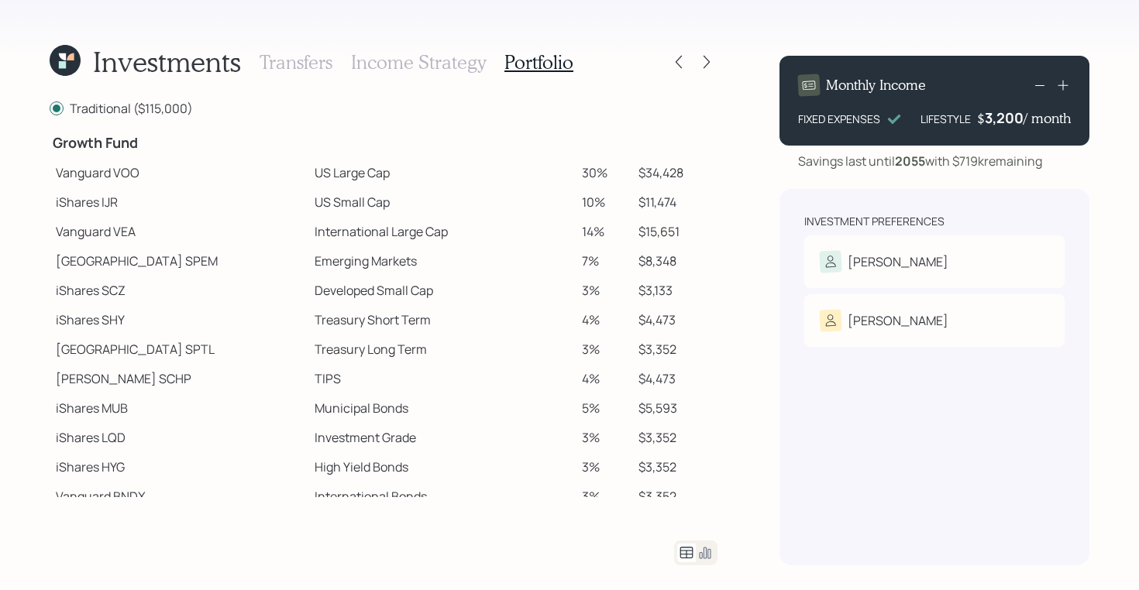
scroll to position [284, 0]
drag, startPoint x: 57, startPoint y: 180, endPoint x: 108, endPoint y: 178, distance: 50.4
click at [108, 178] on td "Vanguard VOO" at bounding box center [179, 174] width 259 height 29
drag, startPoint x: 57, startPoint y: 205, endPoint x: 95, endPoint y: 212, distance: 39.4
click at [95, 212] on td "iShares IJR" at bounding box center [179, 203] width 259 height 29
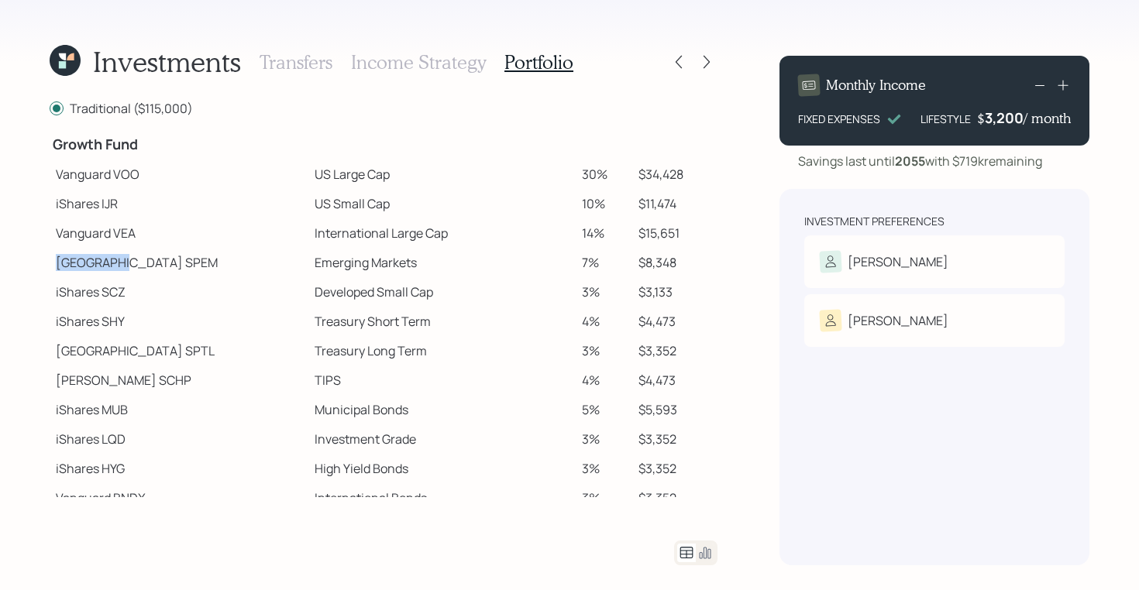
drag, startPoint x: 58, startPoint y: 263, endPoint x: 113, endPoint y: 263, distance: 55.0
click at [113, 263] on td "State Street SPEM" at bounding box center [179, 262] width 259 height 29
drag, startPoint x: 60, startPoint y: 378, endPoint x: 106, endPoint y: 381, distance: 46.6
click at [106, 381] on td "Schwab SCHP" at bounding box center [179, 380] width 259 height 29
drag, startPoint x: 54, startPoint y: 177, endPoint x: 149, endPoint y: 179, distance: 94.5
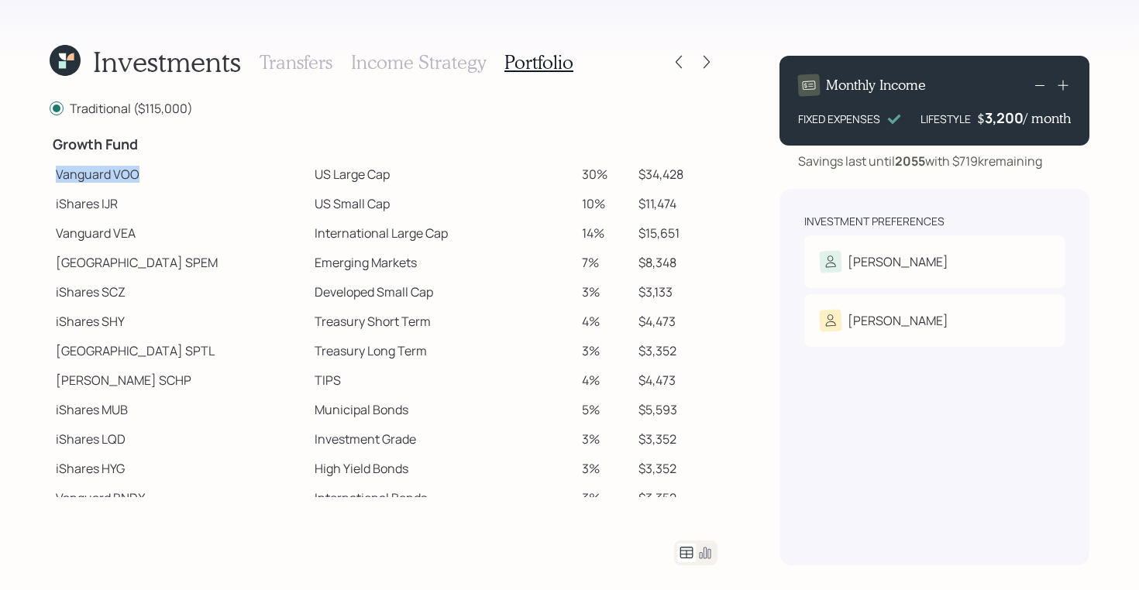
click at [149, 179] on td "Vanguard VOO" at bounding box center [179, 174] width 259 height 29
click at [235, 166] on td "Vanguard VOO" at bounding box center [179, 174] width 259 height 29
drag, startPoint x: 57, startPoint y: 175, endPoint x: 336, endPoint y: 176, distance: 278.9
click at [336, 176] on tr "Vanguard VOO US Large Cap 30% $34,428" at bounding box center [384, 174] width 668 height 29
drag, startPoint x: 251, startPoint y: 205, endPoint x: 347, endPoint y: 205, distance: 96.1
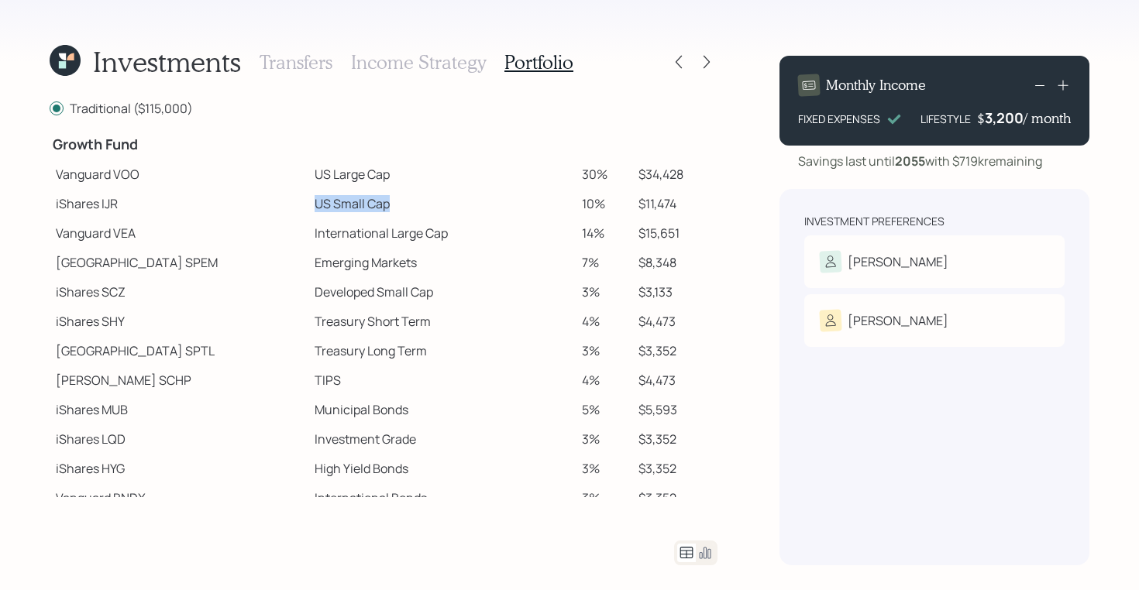
click at [347, 205] on td "US Small Cap" at bounding box center [441, 203] width 267 height 29
drag, startPoint x: 253, startPoint y: 234, endPoint x: 391, endPoint y: 234, distance: 137.9
click at [391, 234] on td "International Large Cap" at bounding box center [441, 233] width 267 height 29
drag, startPoint x: 249, startPoint y: 265, endPoint x: 369, endPoint y: 266, distance: 120.1
click at [369, 266] on td "Emerging Markets" at bounding box center [441, 262] width 267 height 29
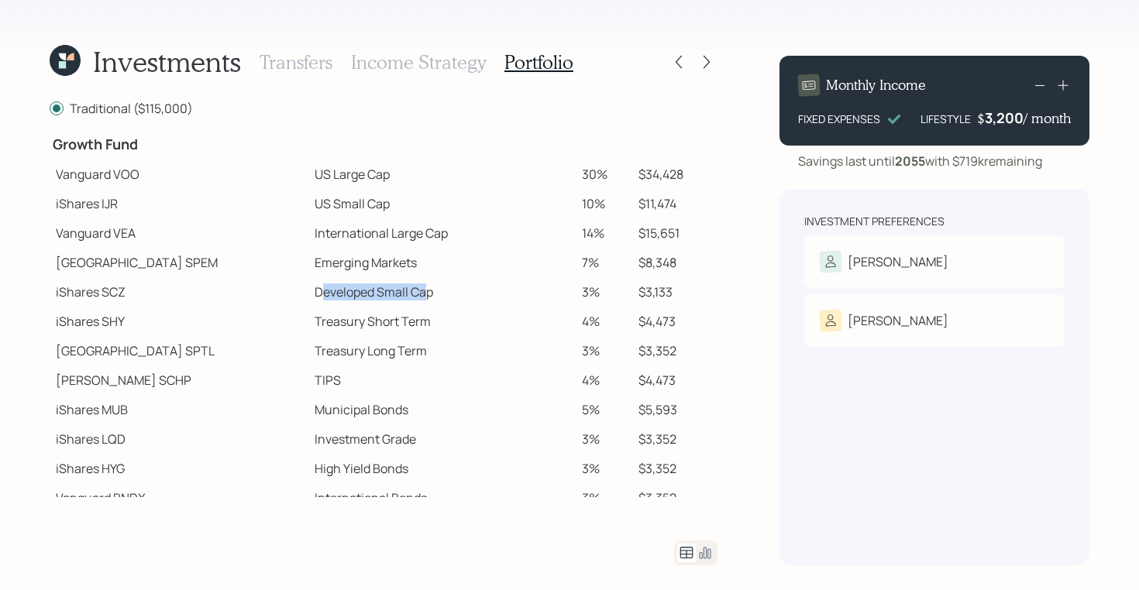
drag, startPoint x: 259, startPoint y: 294, endPoint x: 372, endPoint y: 298, distance: 113.2
click at [372, 298] on td "Developed Small Cap" at bounding box center [441, 291] width 267 height 29
click at [700, 63] on icon at bounding box center [706, 61] width 15 height 15
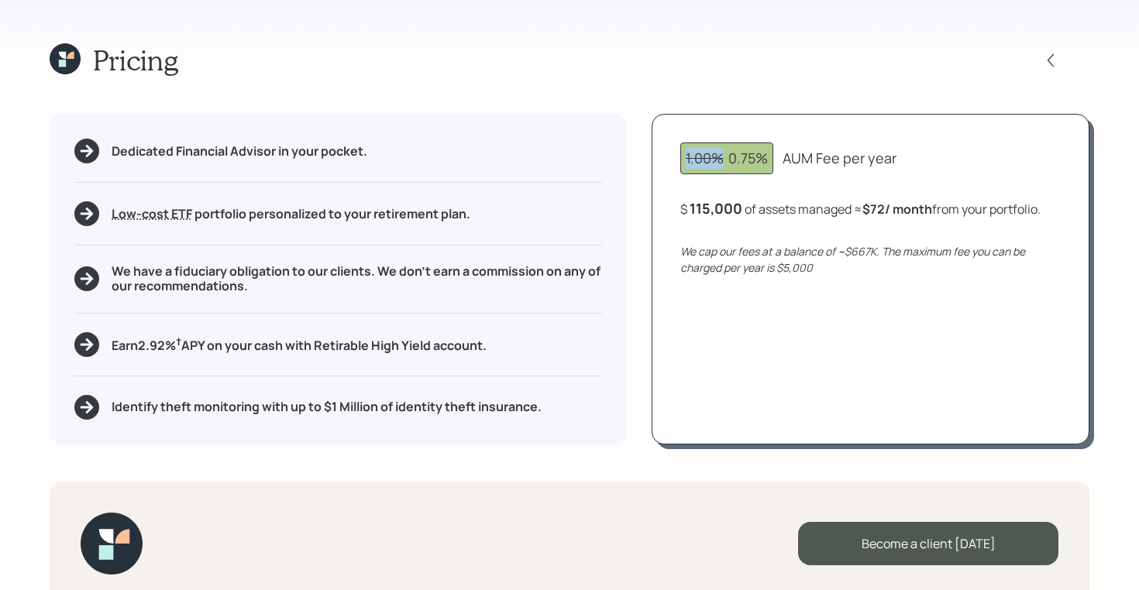
drag, startPoint x: 723, startPoint y: 161, endPoint x: 680, endPoint y: 161, distance: 42.6
click at [680, 161] on div "1.00% 0.75%" at bounding box center [726, 159] width 93 height 32
click at [728, 156] on div "1.00% 0.75%" at bounding box center [727, 158] width 82 height 21
drag, startPoint x: 730, startPoint y: 162, endPoint x: 778, endPoint y: 163, distance: 48.0
click at [773, 162] on div "1.00% 0.75%" at bounding box center [726, 159] width 93 height 32
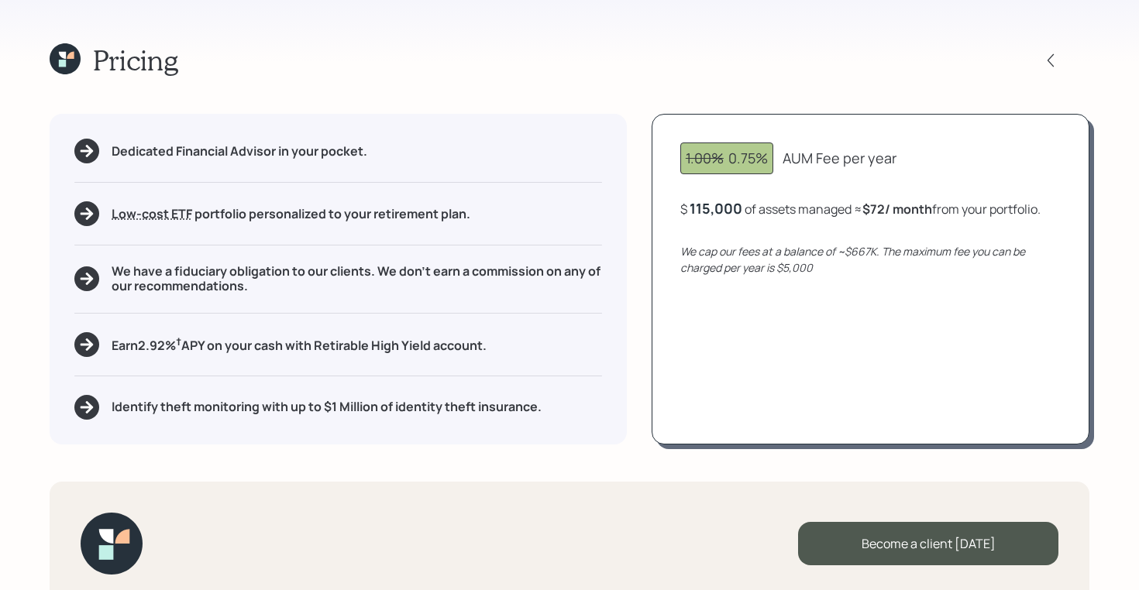
click at [793, 157] on div "AUM Fee per year" at bounding box center [840, 158] width 114 height 21
drag, startPoint x: 729, startPoint y: 159, endPoint x: 938, endPoint y: 162, distance: 209.2
click at [938, 162] on div "1.00% 0.75% AUM Fee per year" at bounding box center [870, 159] width 380 height 32
click at [59, 63] on icon at bounding box center [62, 63] width 7 height 7
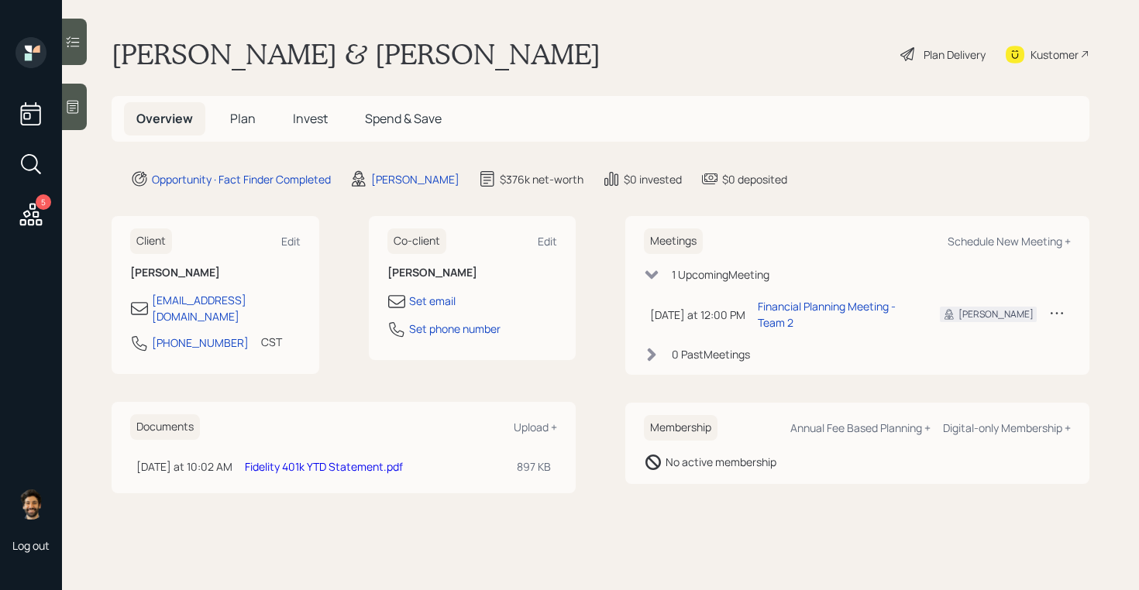
click at [235, 115] on span "Plan" at bounding box center [243, 118] width 26 height 17
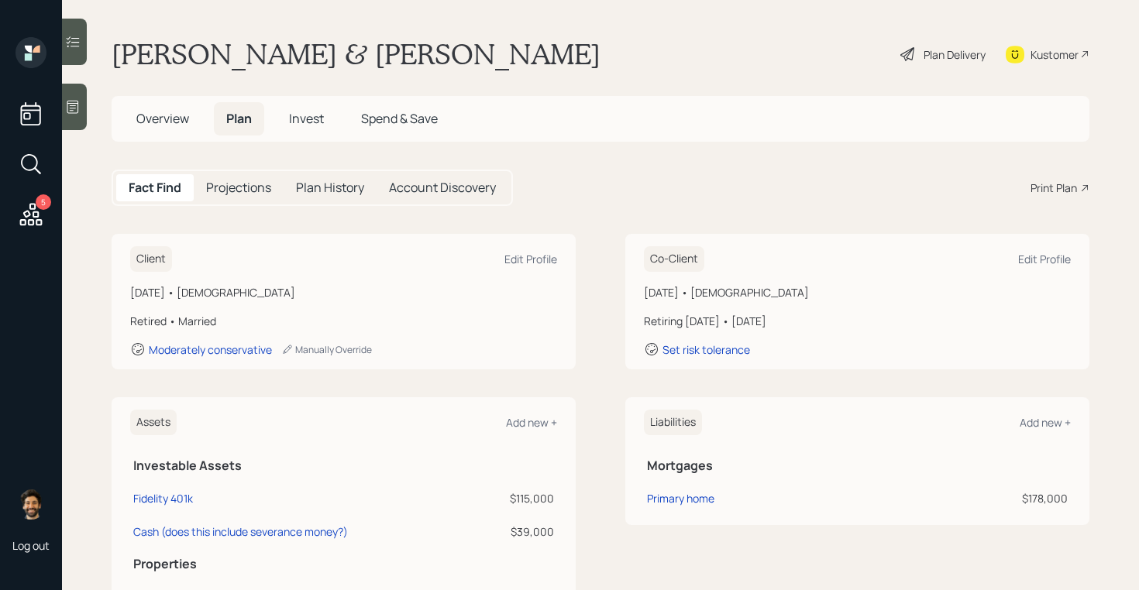
click at [1038, 184] on div "Print Plan" at bounding box center [1054, 188] width 46 height 16
click at [74, 42] on icon at bounding box center [73, 41] width 13 height 11
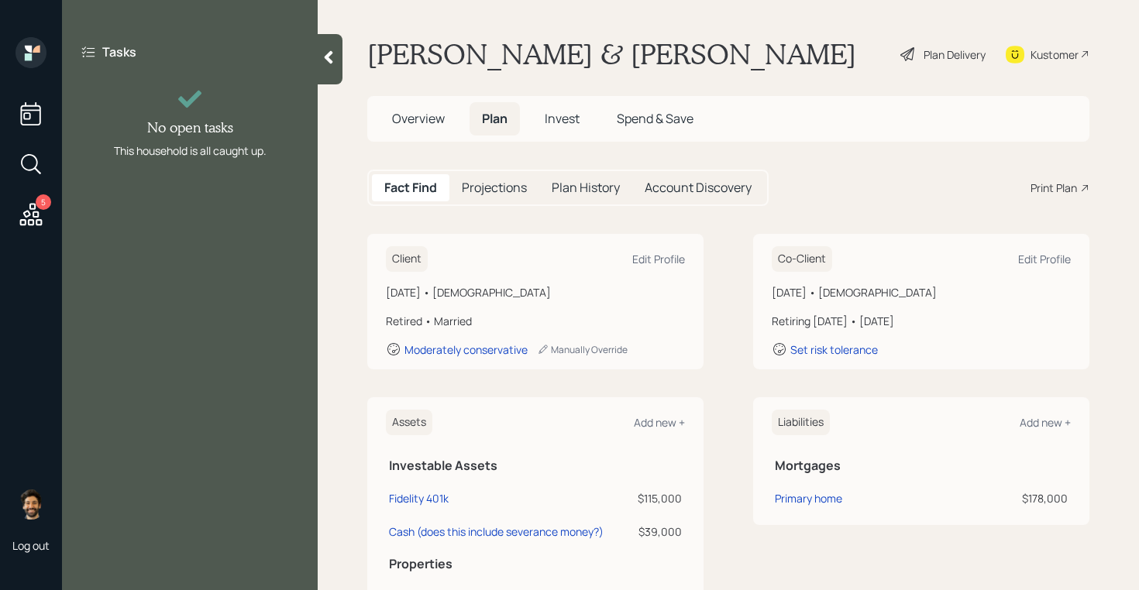
click at [331, 57] on icon at bounding box center [328, 57] width 15 height 15
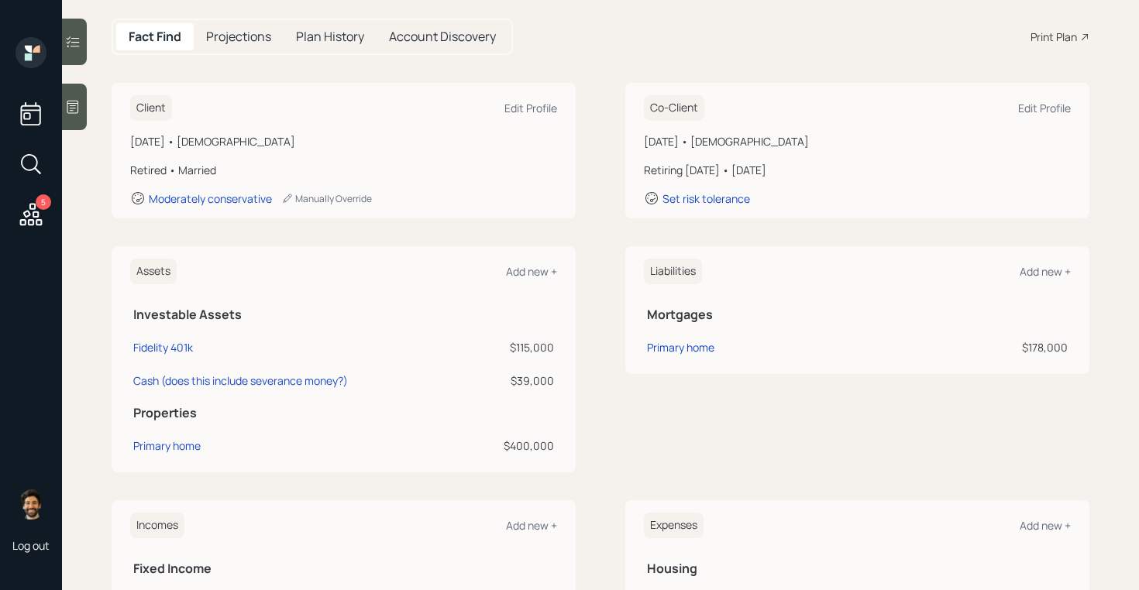
scroll to position [153, 0]
click at [166, 343] on div "Fidelity 401k" at bounding box center [163, 345] width 60 height 16
select select "company_sponsored"
select select "balanced"
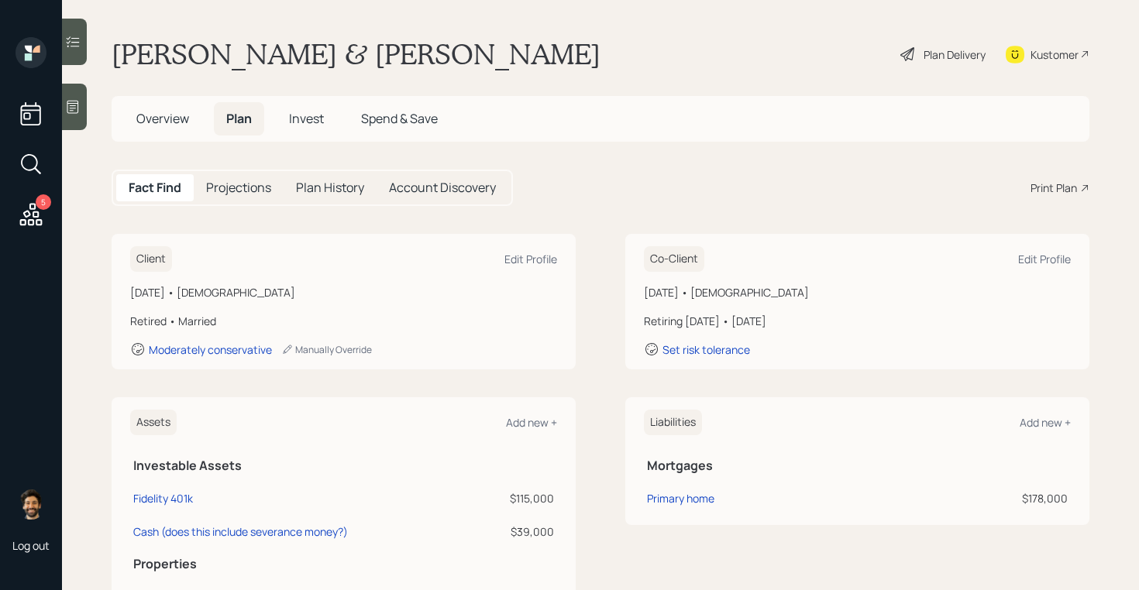
click at [907, 43] on div "Plan Delivery" at bounding box center [943, 54] width 88 height 34
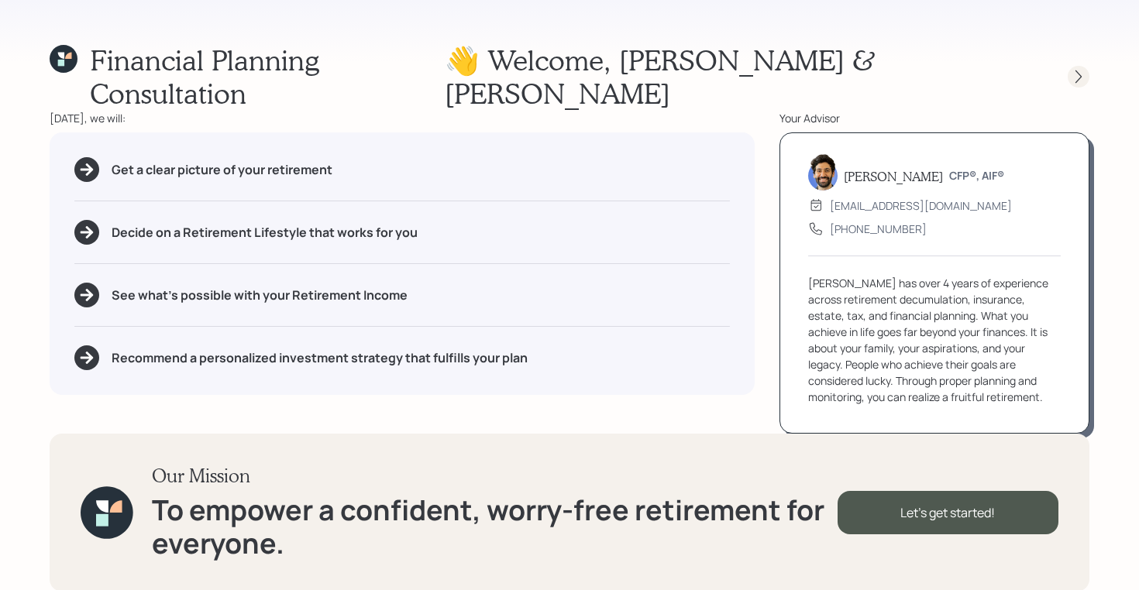
click at [1080, 69] on icon at bounding box center [1078, 76] width 15 height 15
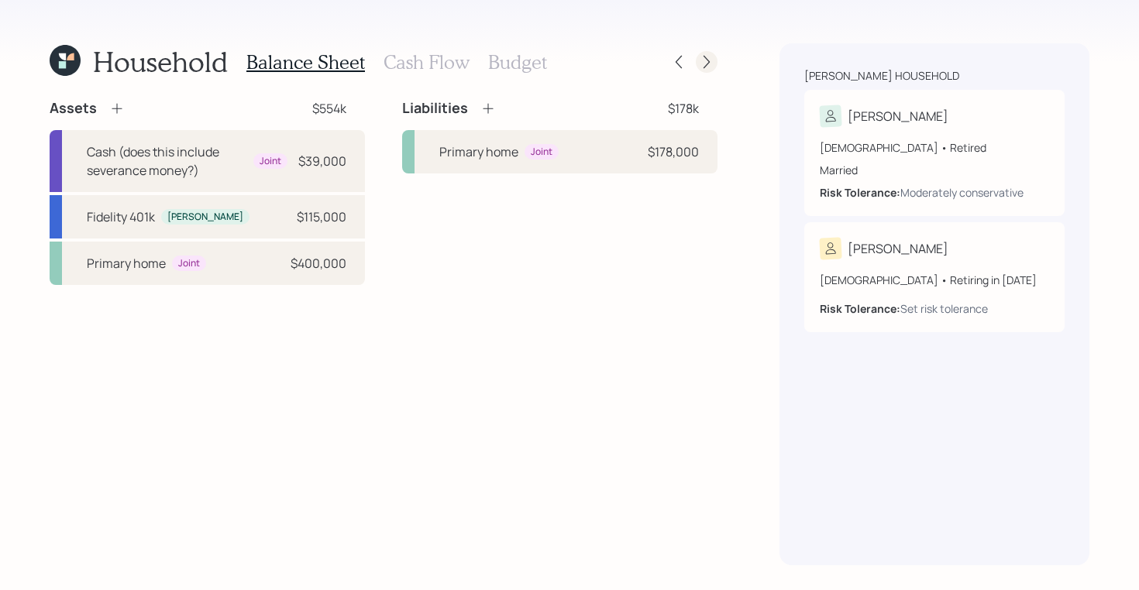
click at [713, 64] on icon at bounding box center [706, 61] width 15 height 15
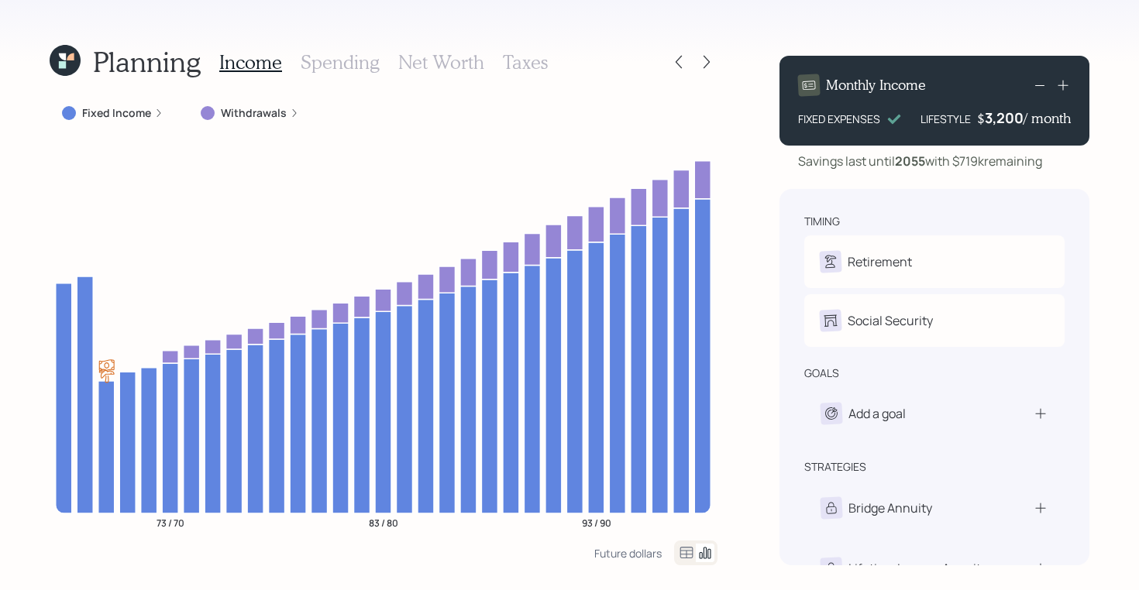
click at [713, 64] on icon at bounding box center [706, 61] width 15 height 15
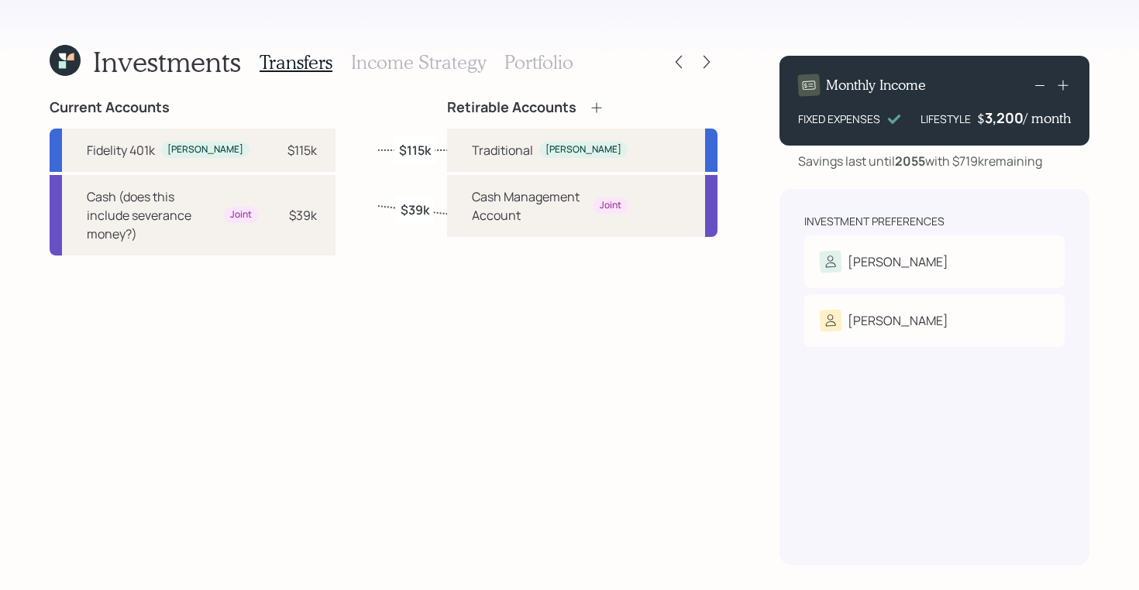
click at [713, 64] on icon at bounding box center [706, 61] width 15 height 15
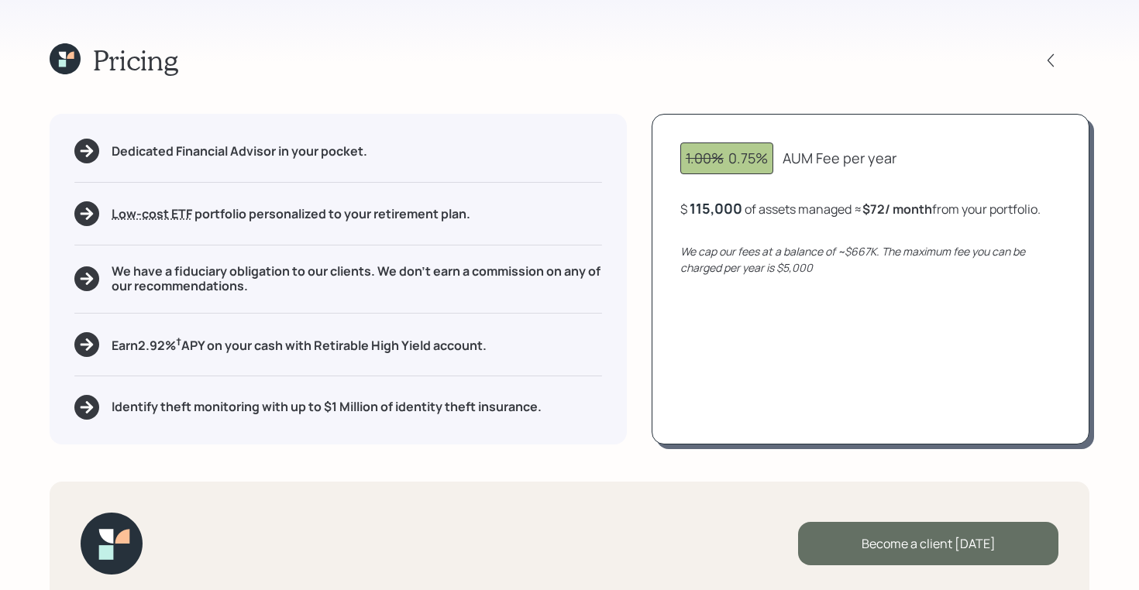
click at [859, 542] on div "Become a client today" at bounding box center [928, 543] width 260 height 43
click at [859, 542] on div "Go to Altruist" at bounding box center [928, 543] width 260 height 43
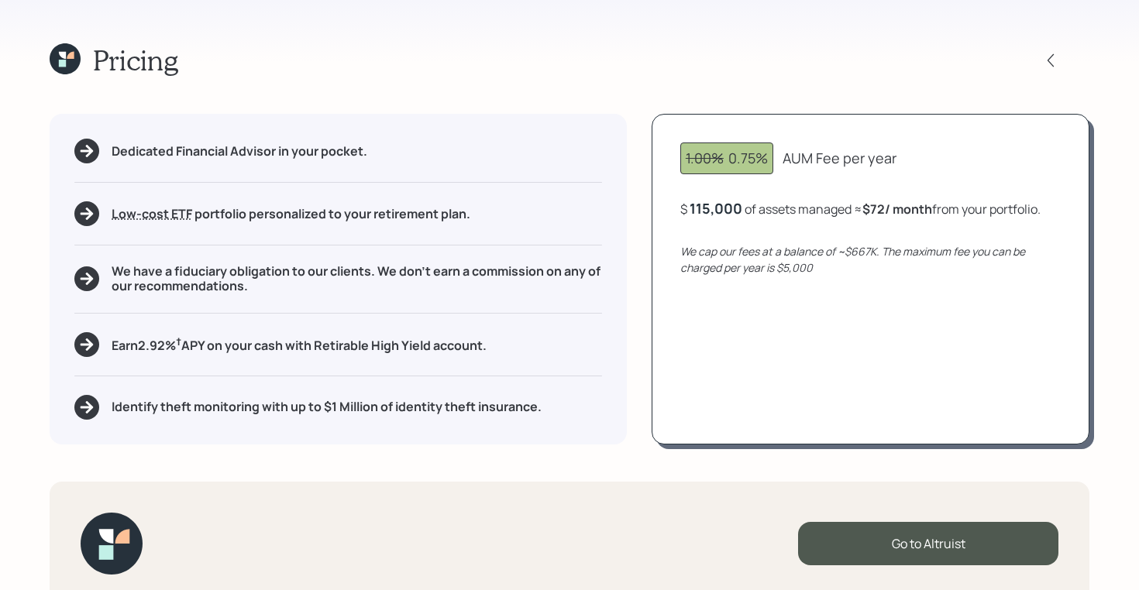
click at [63, 57] on icon at bounding box center [62, 55] width 7 height 7
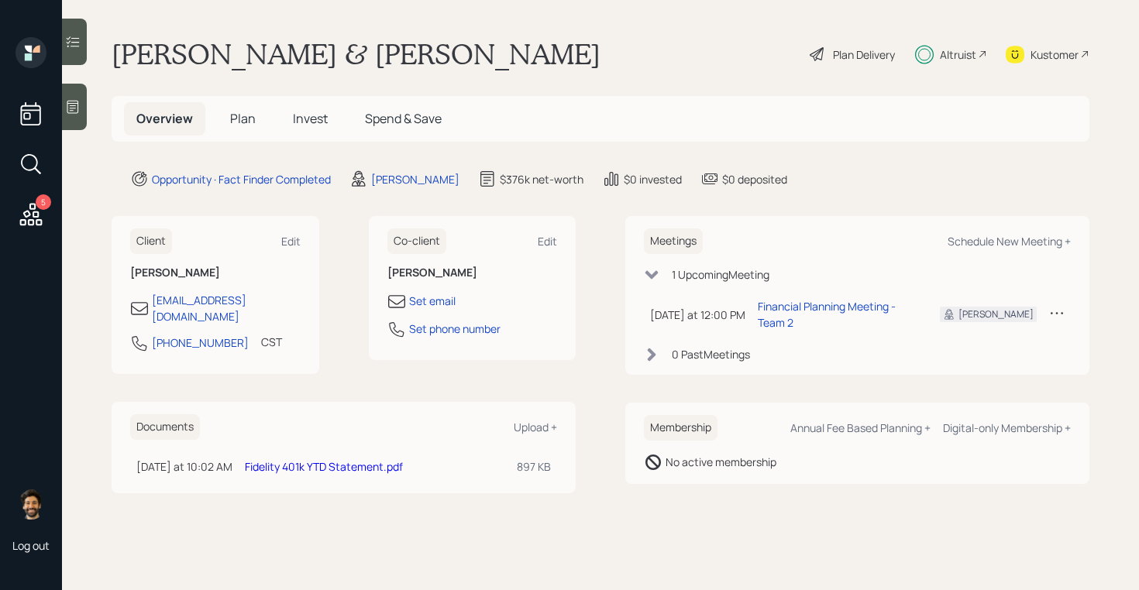
click at [317, 119] on span "Invest" at bounding box center [310, 118] width 35 height 17
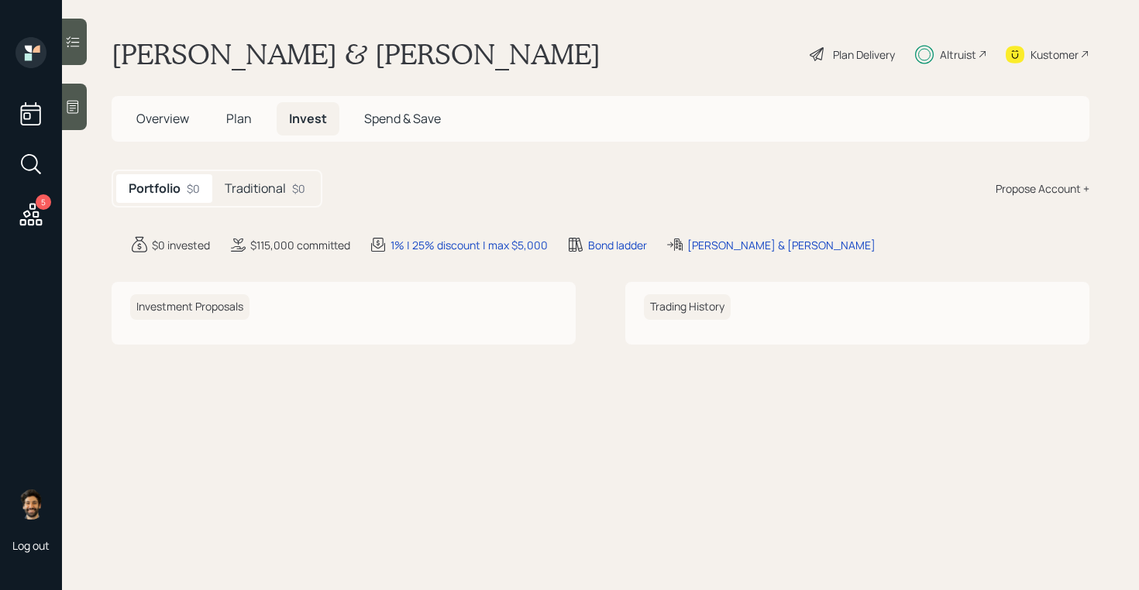
click at [963, 67] on div "Altruist" at bounding box center [951, 54] width 72 height 34
click at [279, 58] on h1 "[PERSON_NAME] & [PERSON_NAME]" at bounding box center [356, 54] width 489 height 34
copy h1 "Doggette"
drag, startPoint x: 284, startPoint y: 56, endPoint x: 317, endPoint y: 9, distance: 57.2
click at [0, 0] on div "5 Log out Timothy Doggette & Cindy Way Plan Delivery Altruist Kustomer Overview…" at bounding box center [569, 295] width 1139 height 590
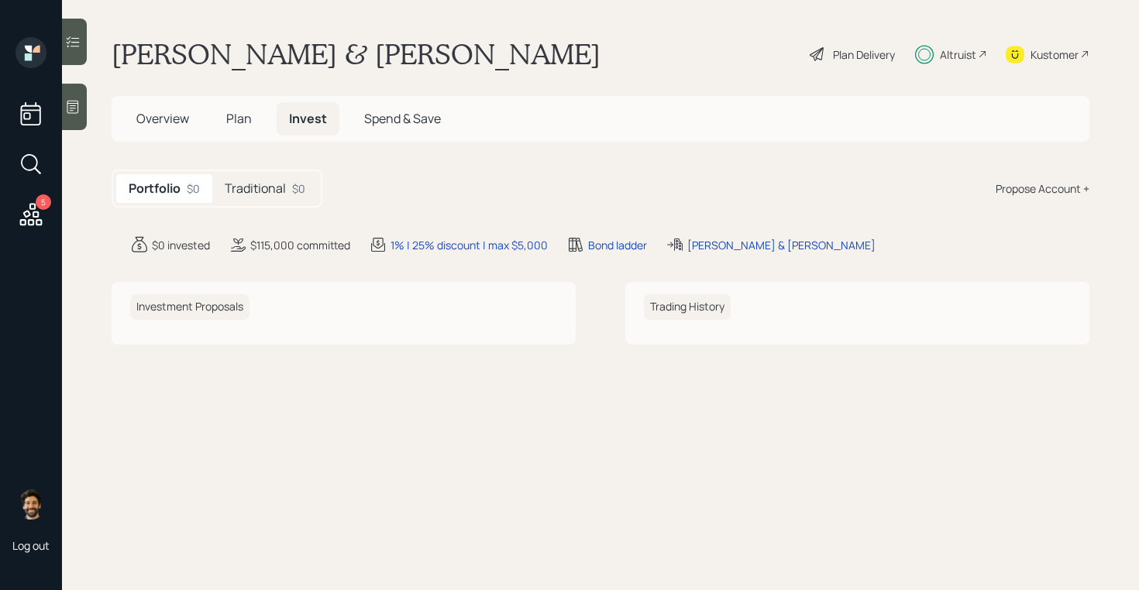
click at [182, 51] on h1 "[PERSON_NAME] & [PERSON_NAME]" at bounding box center [356, 54] width 489 height 34
copy h1 "Timothy"
drag, startPoint x: 182, startPoint y: 51, endPoint x: 246, endPoint y: 10, distance: 75.7
click at [0, 0] on div "5 Log out Timothy Doggette & Cindy Way Plan Delivery Altruist Kustomer Overview…" at bounding box center [569, 295] width 1139 height 590
click at [257, 191] on h5 "Traditional" at bounding box center [255, 188] width 61 height 15
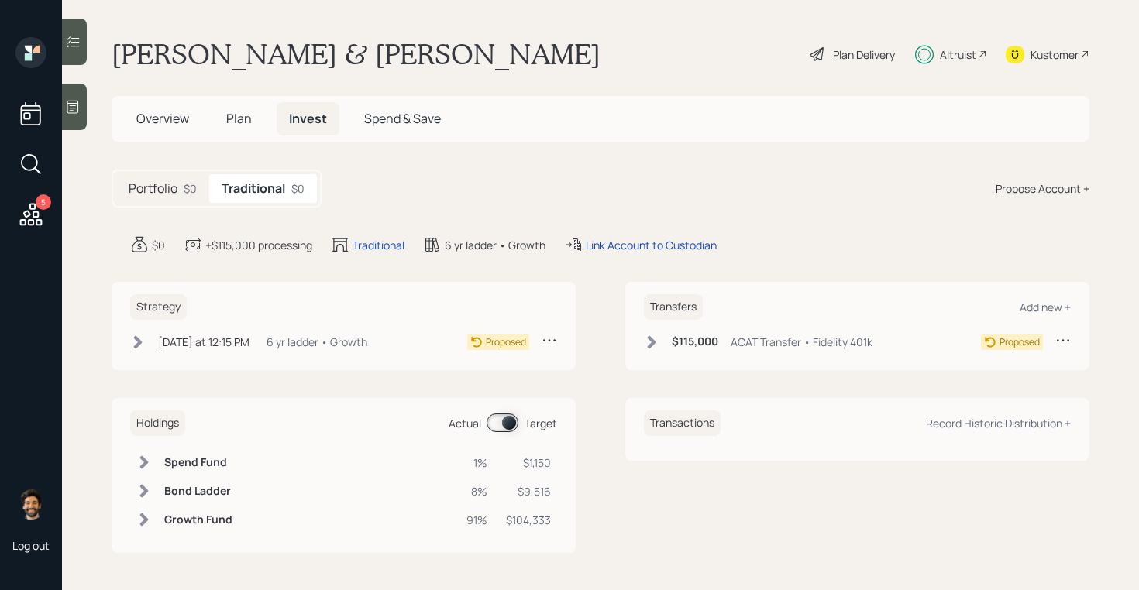
click at [259, 339] on div "Today at 12:15 PM Tuesday, October 7, 2025 12:15 PM EDT 6 yr ladder • Growth" at bounding box center [248, 341] width 237 height 19
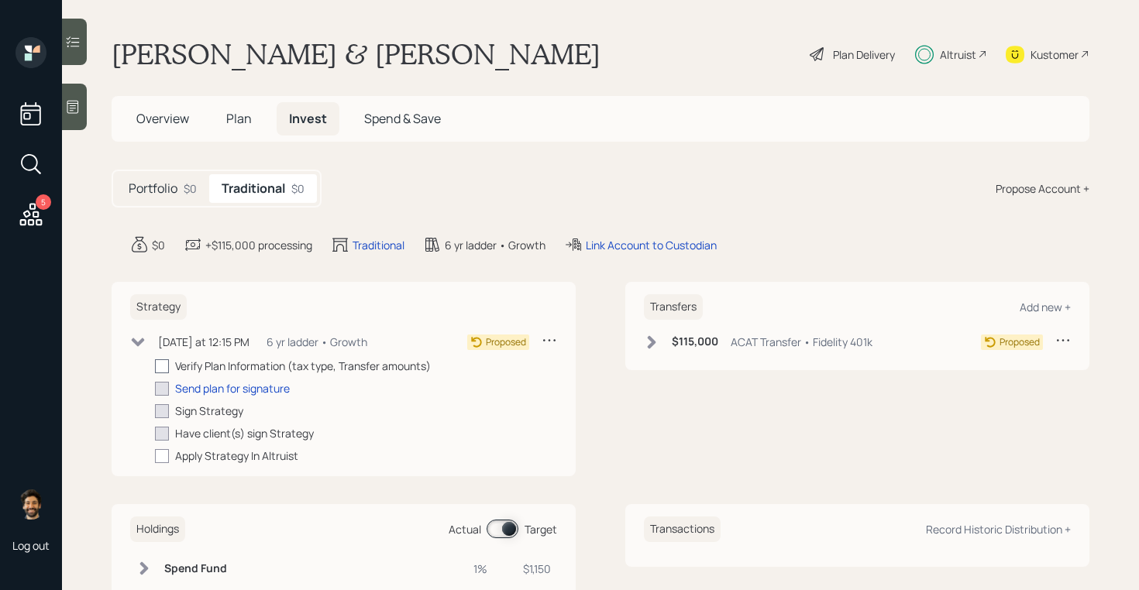
click at [160, 366] on div at bounding box center [162, 367] width 14 height 14
click at [155, 366] on input "checkbox" at bounding box center [154, 366] width 1 height 1
checkbox input "true"
click at [651, 336] on icon at bounding box center [651, 342] width 15 height 15
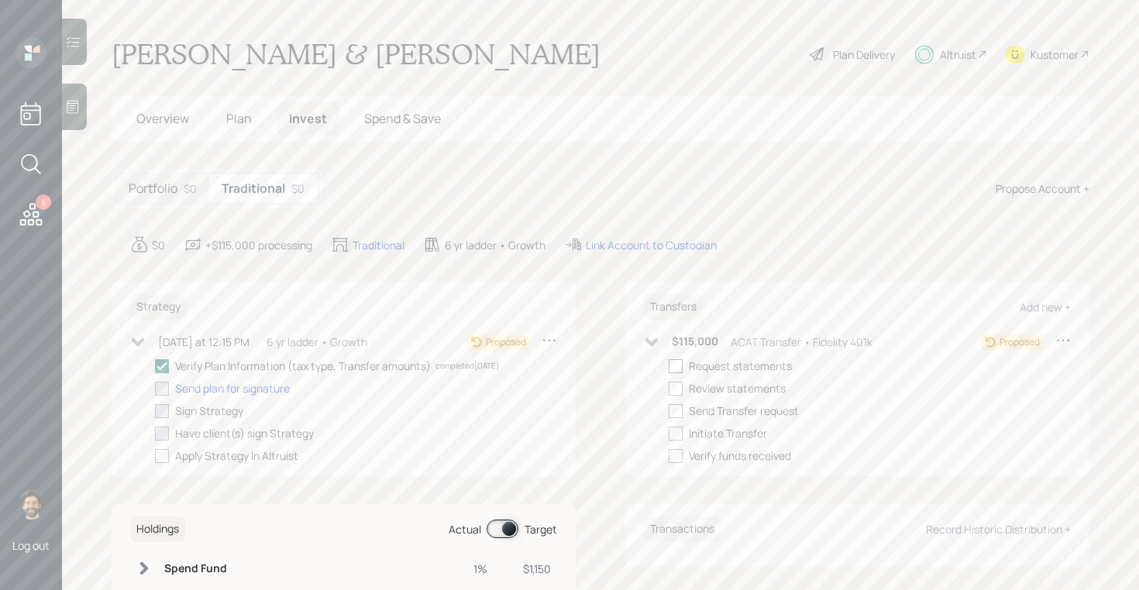
click at [683, 368] on div at bounding box center [676, 367] width 14 height 14
click at [669, 367] on input "checkbox" at bounding box center [668, 366] width 1 height 1
checkbox input "true"
click at [229, 126] on span "Plan" at bounding box center [239, 118] width 26 height 17
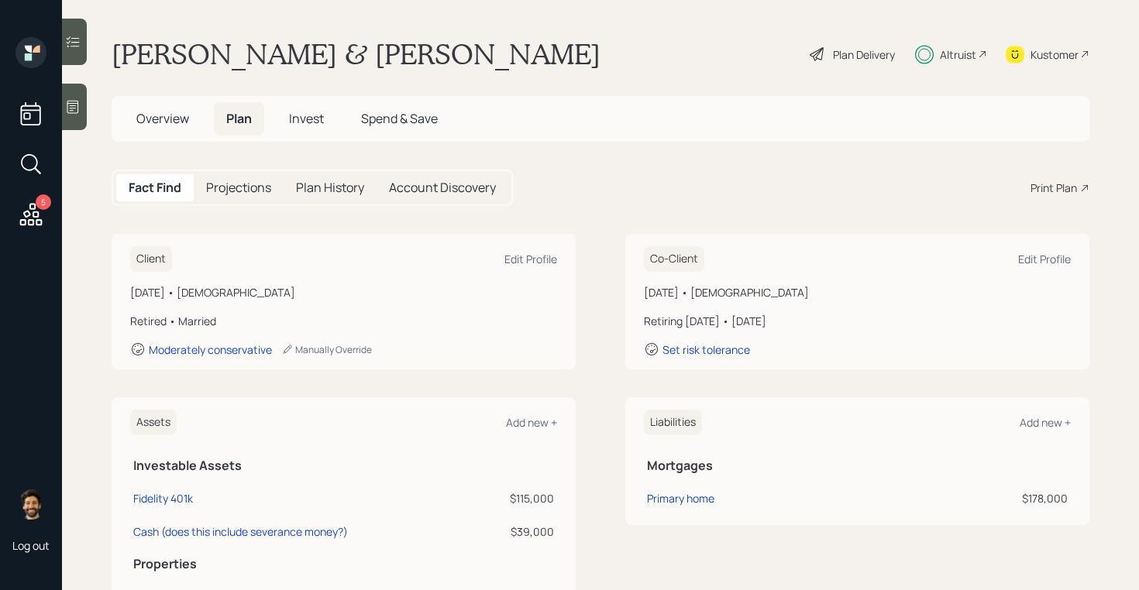
click at [163, 121] on span "Overview" at bounding box center [162, 118] width 53 height 17
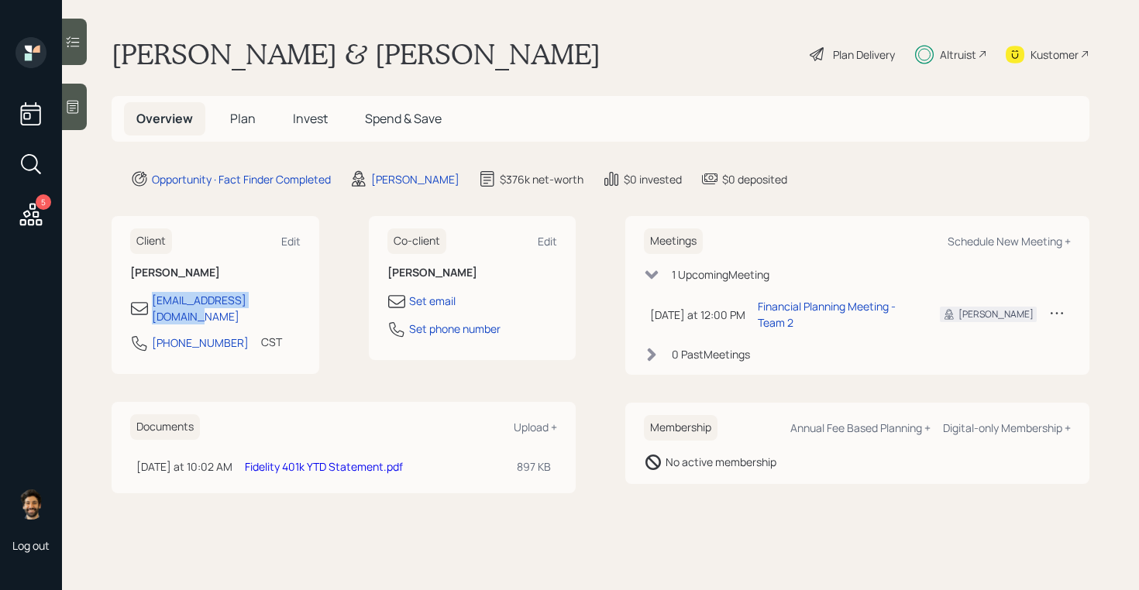
drag, startPoint x: 288, startPoint y: 305, endPoint x: 126, endPoint y: 304, distance: 162.0
click at [126, 304] on div "Client Edit Timothy Doggette tdoggette@sbcglobal.net 817-705-7695 CST Currently…" at bounding box center [216, 295] width 208 height 158
copy div "tdoggette@sbcglobal.net"
drag, startPoint x: 185, startPoint y: 308, endPoint x: 319, endPoint y: 7, distance: 329.2
click at [0, 0] on div "5 Log out Timothy Doggette & Cindy Way Plan Delivery Altruist Kustomer Overview…" at bounding box center [569, 295] width 1139 height 590
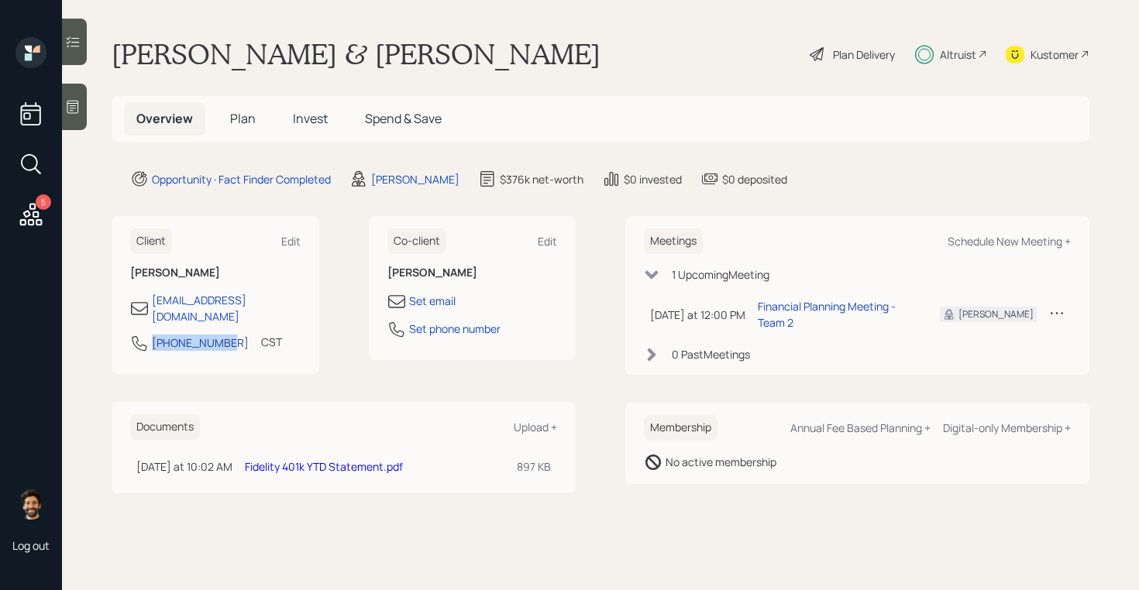
drag, startPoint x: 222, startPoint y: 329, endPoint x: 153, endPoint y: 329, distance: 69.0
click at [153, 334] on div "817-705-7695 CST Currently 11:24 AM" at bounding box center [215, 348] width 170 height 28
copy div "817-705-7695"
drag, startPoint x: 182, startPoint y: 329, endPoint x: 344, endPoint y: 0, distance: 367.0
click at [0, 0] on div "5 Log out Timothy Doggette & Cindy Way Plan Delivery Altruist Kustomer Overview…" at bounding box center [569, 295] width 1139 height 590
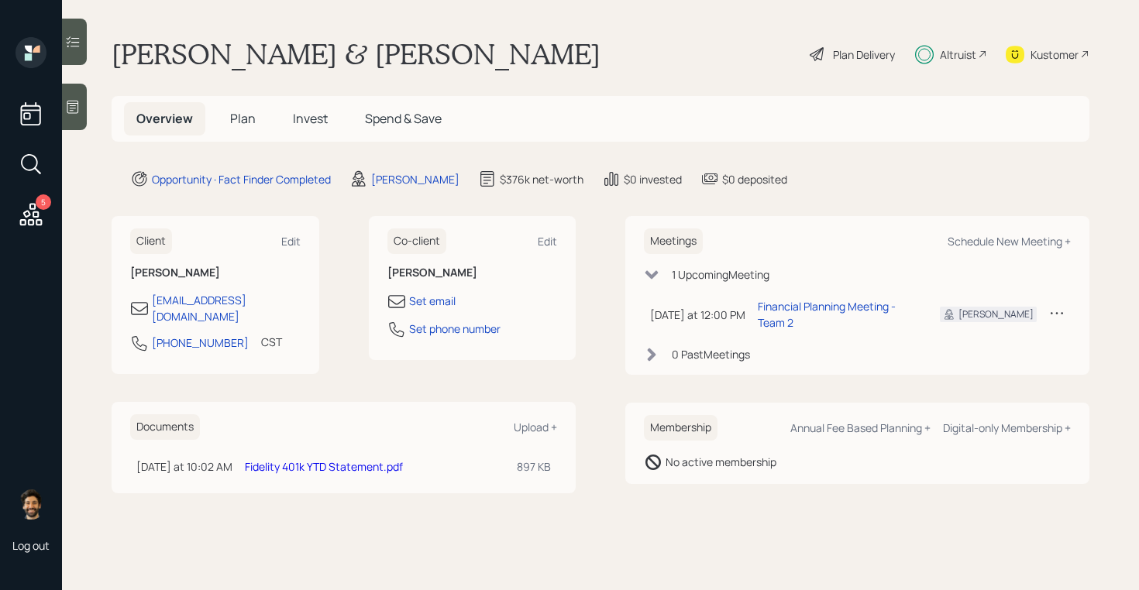
click at [1035, 61] on div "Kustomer" at bounding box center [1055, 54] width 48 height 16
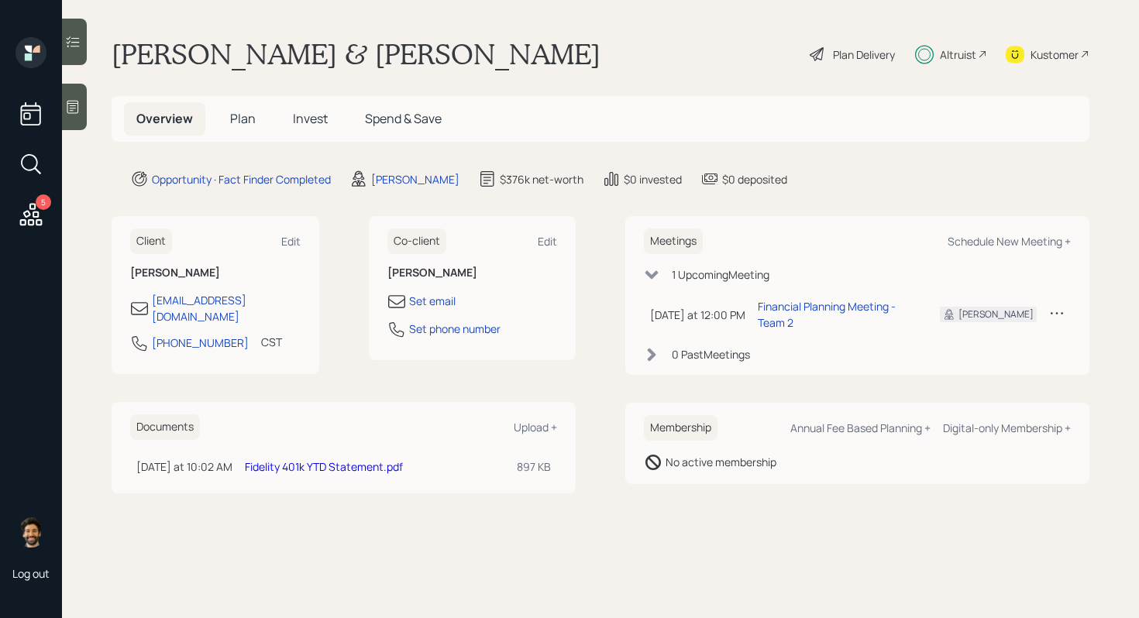
click at [962, 53] on div "Altruist" at bounding box center [958, 54] width 36 height 16
click at [1010, 237] on div "Schedule New Meeting +" at bounding box center [1009, 241] width 123 height 15
select select "f14b762f-c7c2-4b89-9227-8fa891345eea"
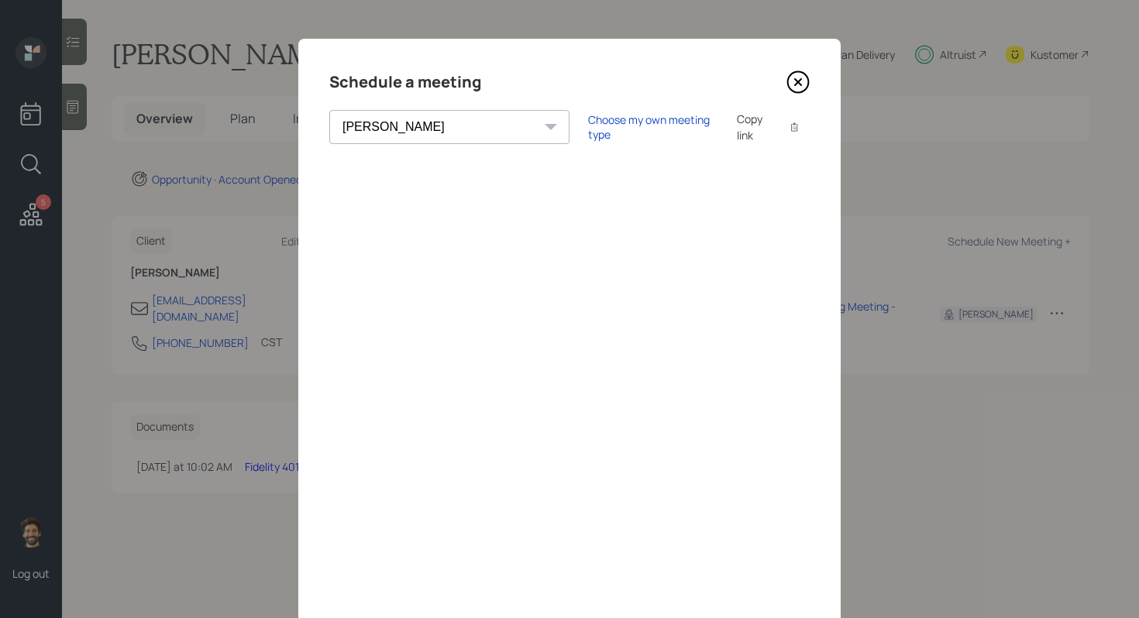
click at [801, 88] on icon at bounding box center [797, 82] width 23 height 23
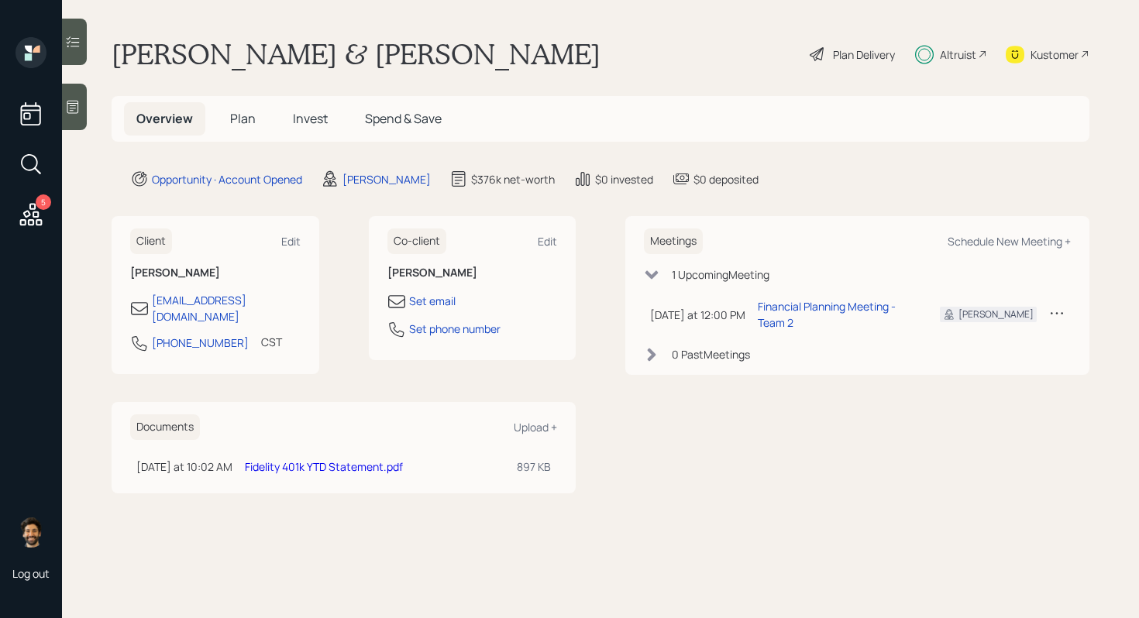
click at [306, 114] on span "Invest" at bounding box center [310, 118] width 35 height 17
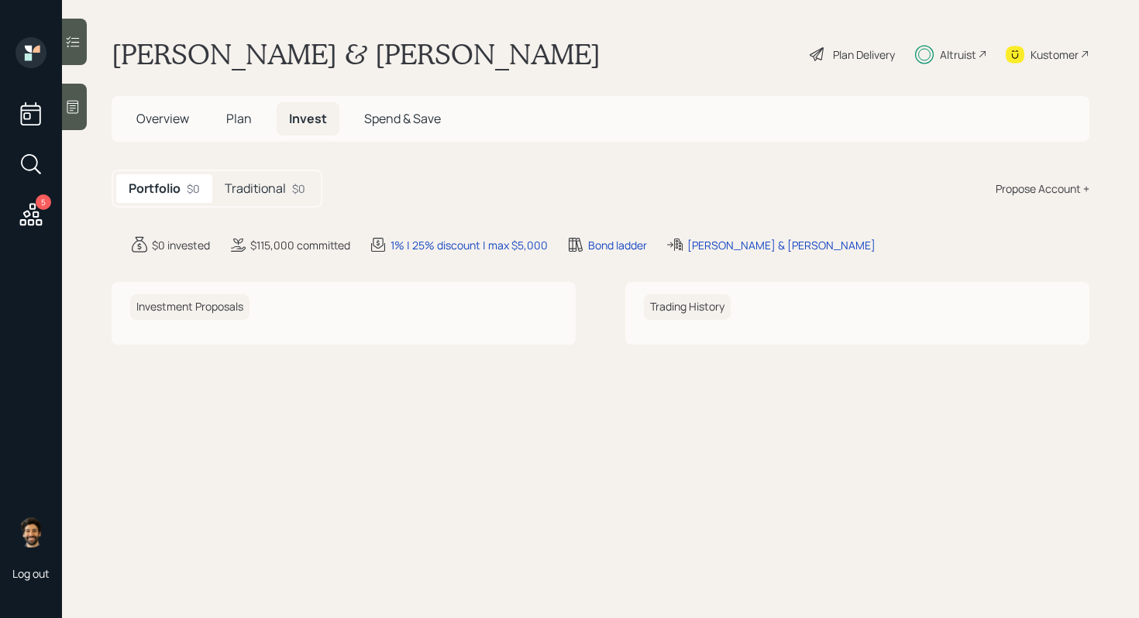
click at [275, 199] on div "Traditional $0" at bounding box center [264, 188] width 105 height 29
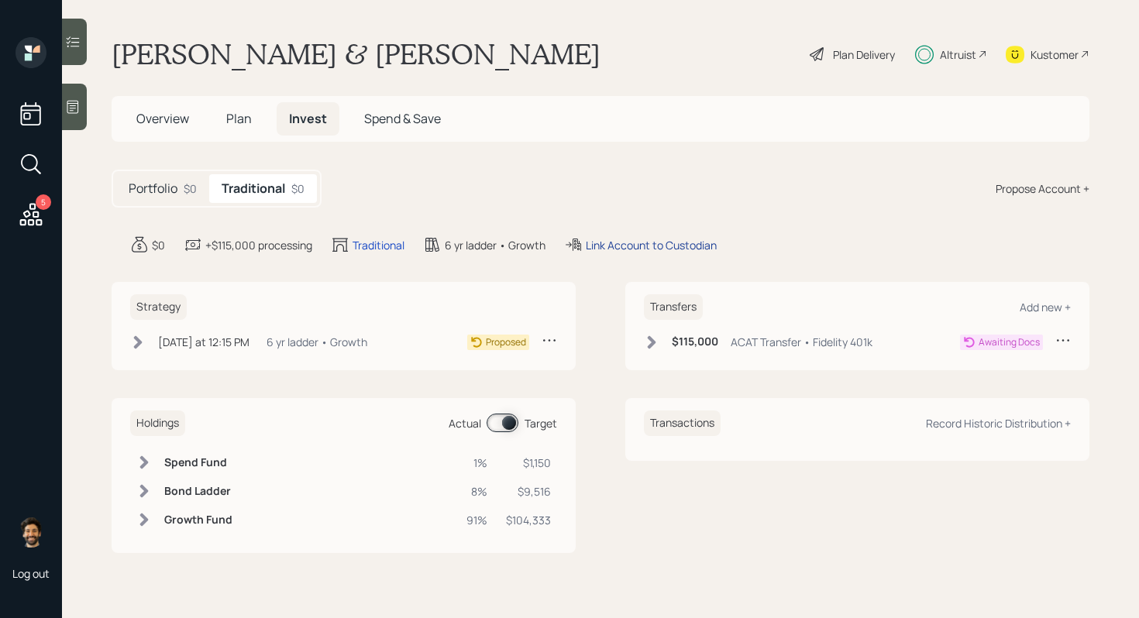
click at [656, 239] on div "Link Account to Custodian" at bounding box center [651, 245] width 131 height 16
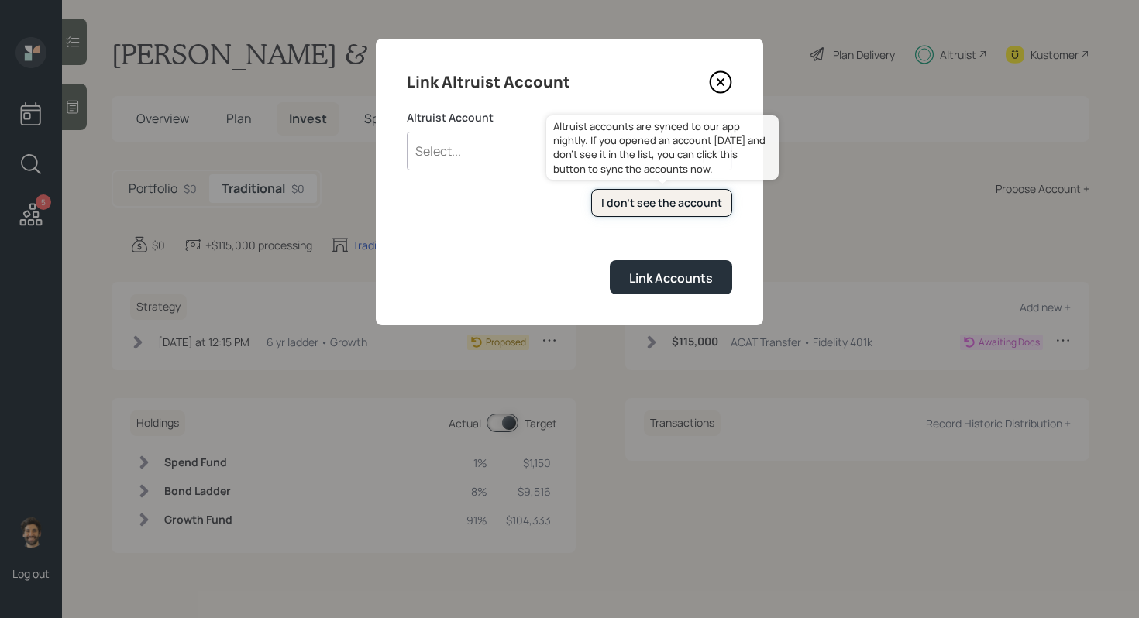
click at [621, 199] on div "I don't see the account" at bounding box center [661, 202] width 121 height 15
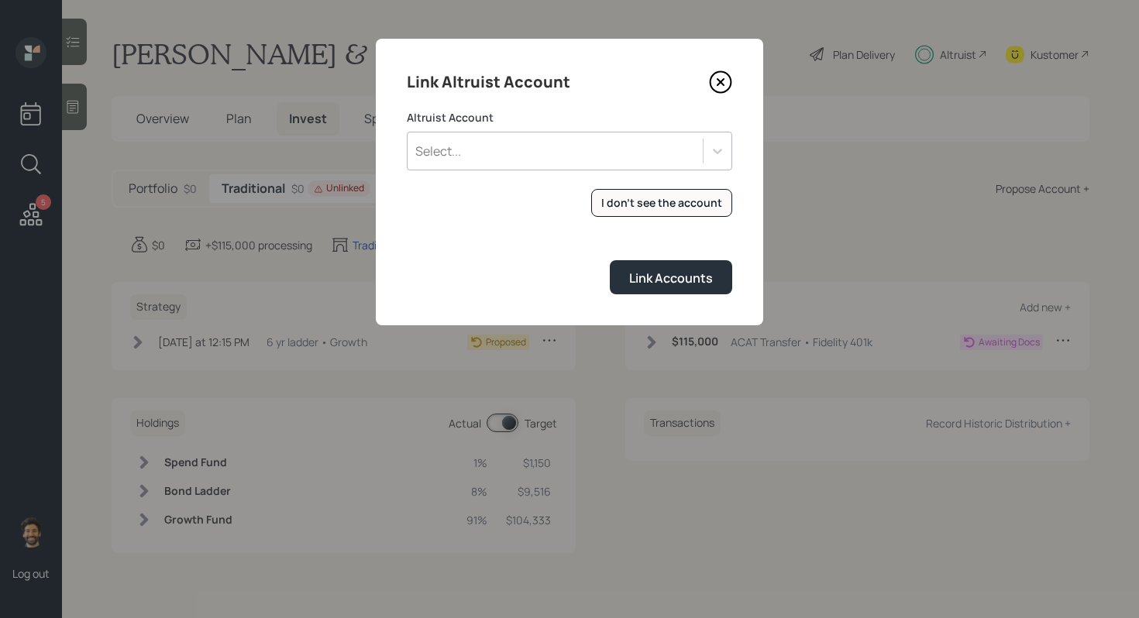
click at [475, 153] on div "Select..." at bounding box center [555, 151] width 295 height 26
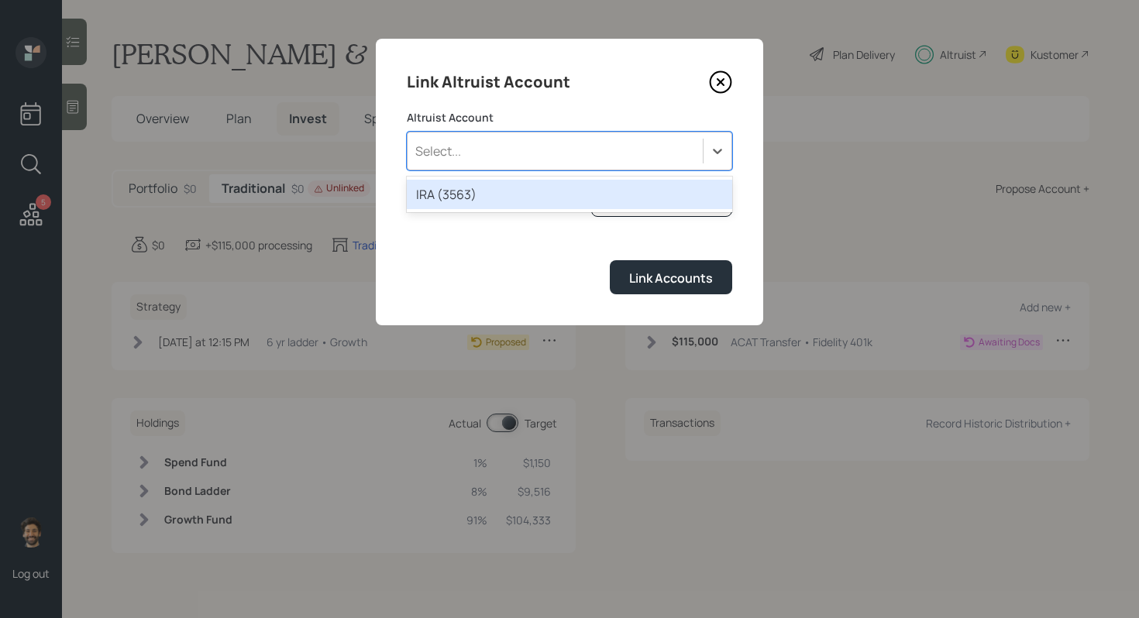
click at [487, 202] on div "IRA (3563)" at bounding box center [569, 194] width 325 height 29
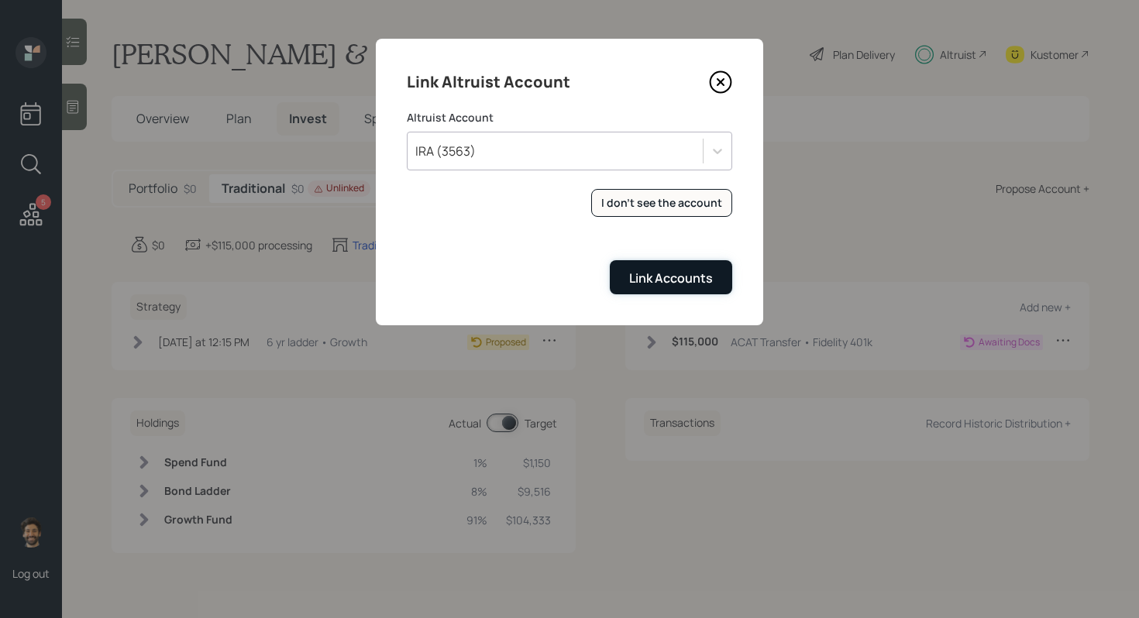
click at [651, 287] on button "Link Accounts" at bounding box center [671, 276] width 122 height 33
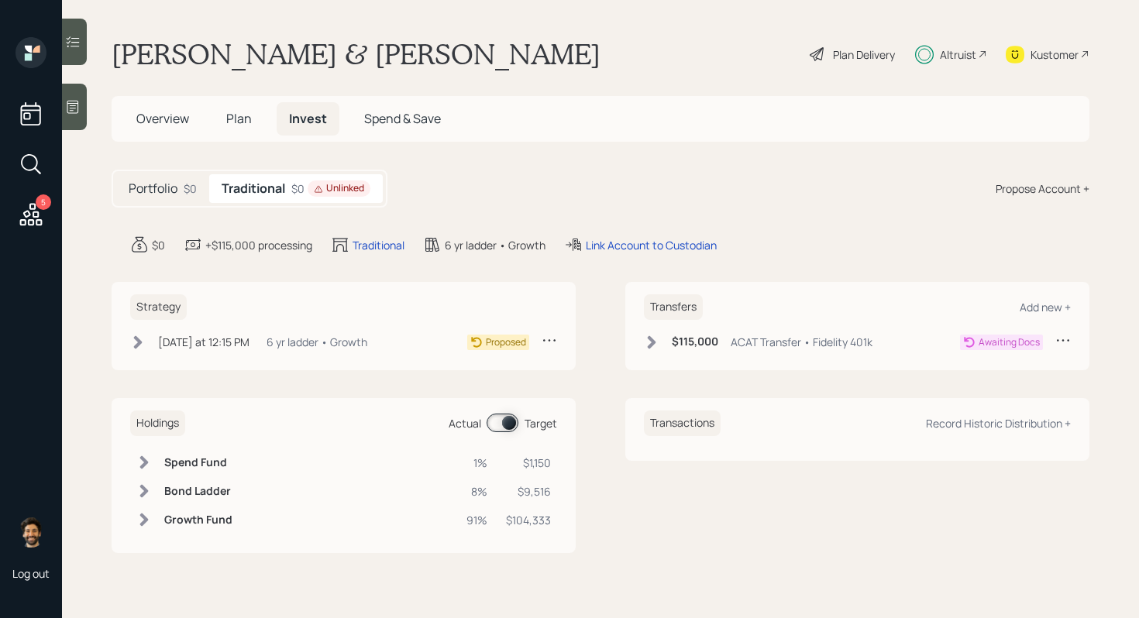
click at [653, 342] on icon at bounding box center [652, 342] width 9 height 13
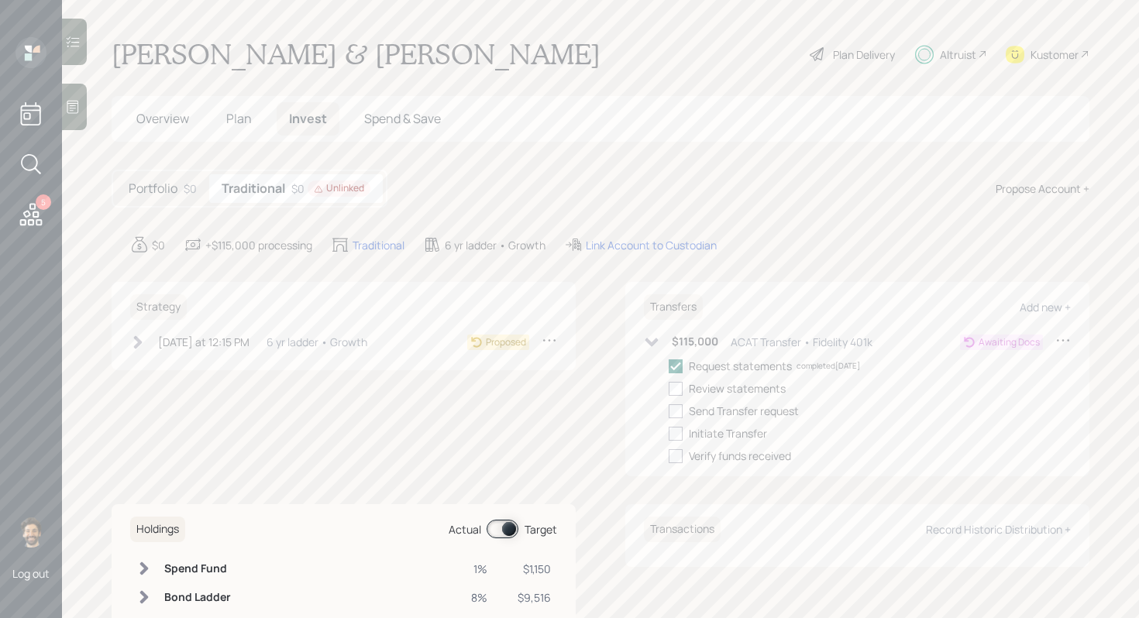
click at [230, 327] on div "Strategy Today at 12:15 PM Tuesday, October 7, 2025 12:15 PM EDT 6 yr ladder • …" at bounding box center [344, 326] width 464 height 88
click at [223, 342] on div "[DATE] at 12:15 PM" at bounding box center [203, 342] width 91 height 16
